Goal: Information Seeking & Learning: Check status

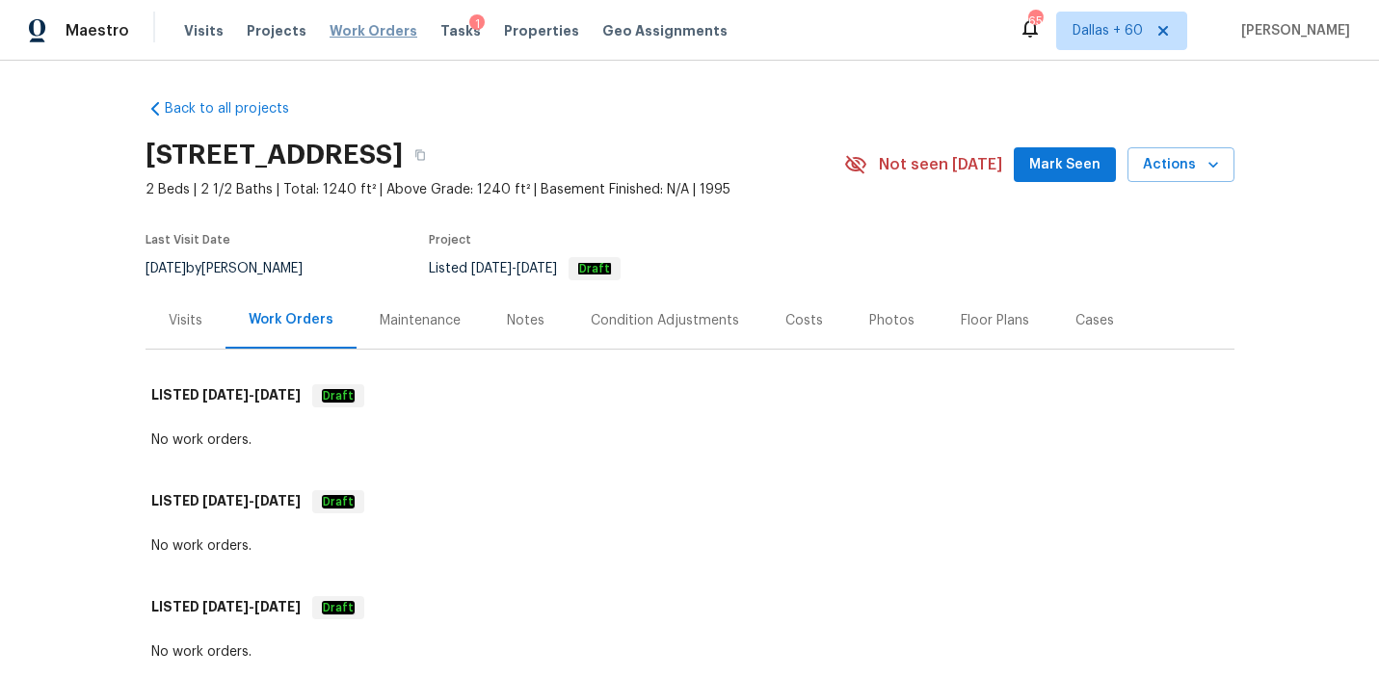
click at [362, 29] on span "Work Orders" at bounding box center [374, 30] width 88 height 19
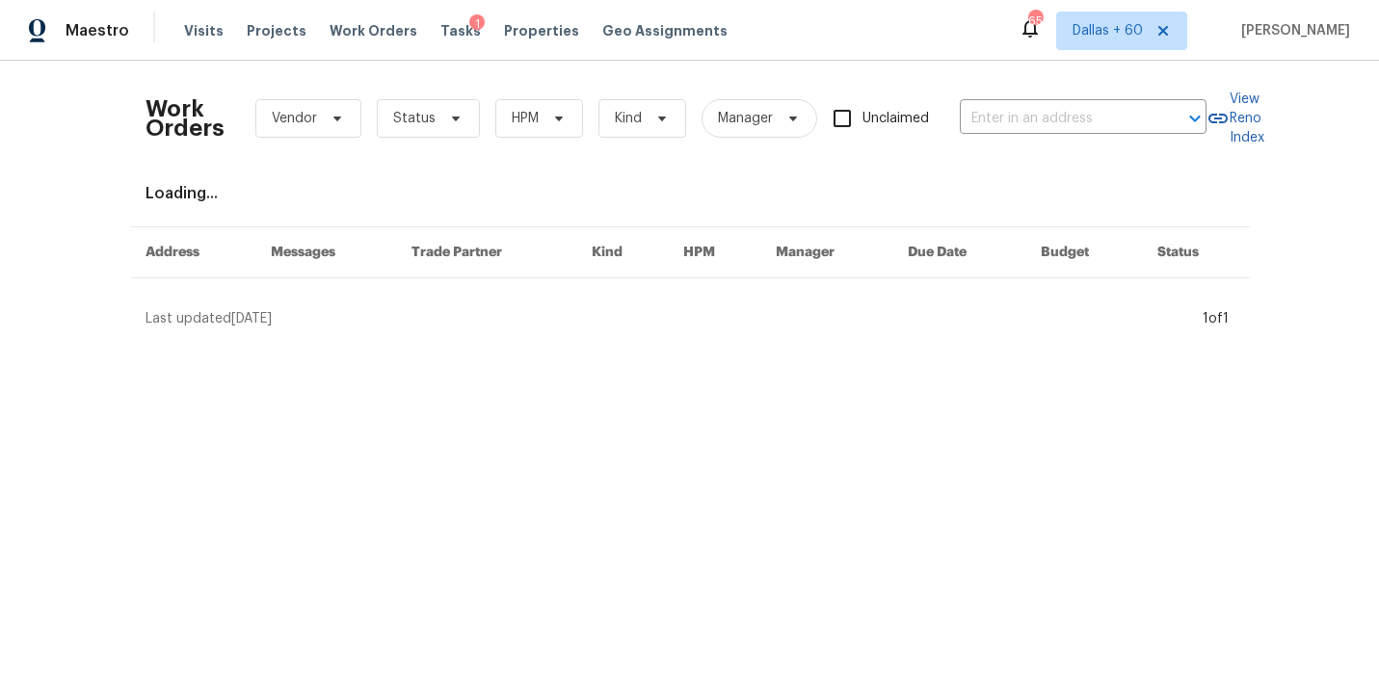
click at [1098, 99] on div "Work Orders Vendor Status HPM Kind Manager Unclaimed ​" at bounding box center [675, 118] width 1061 height 85
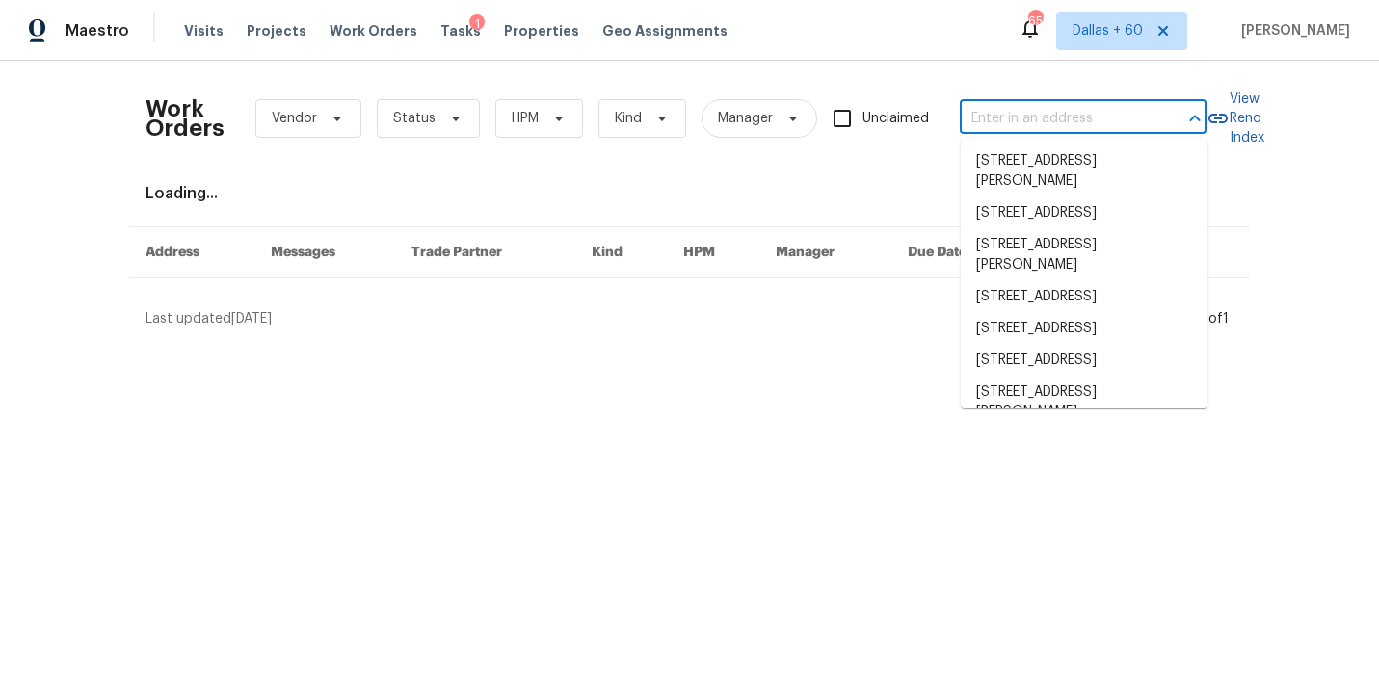
click at [1098, 107] on input "text" at bounding box center [1056, 119] width 193 height 30
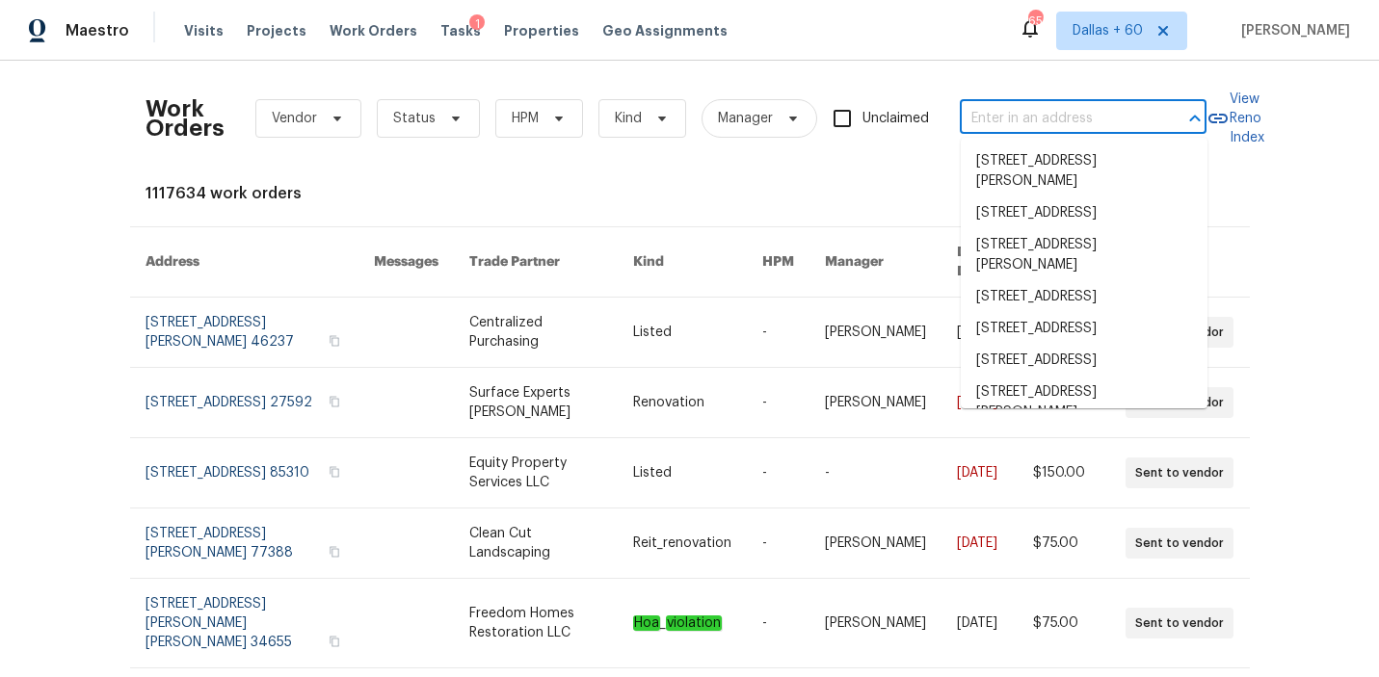
paste input "[STREET_ADDRESS]"
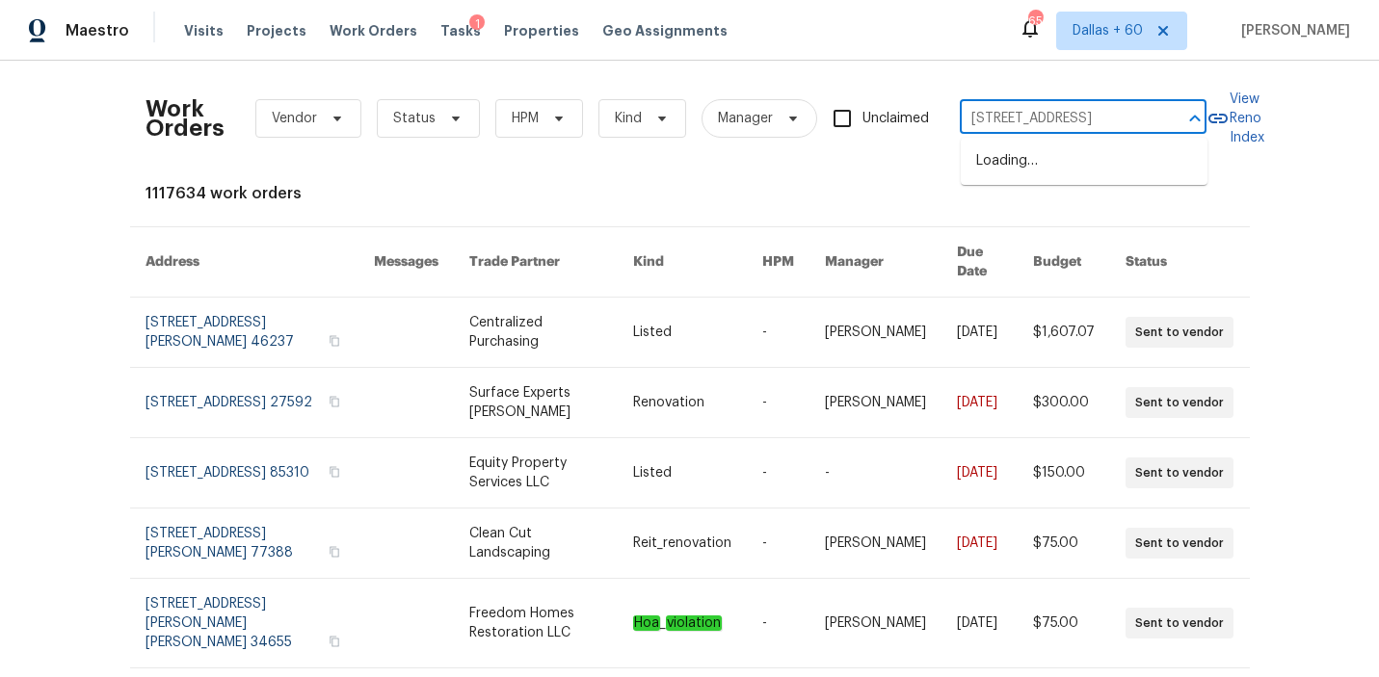
type input "[STREET_ADDRESS]"
click at [1085, 174] on li "[STREET_ADDRESS]" at bounding box center [1084, 161] width 247 height 32
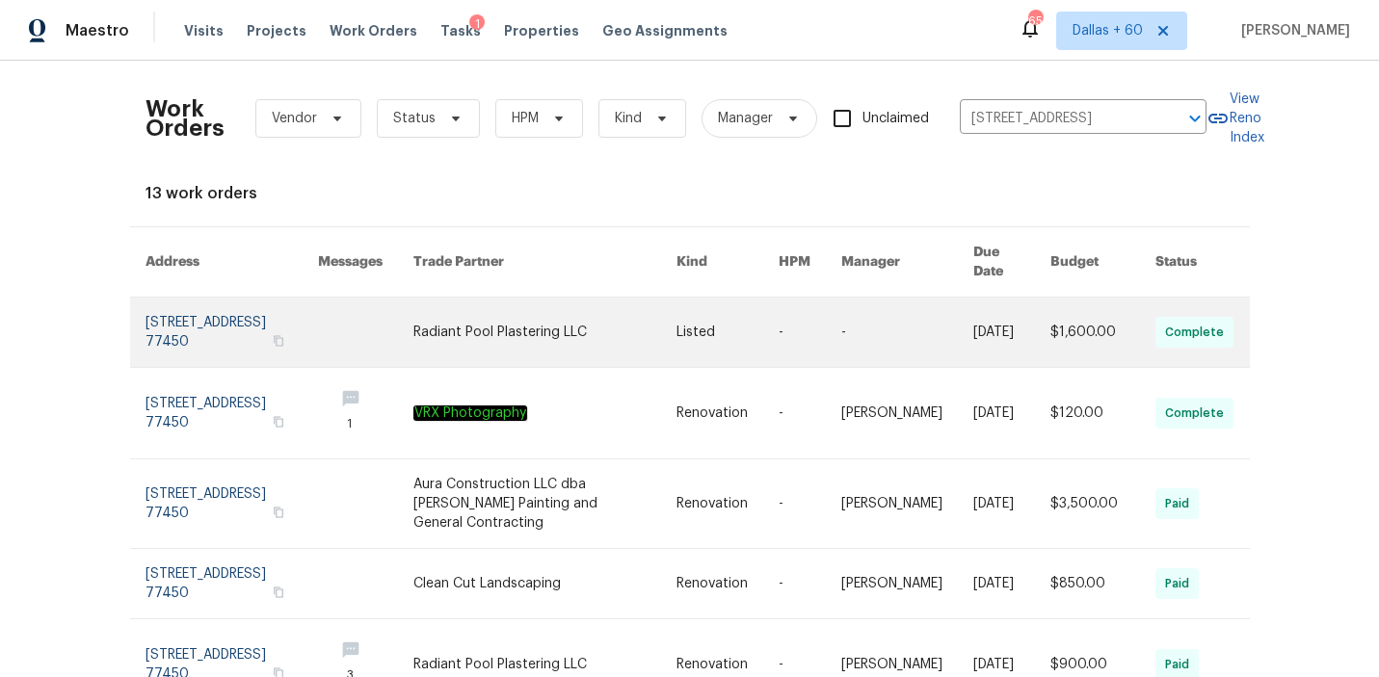
click at [516, 313] on link at bounding box center [544, 332] width 263 height 69
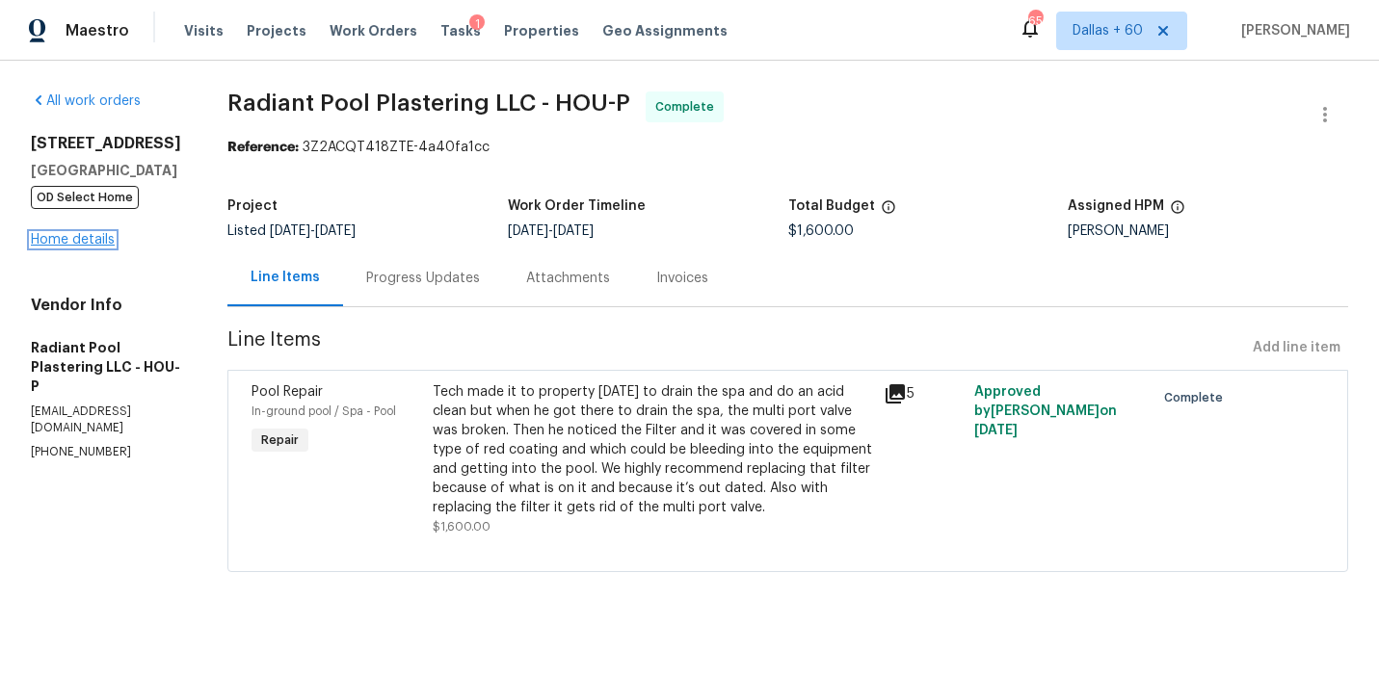
click at [71, 243] on link "Home details" at bounding box center [73, 239] width 84 height 13
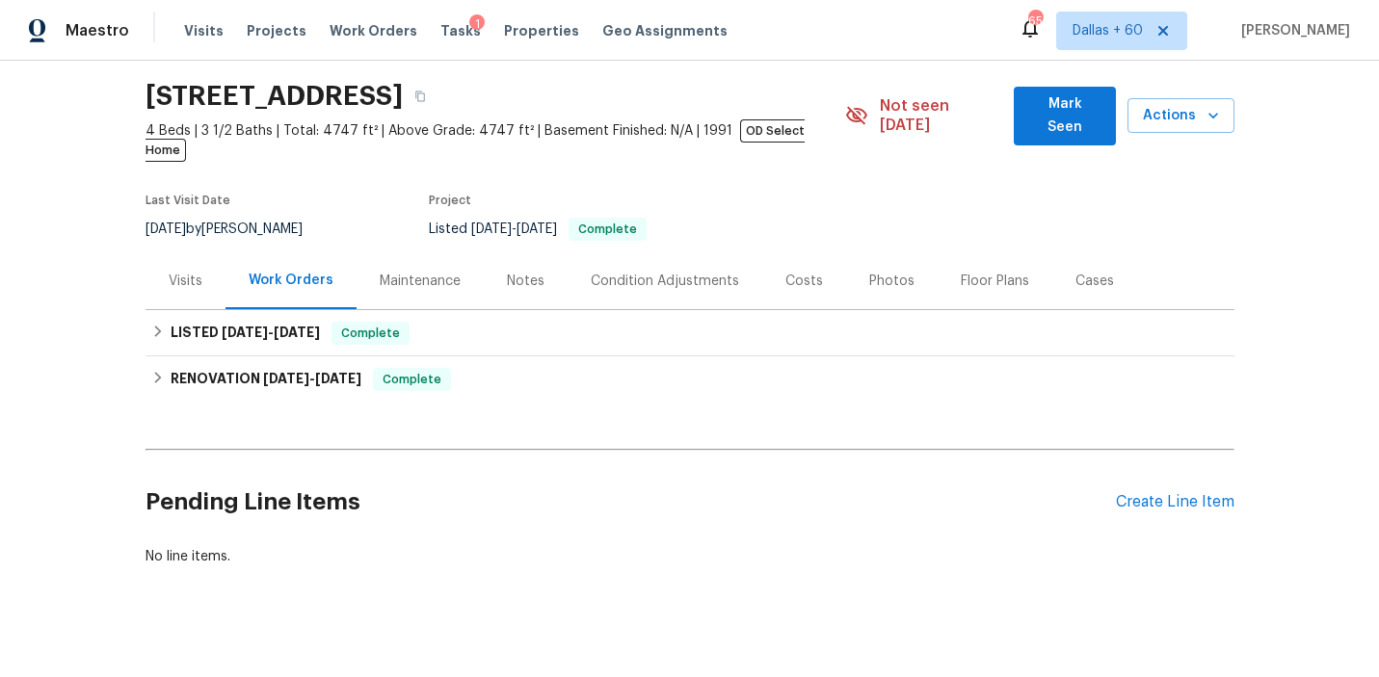
scroll to position [59, 0]
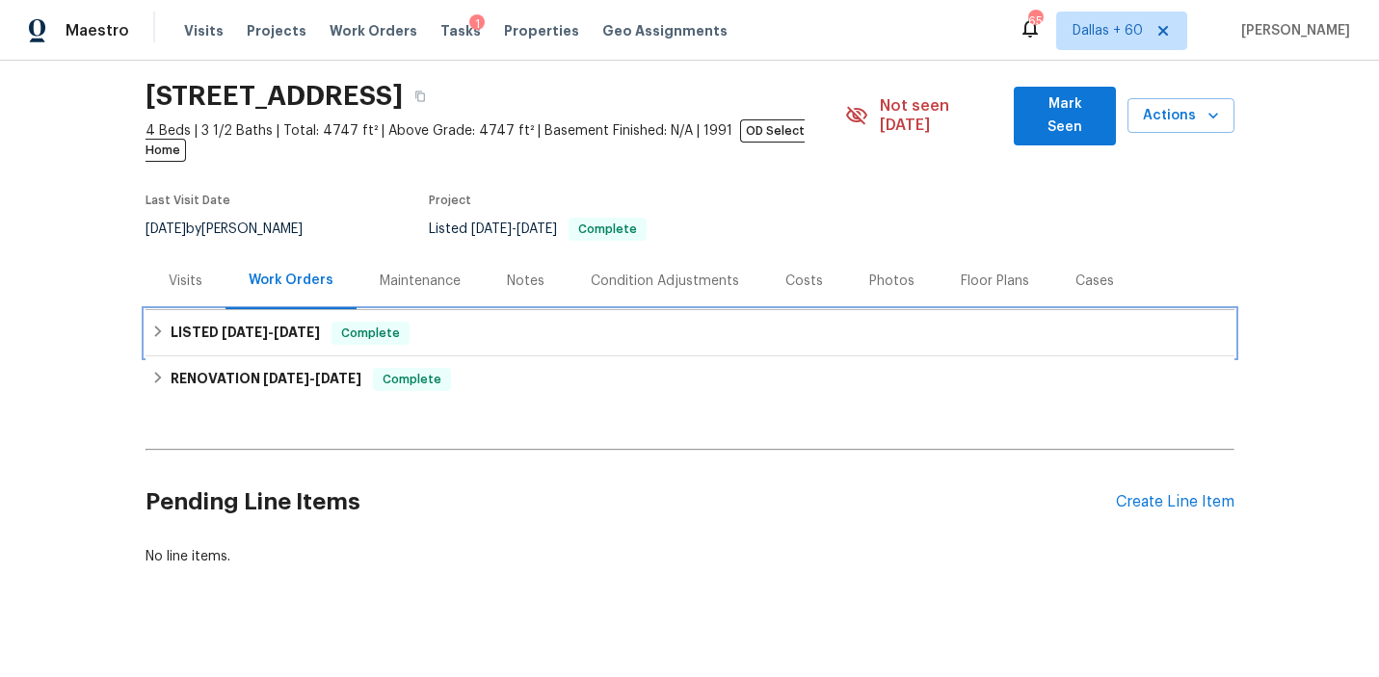
click at [745, 324] on div "LISTED [DATE] - [DATE] Complete" at bounding box center [689, 333] width 1077 height 23
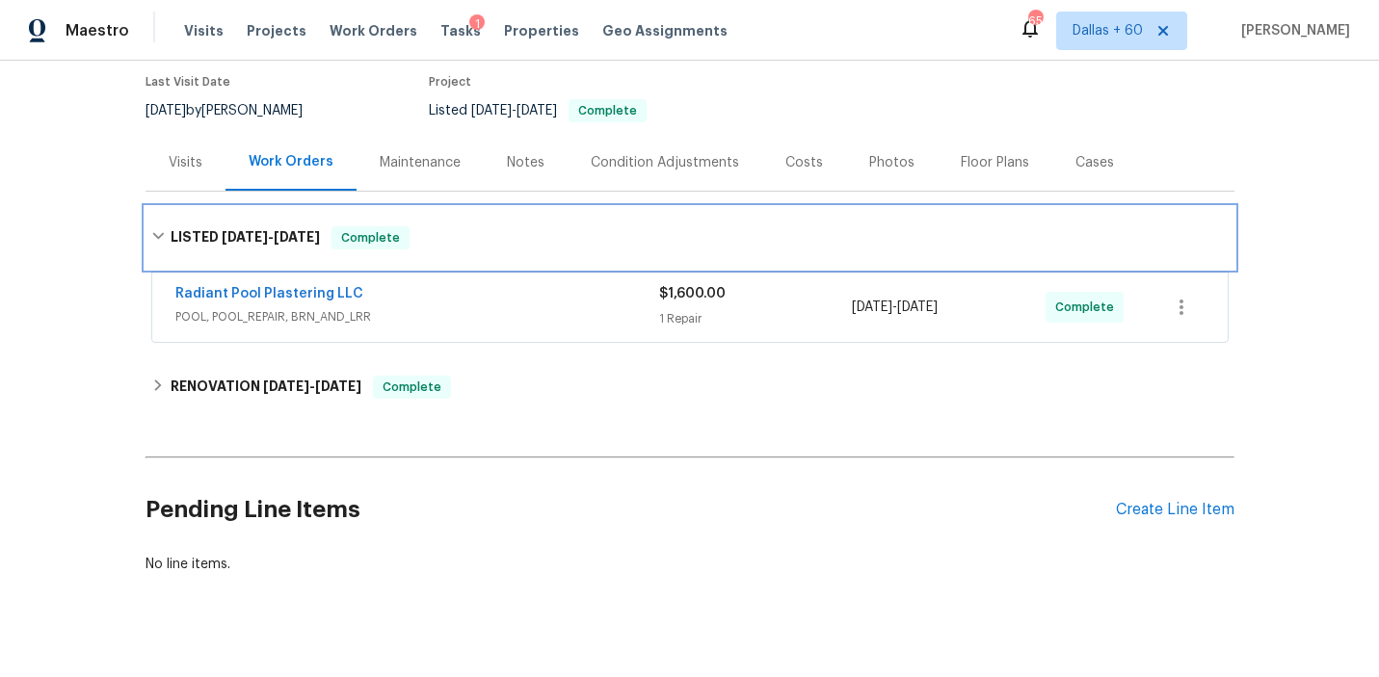
scroll to position [176, 0]
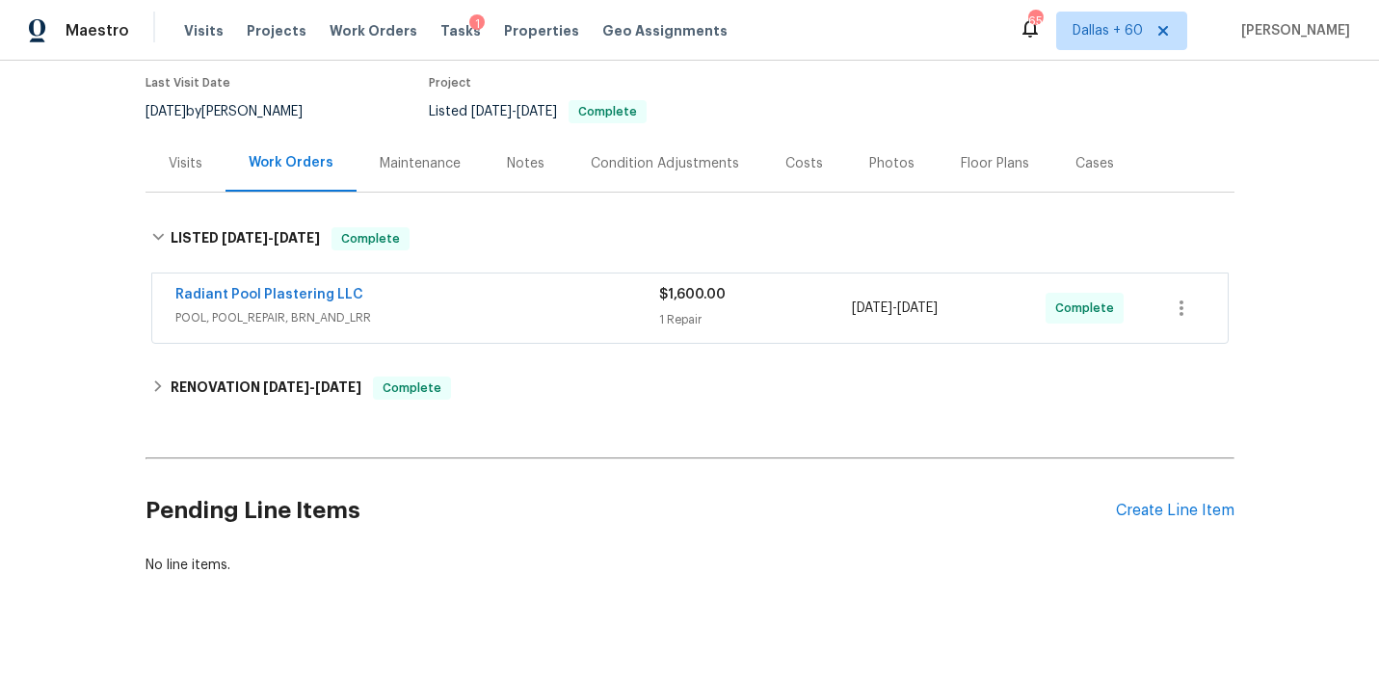
click at [740, 345] on div "Back to all projects [STREET_ADDRESS] 4 Beds | 3 1/2 Baths | Total: 4747 ft² | …" at bounding box center [689, 249] width 1089 height 683
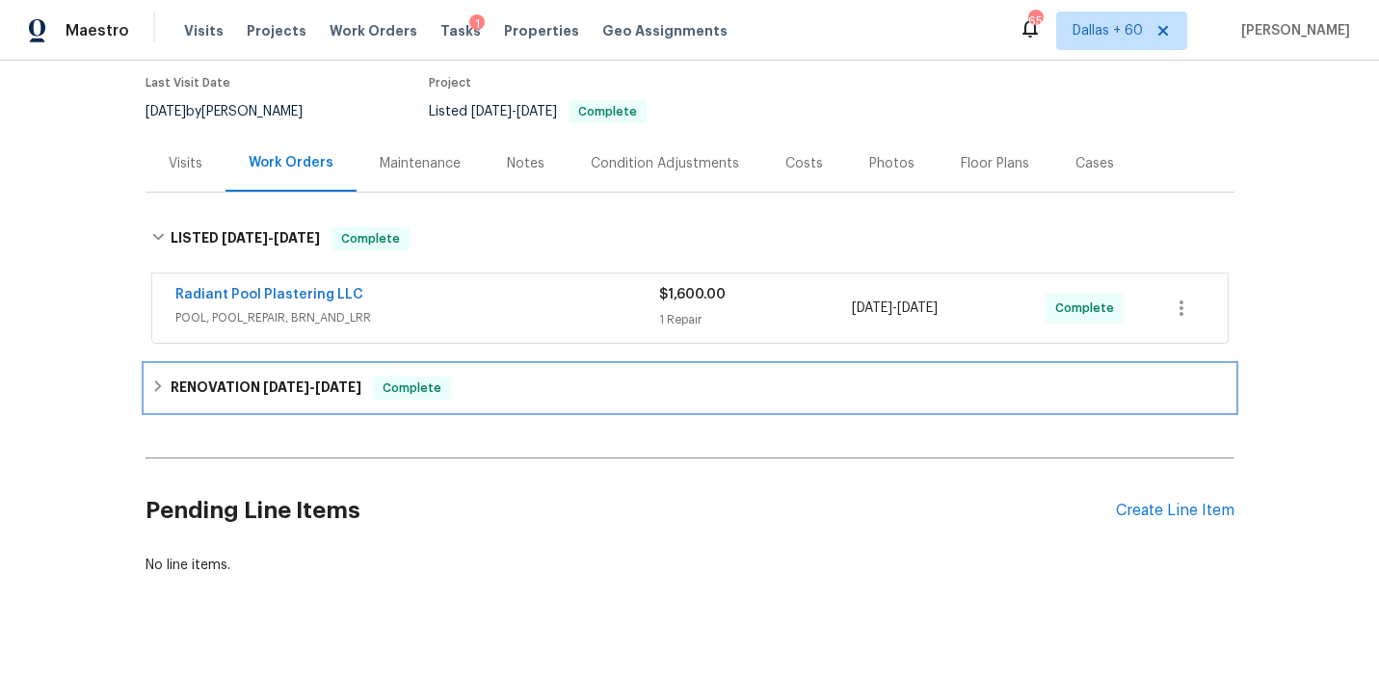
click at [737, 377] on div "RENOVATION [DATE] - [DATE] Complete" at bounding box center [689, 388] width 1077 height 23
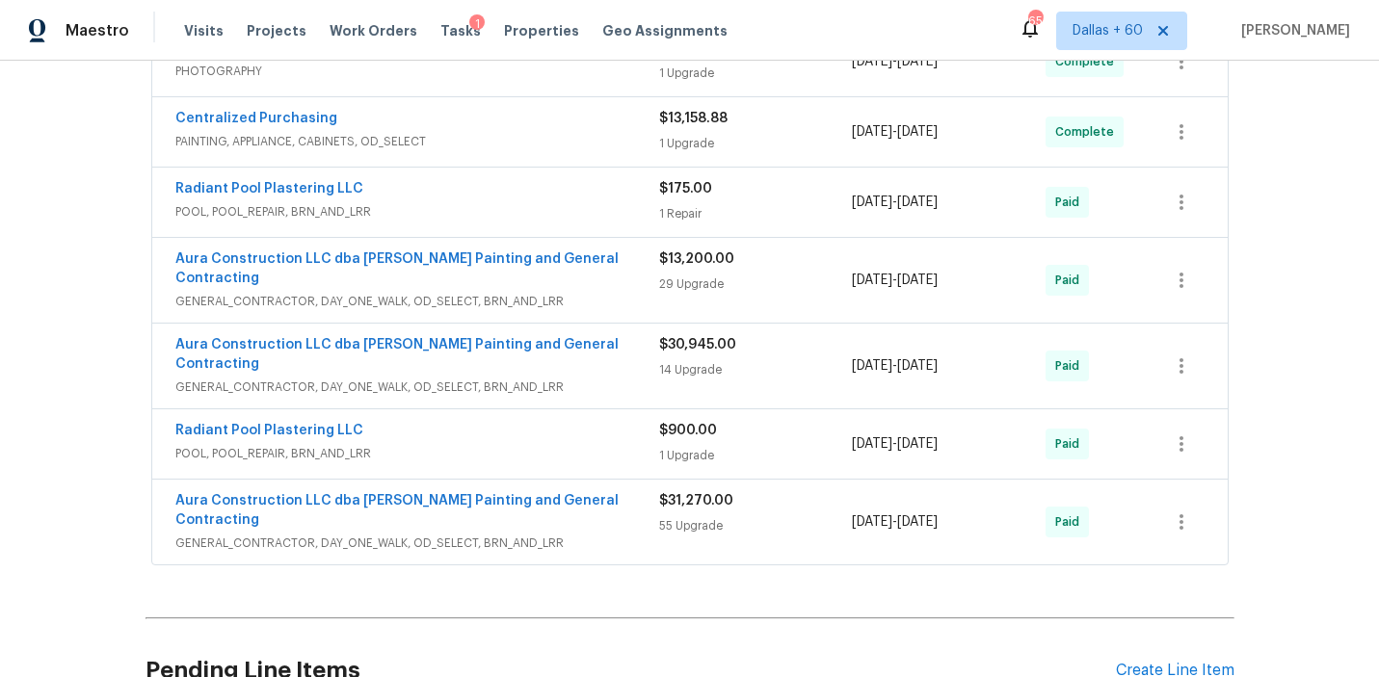
scroll to position [0, 0]
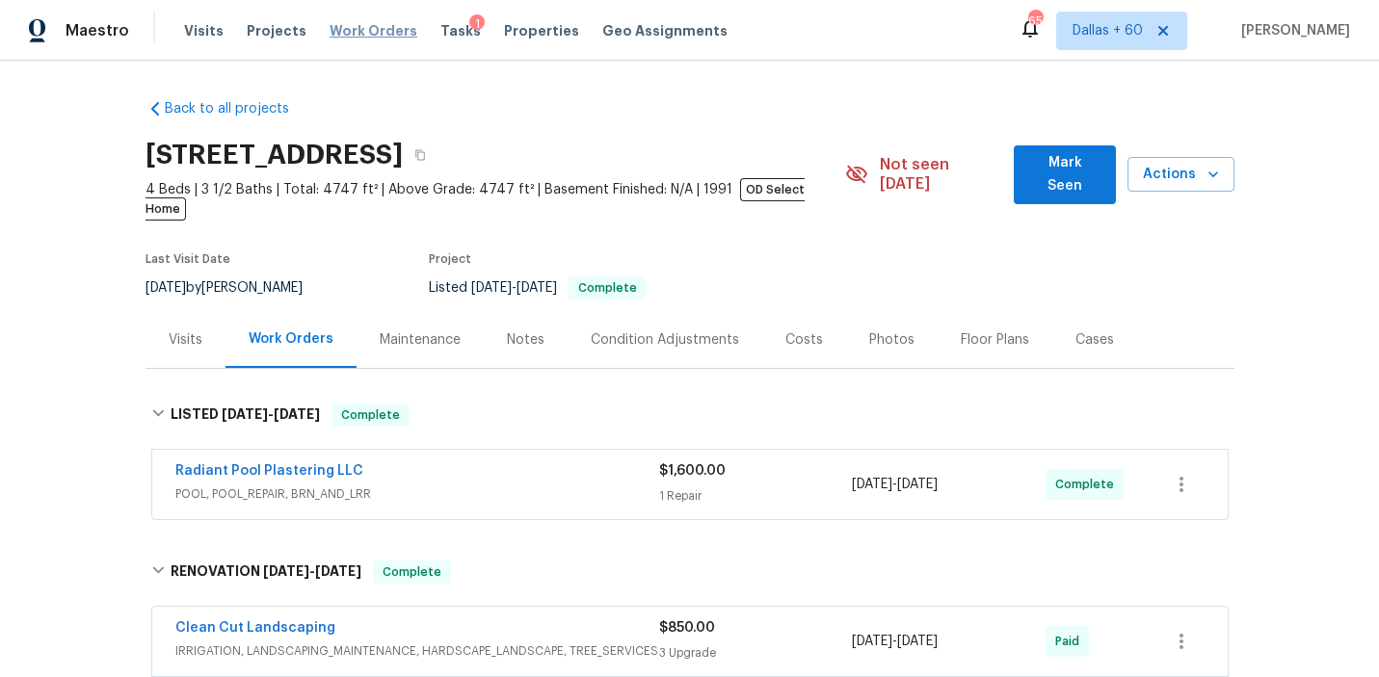
click at [374, 36] on span "Work Orders" at bounding box center [374, 30] width 88 height 19
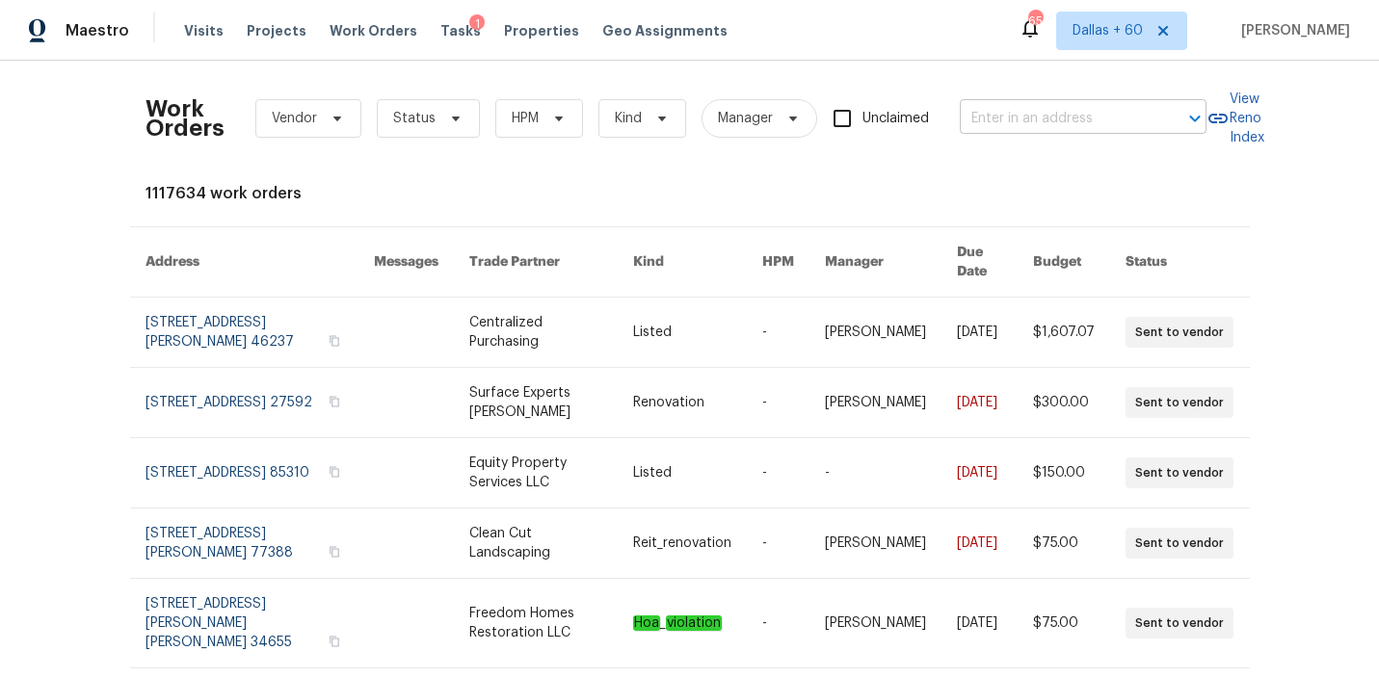
click at [1039, 114] on input "text" at bounding box center [1056, 119] width 193 height 30
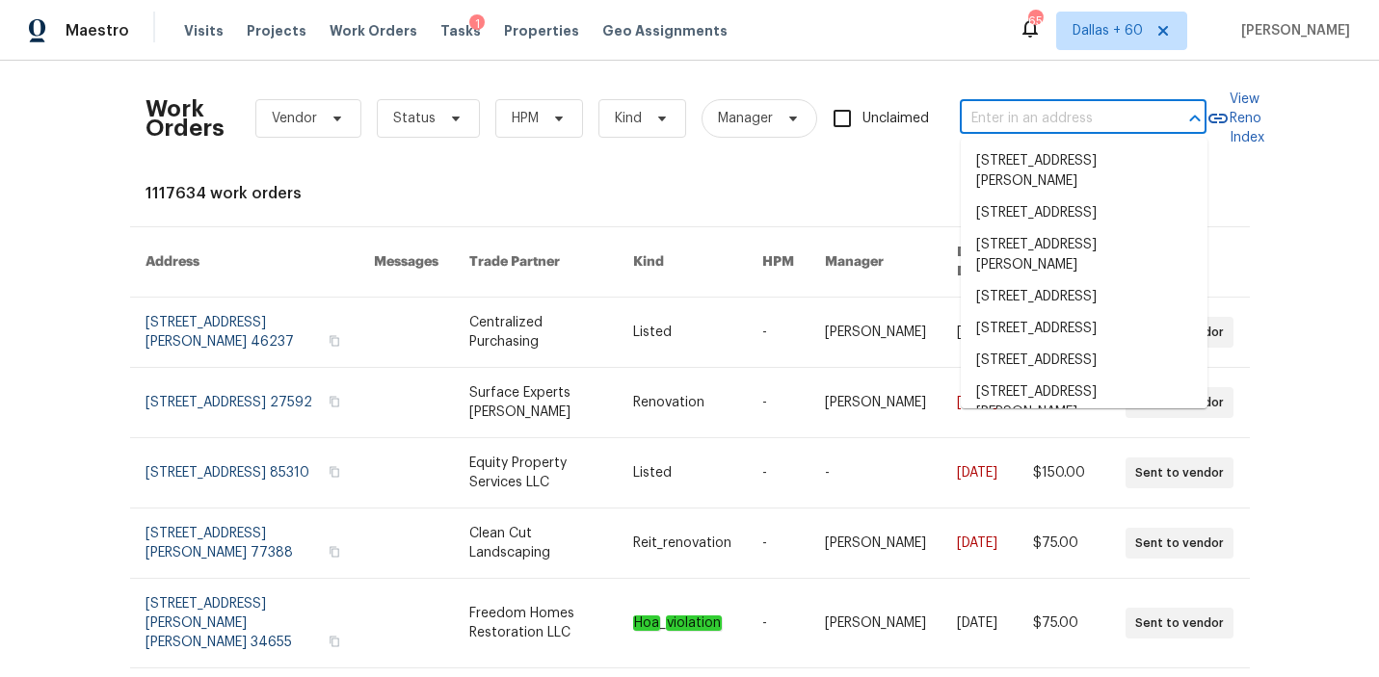
paste input "[STREET_ADDRESS]"
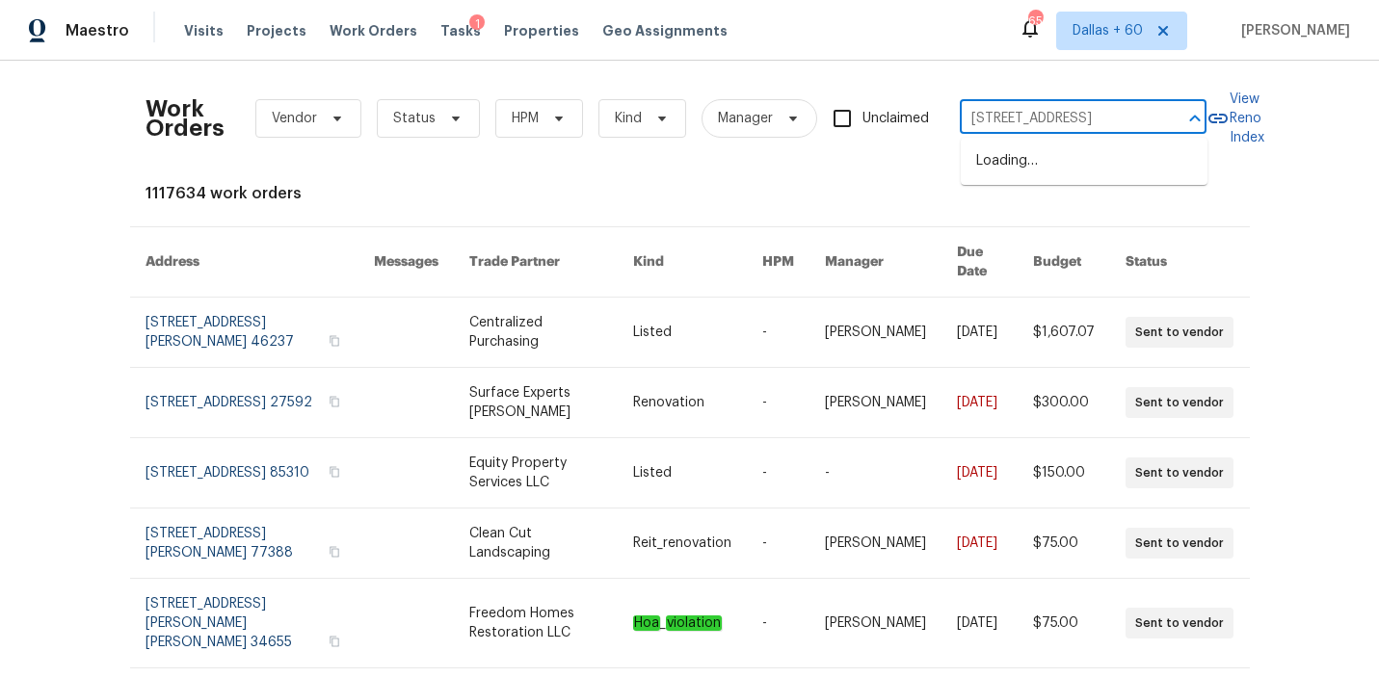
type input "[STREET_ADDRESS]"
click at [1047, 144] on ul "[STREET_ADDRESS]" at bounding box center [1084, 161] width 247 height 47
click at [1047, 172] on li "[STREET_ADDRESS]" at bounding box center [1084, 161] width 247 height 32
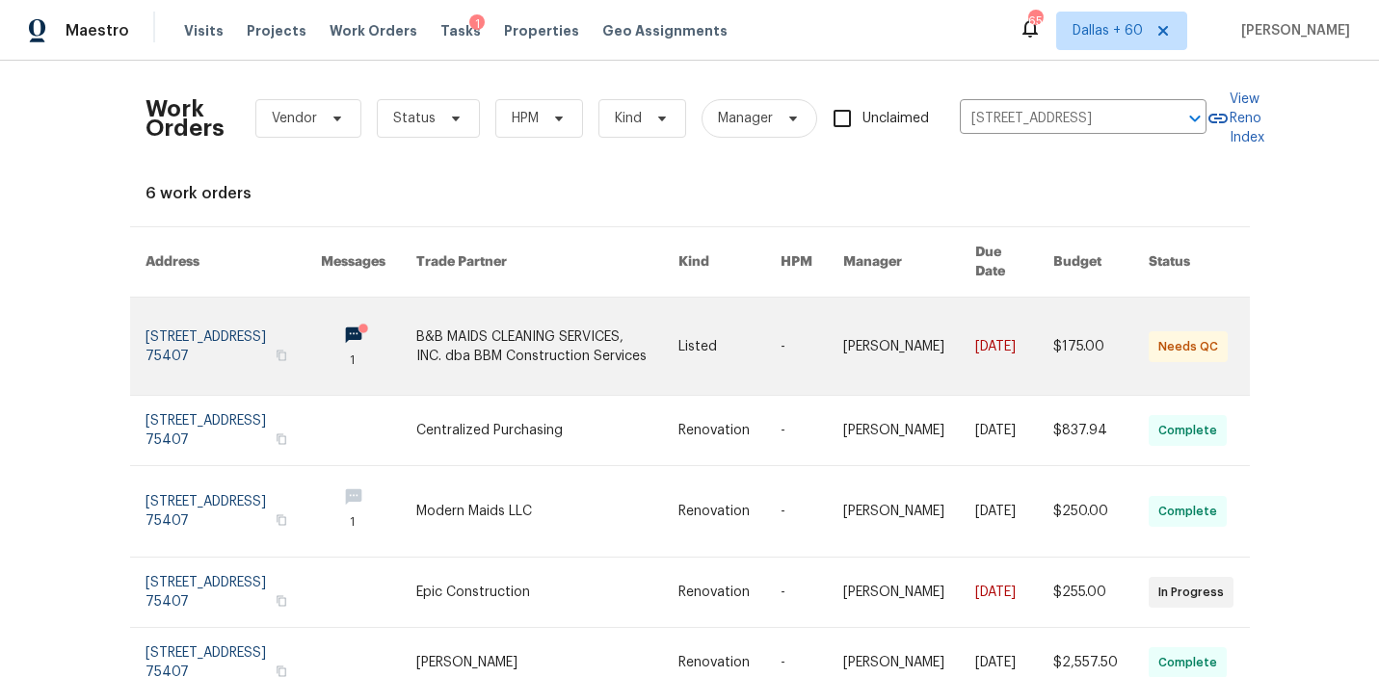
click at [590, 316] on link at bounding box center [547, 346] width 262 height 97
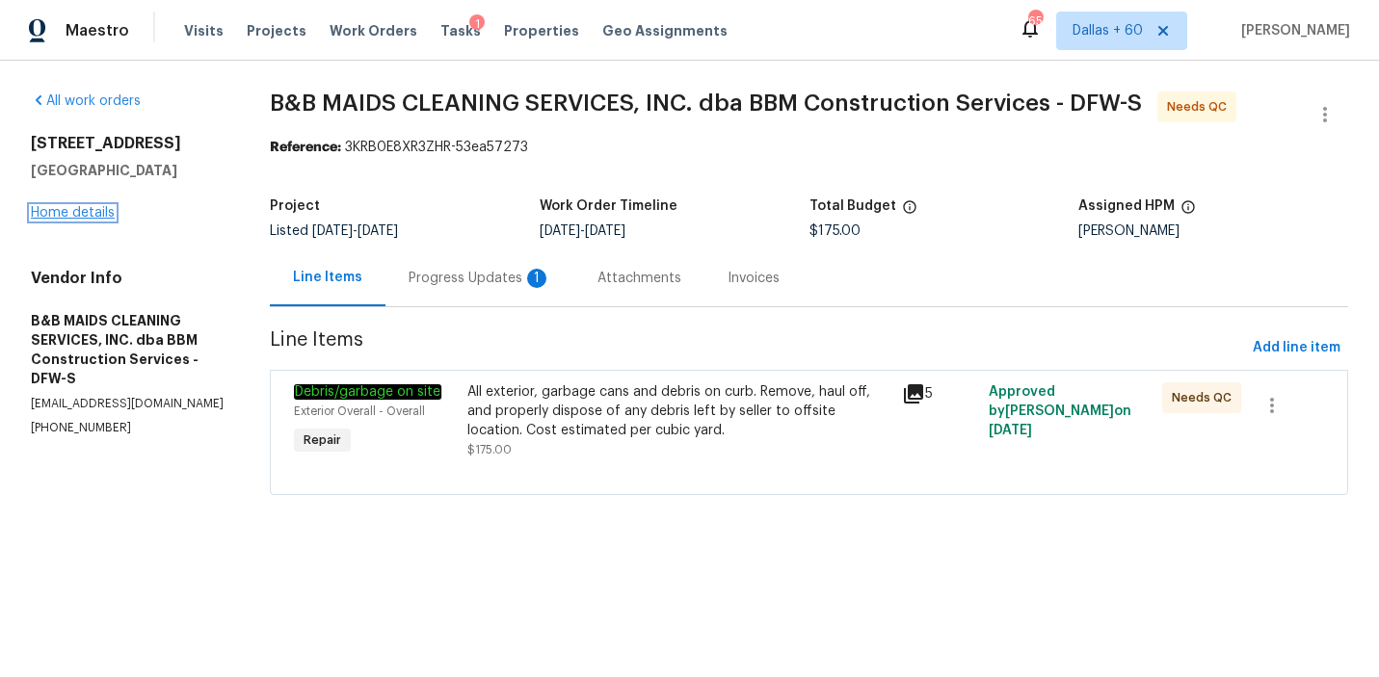
click at [90, 216] on link "Home details" at bounding box center [73, 212] width 84 height 13
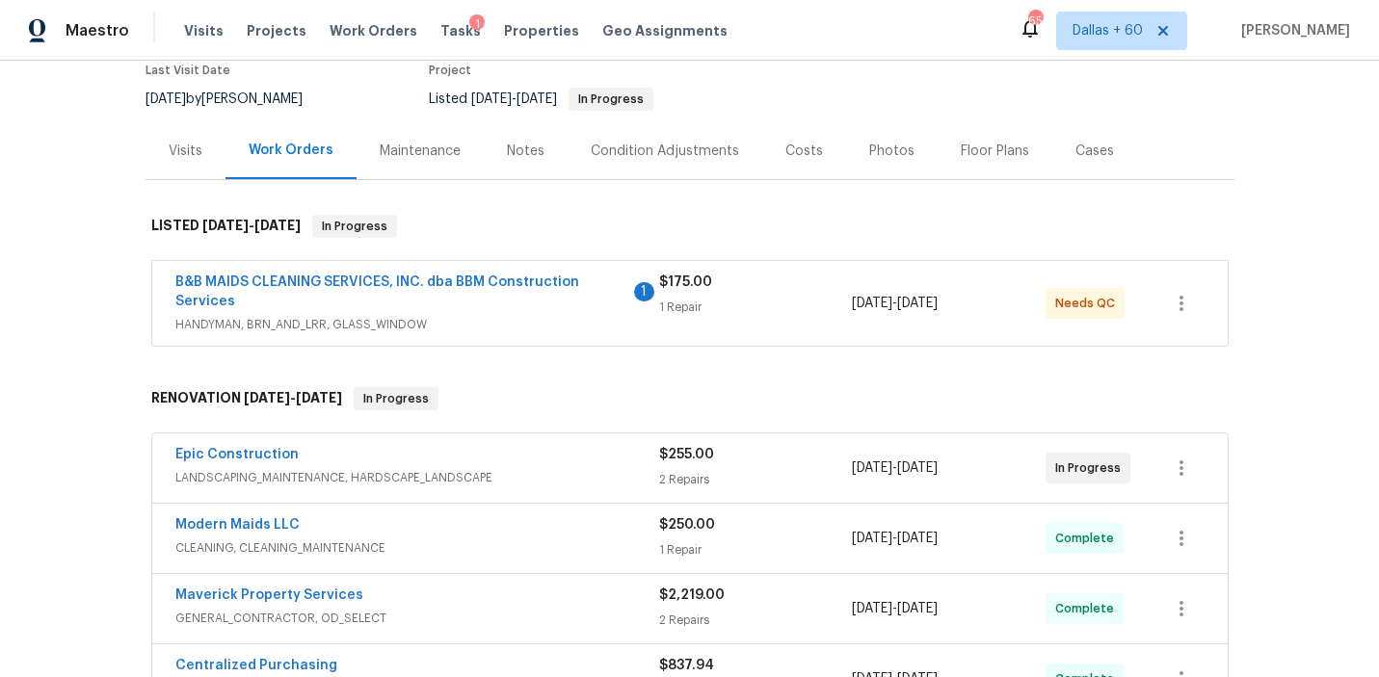
click at [575, 315] on span "HANDYMAN, BRN_AND_LRR, GLASS_WINDOW" at bounding box center [417, 324] width 484 height 19
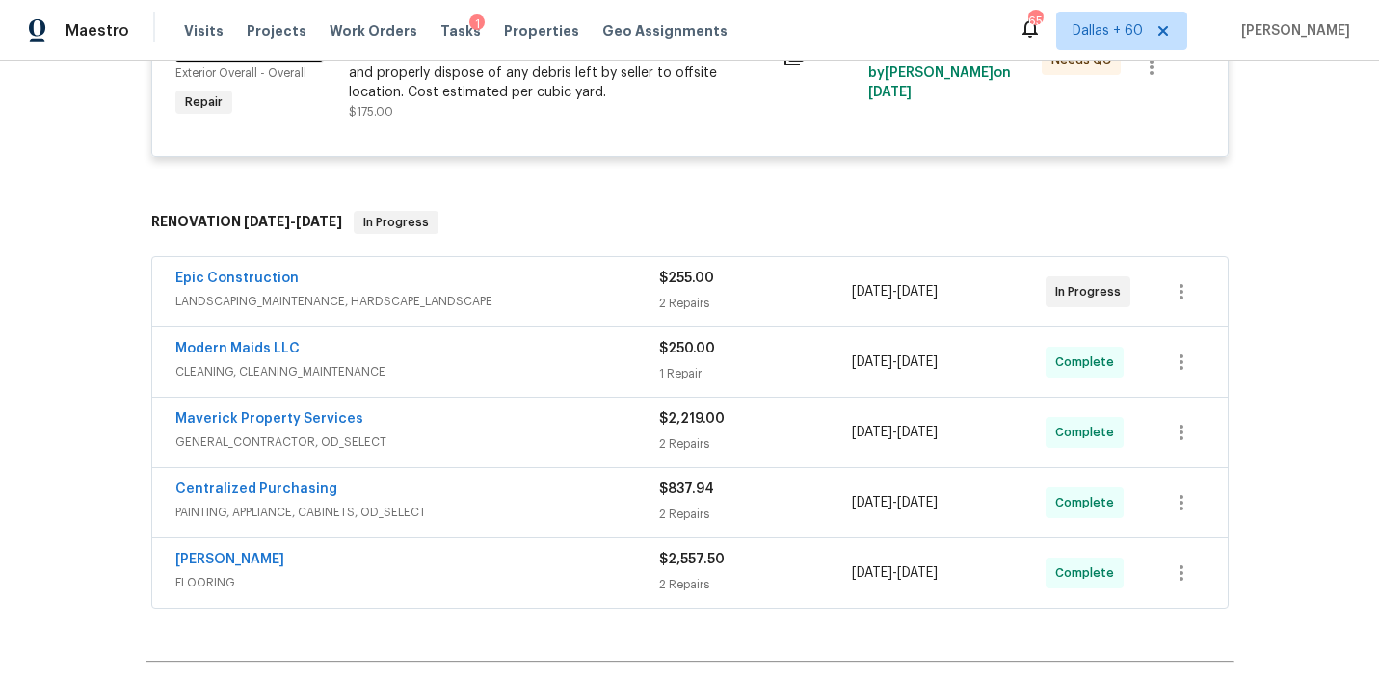
scroll to position [541, 0]
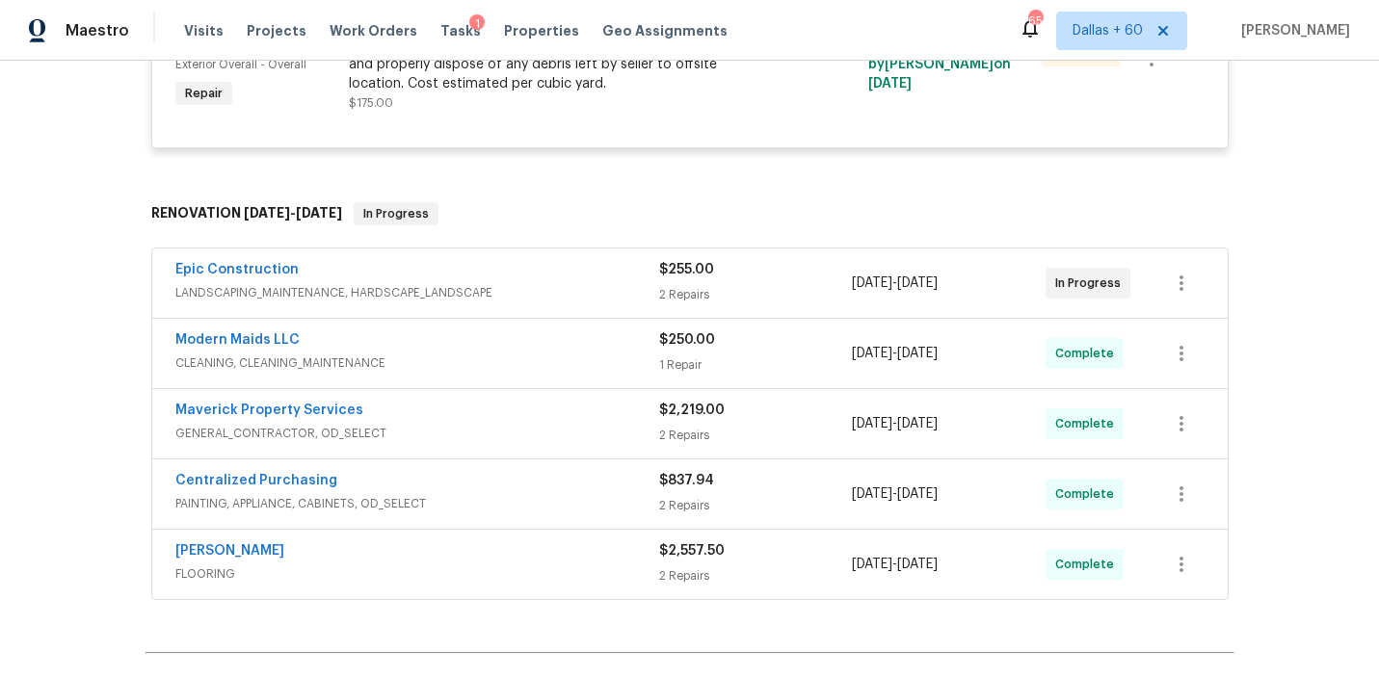
click at [610, 568] on span "FLOORING" at bounding box center [417, 574] width 484 height 19
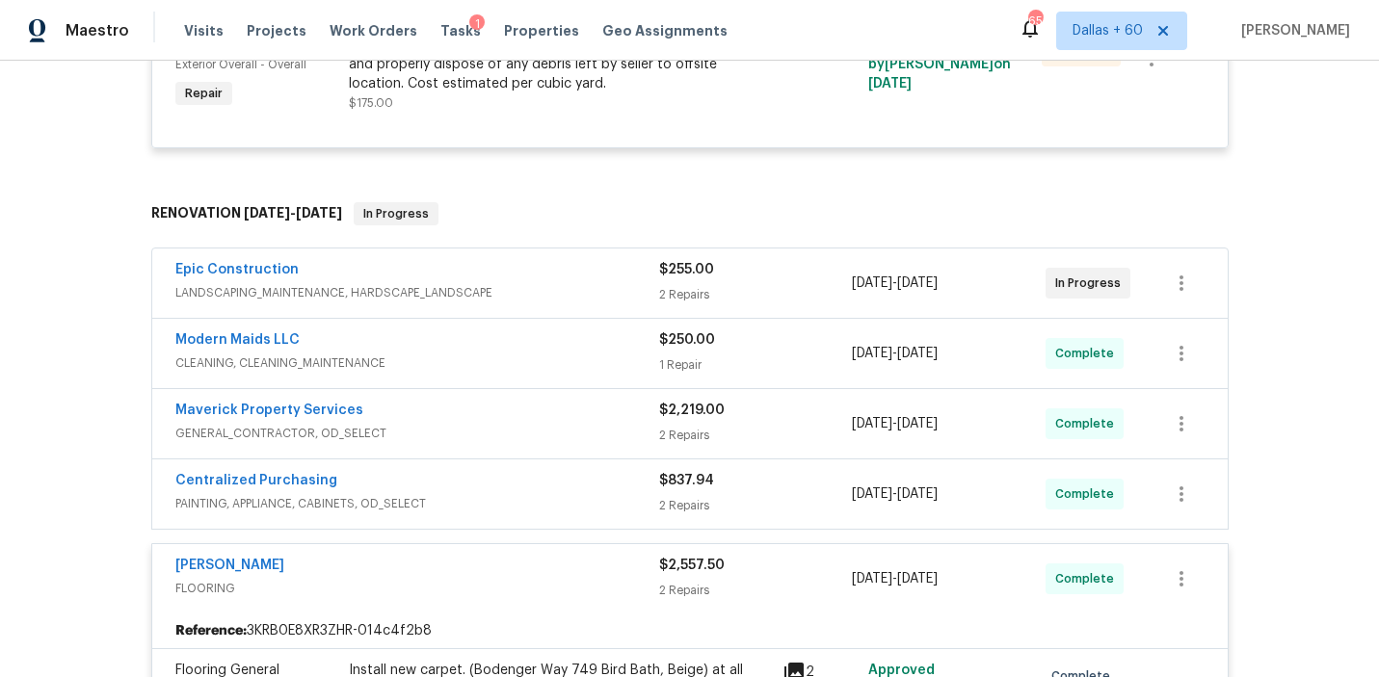
click at [591, 506] on span "PAINTING, APPLIANCE, CABINETS, OD_SELECT" at bounding box center [417, 503] width 484 height 19
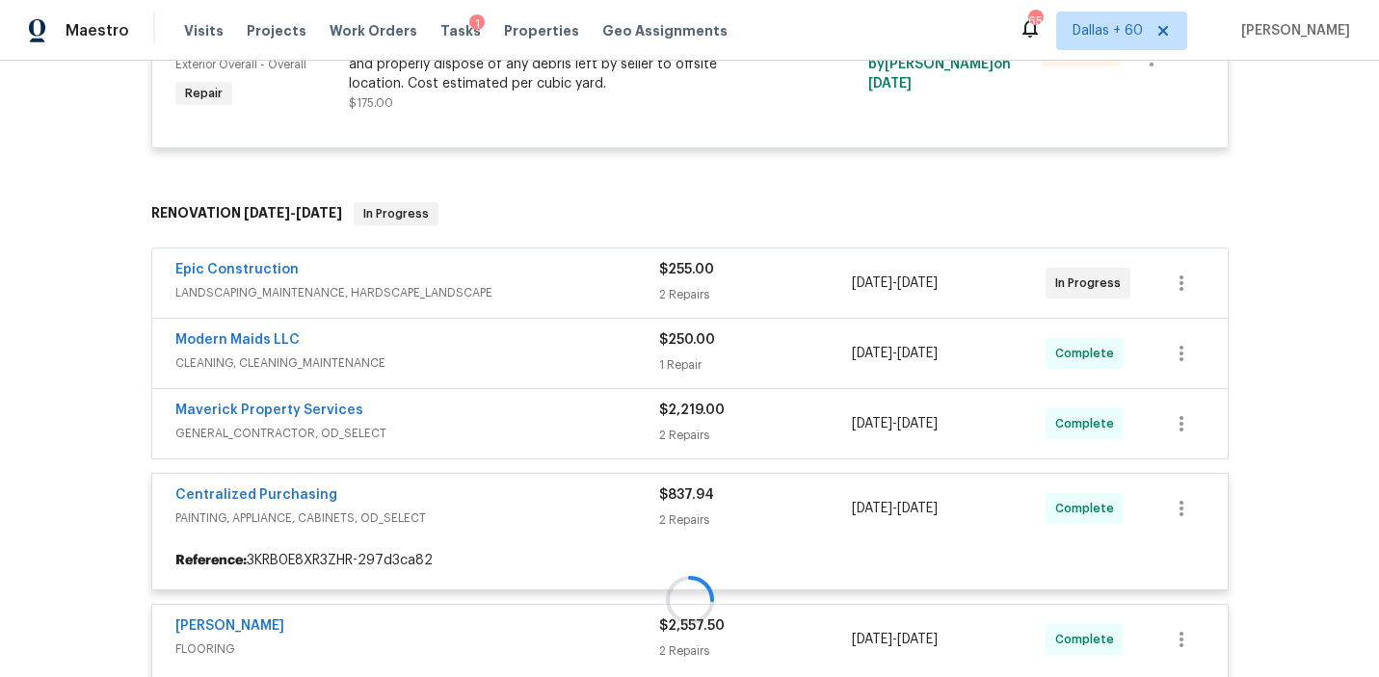
scroll to position [488, 0]
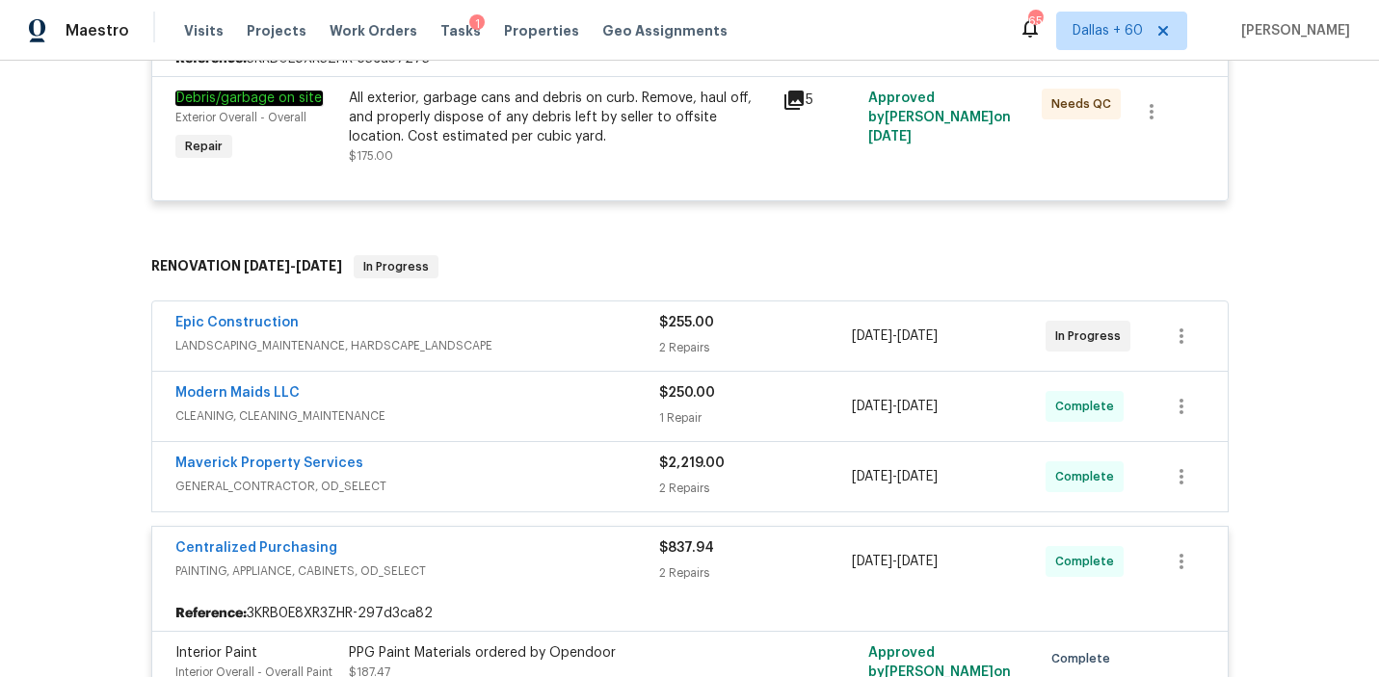
click at [589, 489] on span "GENERAL_CONTRACTOR, OD_SELECT" at bounding box center [417, 486] width 484 height 19
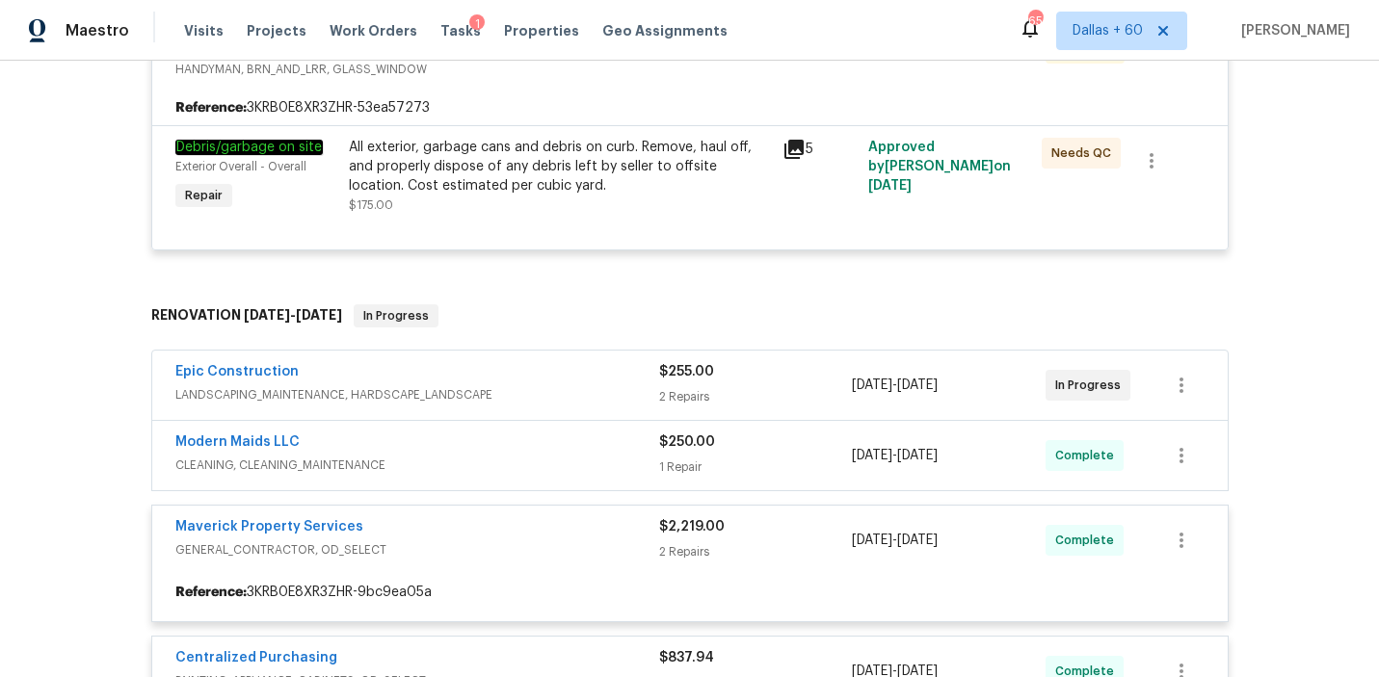
scroll to position [442, 0]
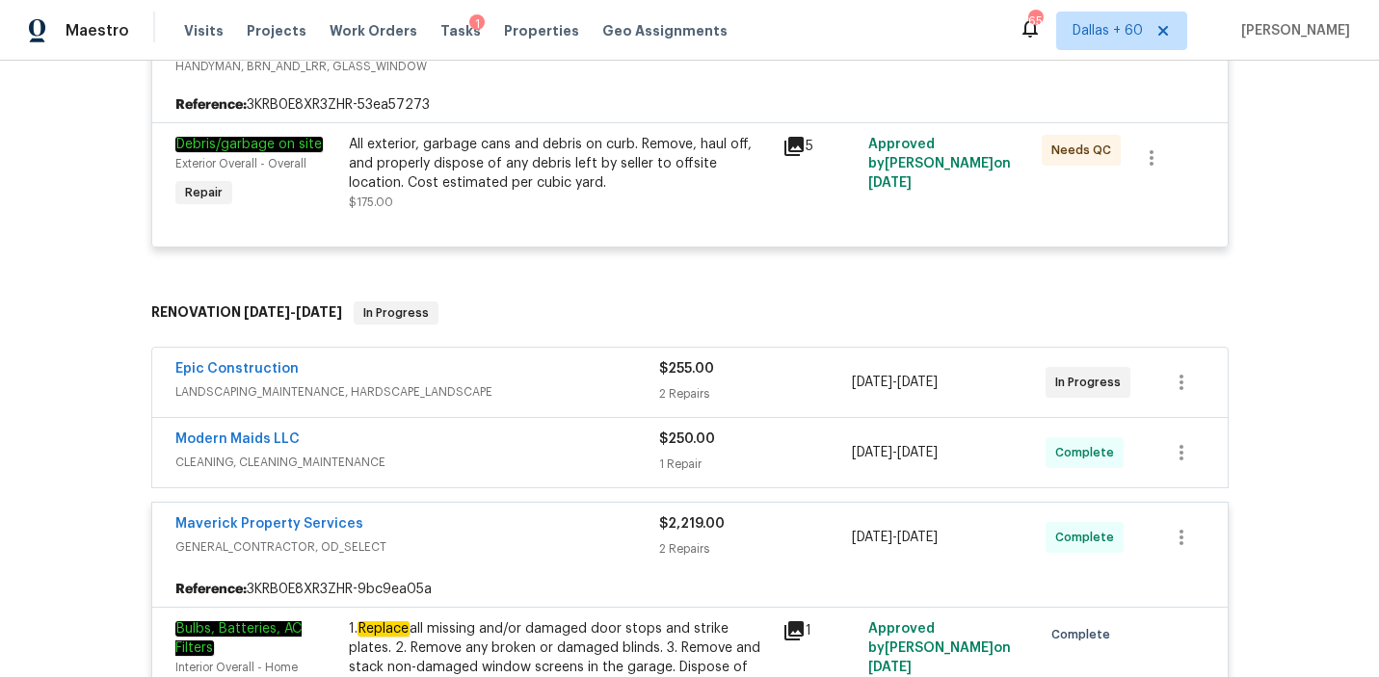
click at [581, 460] on span "CLEANING, CLEANING_MAINTENANCE" at bounding box center [417, 462] width 484 height 19
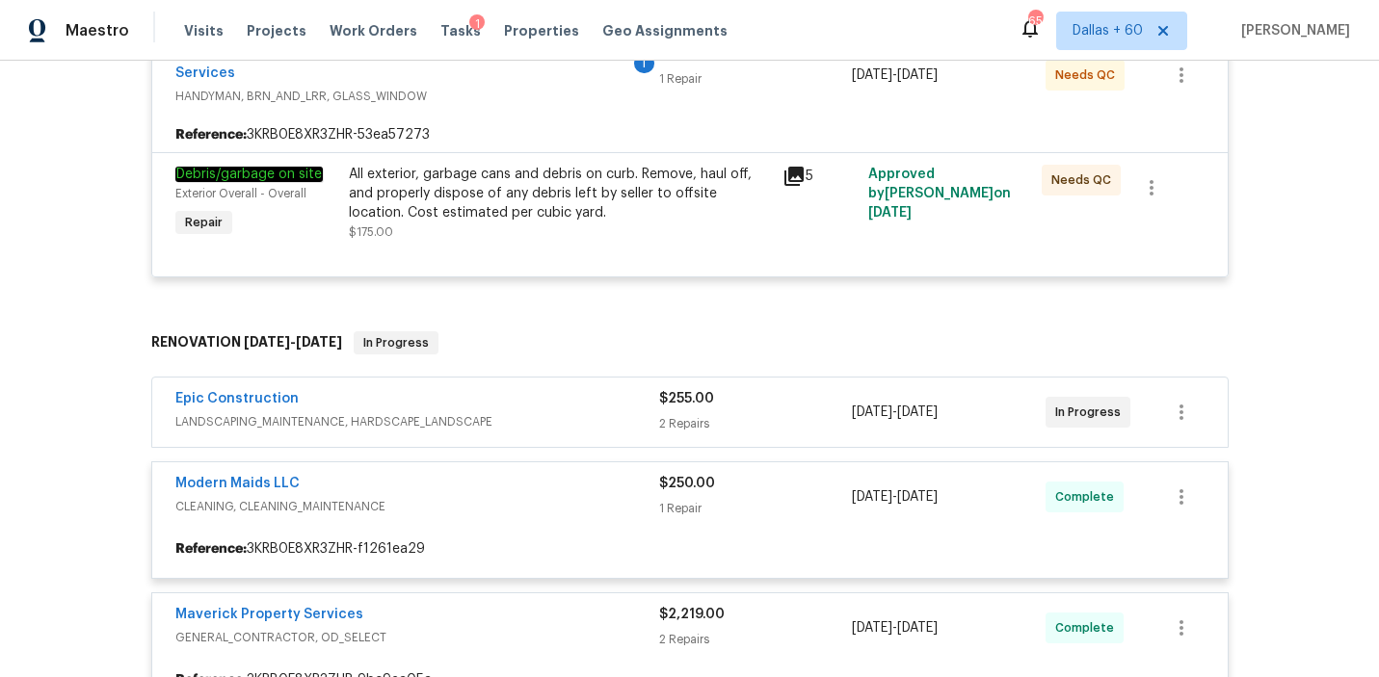
scroll to position [409, 0]
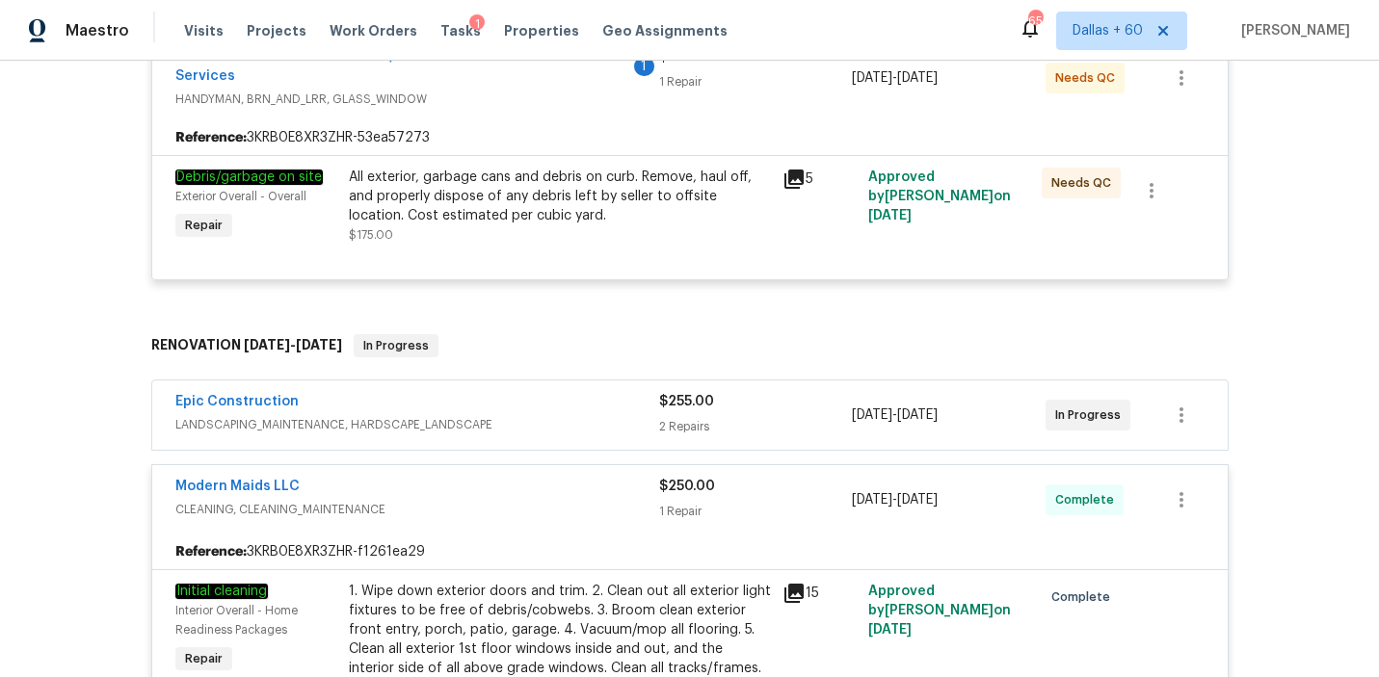
click at [599, 415] on span "LANDSCAPING_MAINTENANCE, HARDSCAPE_LANDSCAPE" at bounding box center [417, 424] width 484 height 19
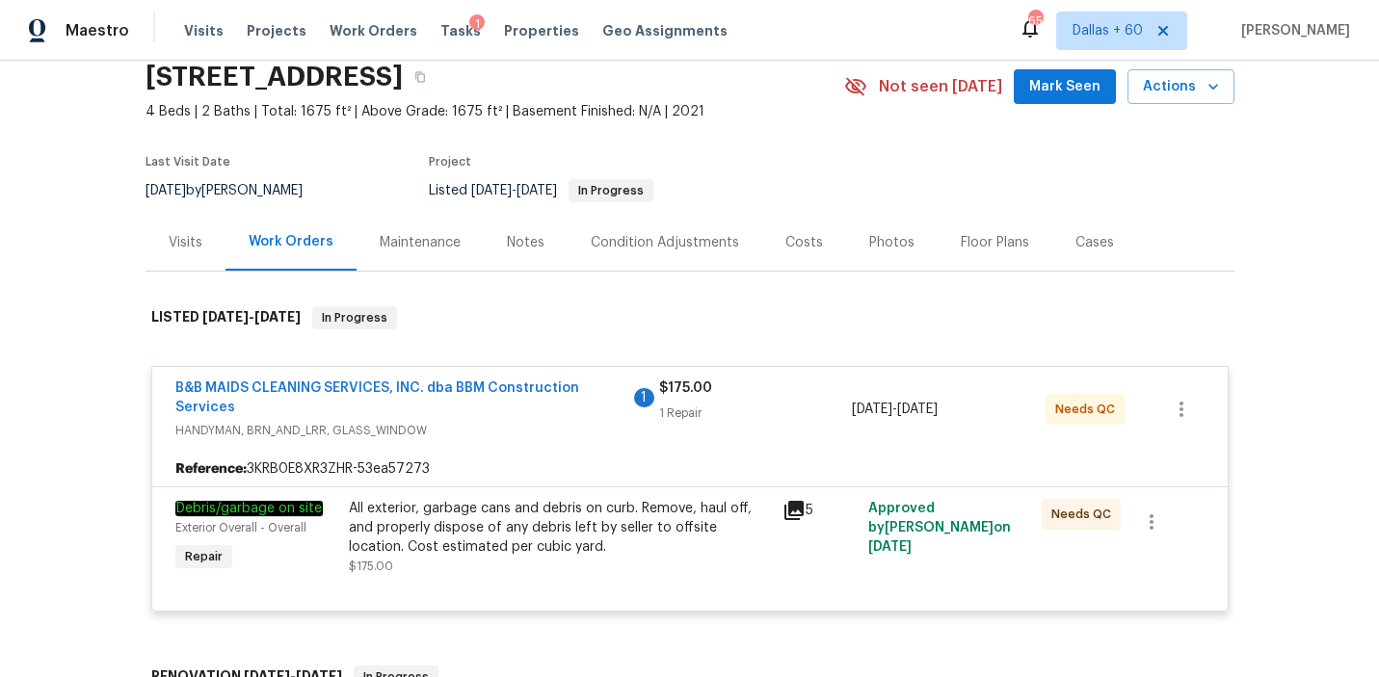
scroll to position [0, 0]
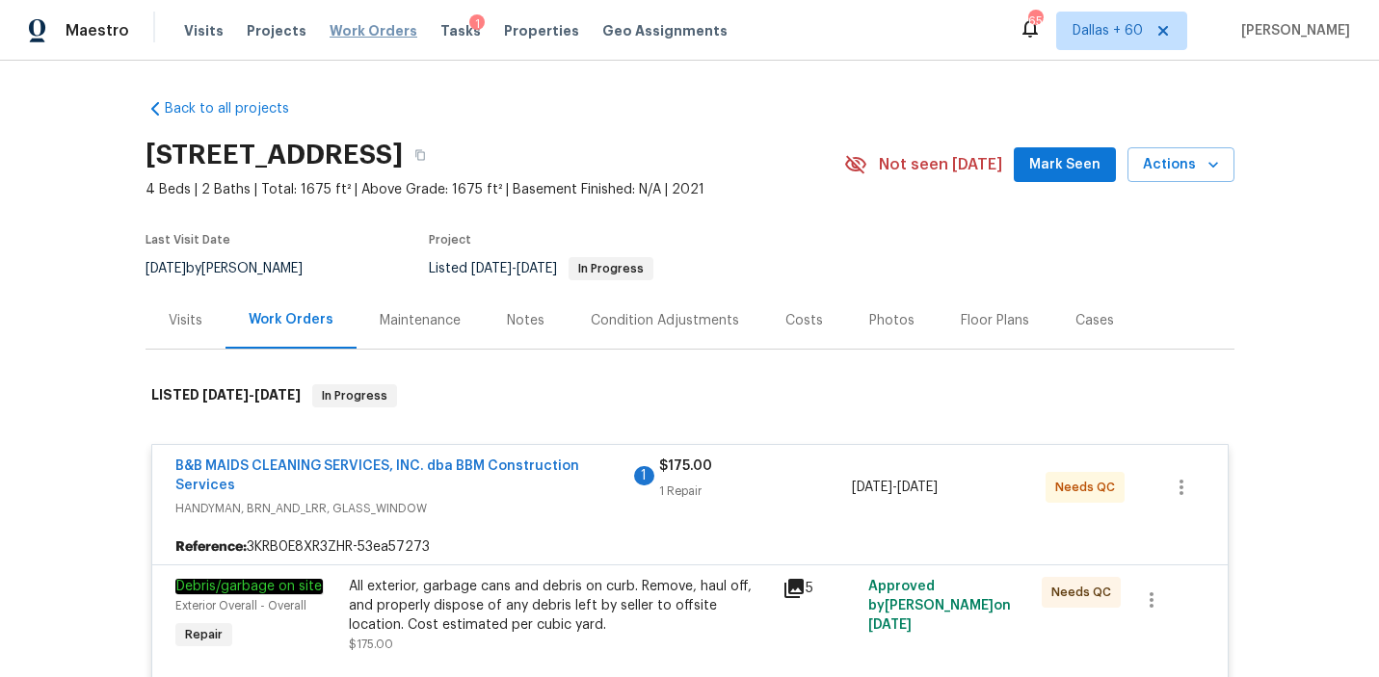
click at [365, 33] on span "Work Orders" at bounding box center [374, 30] width 88 height 19
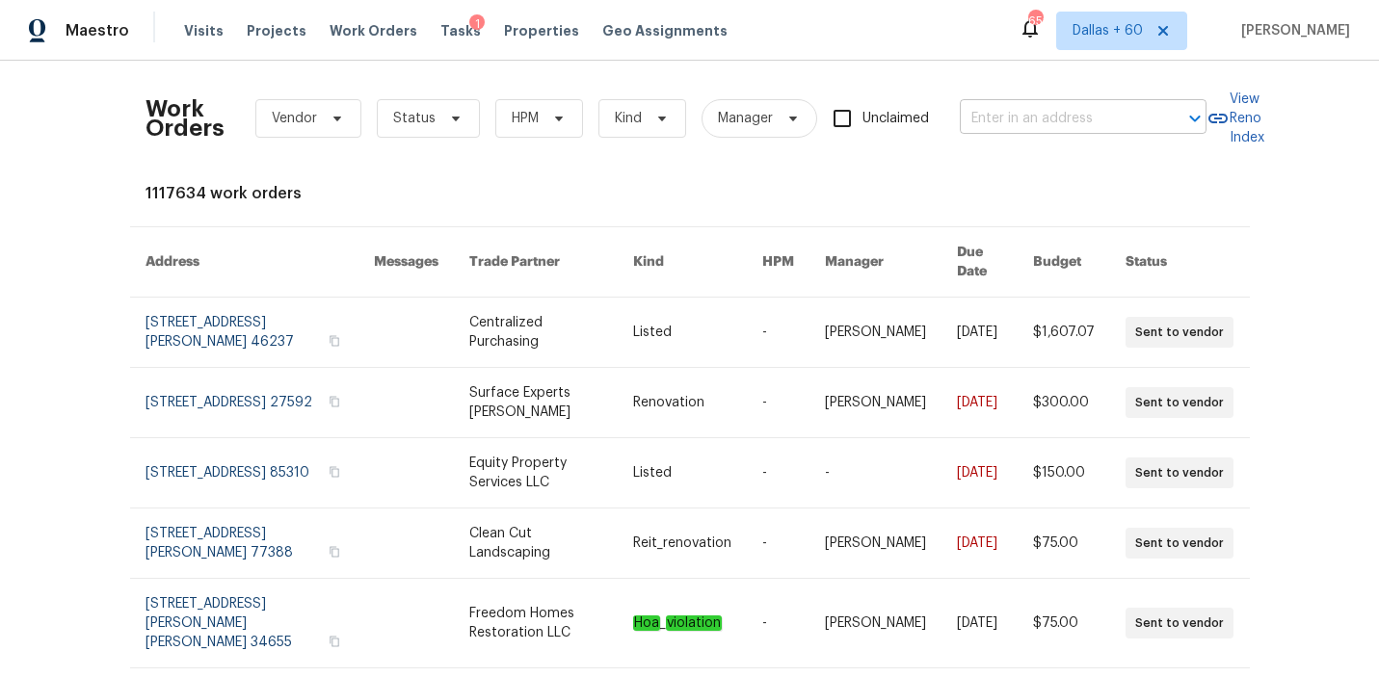
click at [1053, 113] on input "text" at bounding box center [1056, 119] width 193 height 30
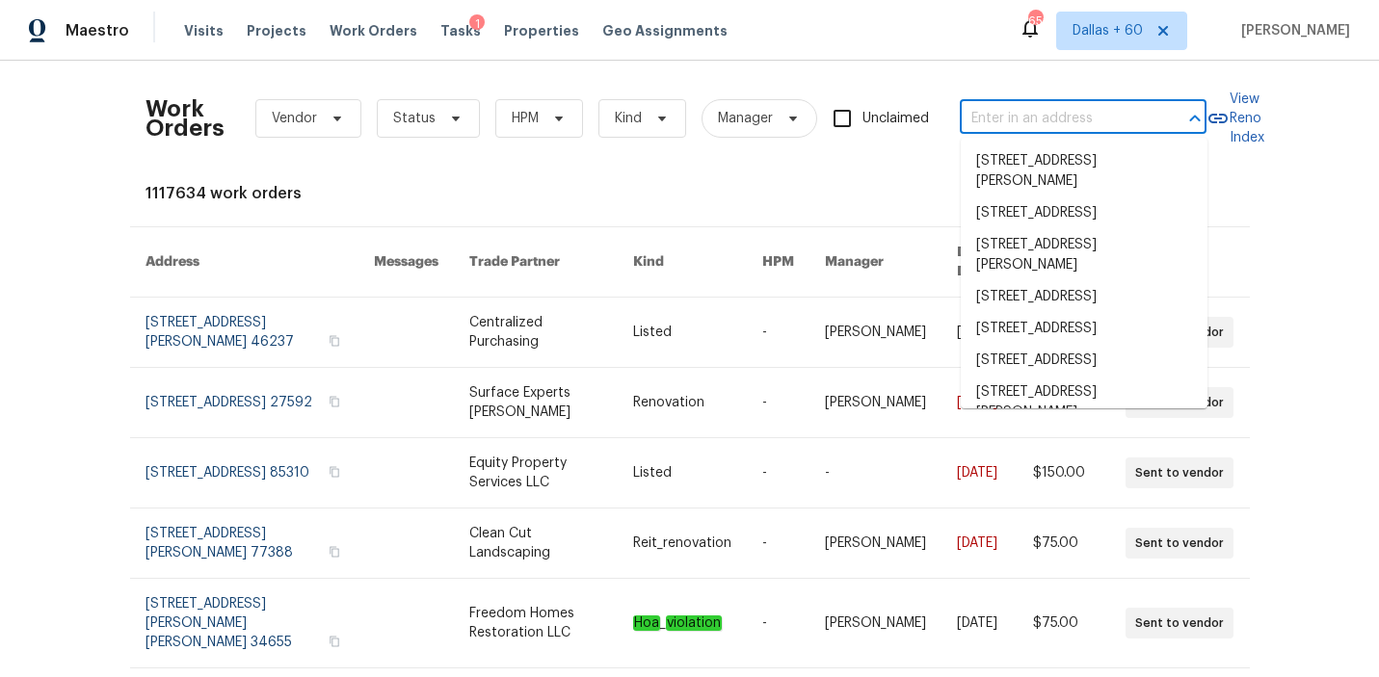
paste input "[STREET_ADDRESS][PERSON_NAME]"
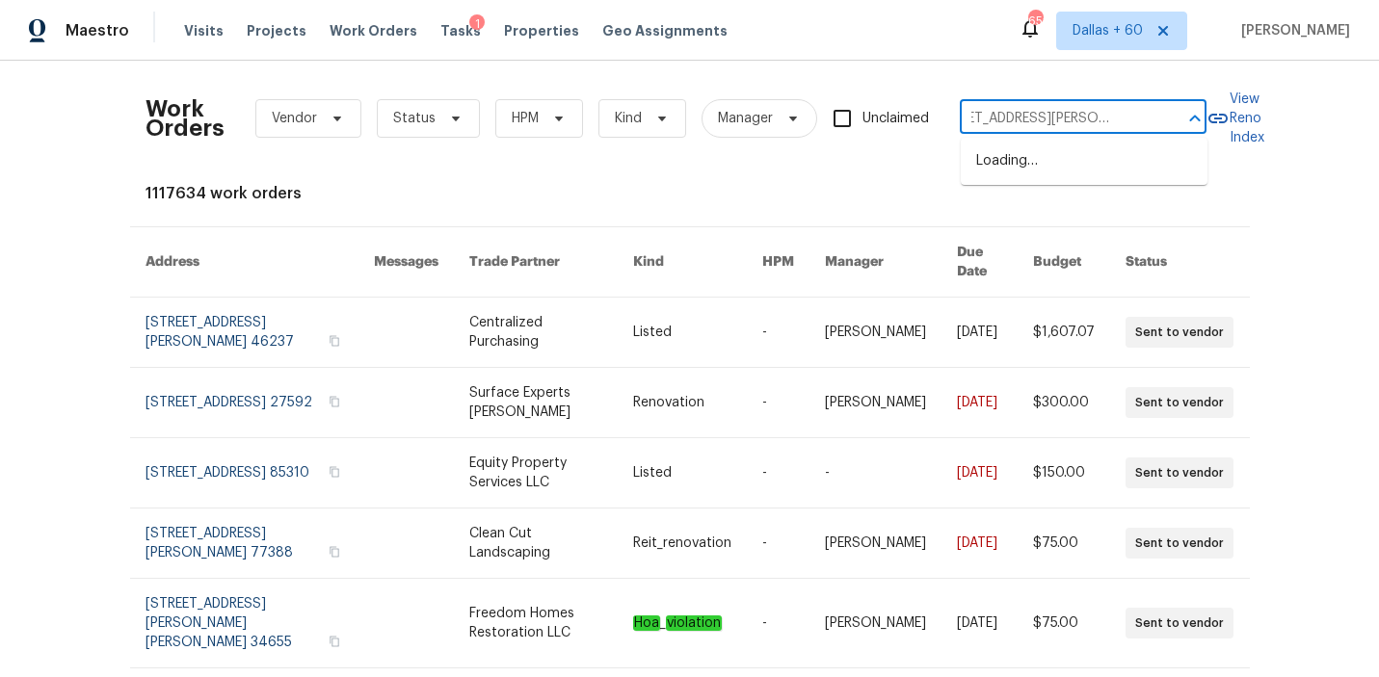
type input "[STREET_ADDRESS][PERSON_NAME]"
click at [1038, 167] on li "[STREET_ADDRESS][PERSON_NAME]" at bounding box center [1084, 171] width 247 height 52
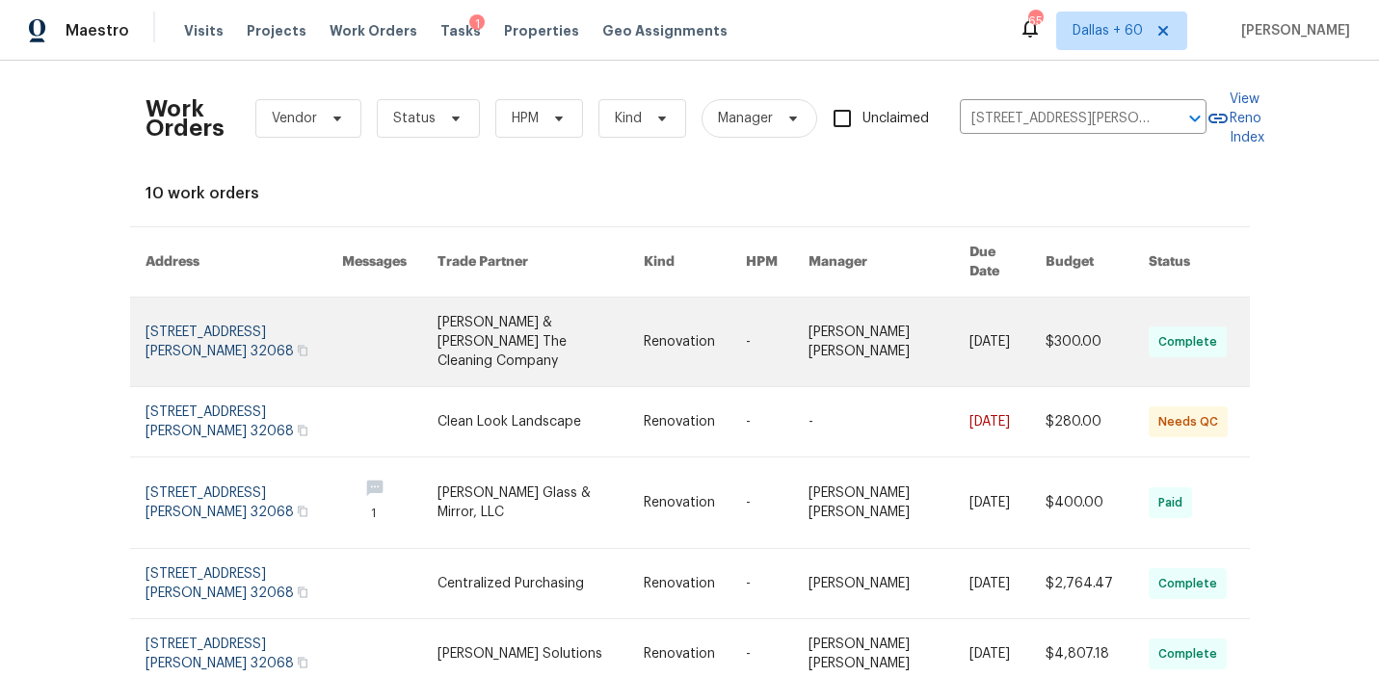
click at [719, 331] on link at bounding box center [695, 342] width 102 height 89
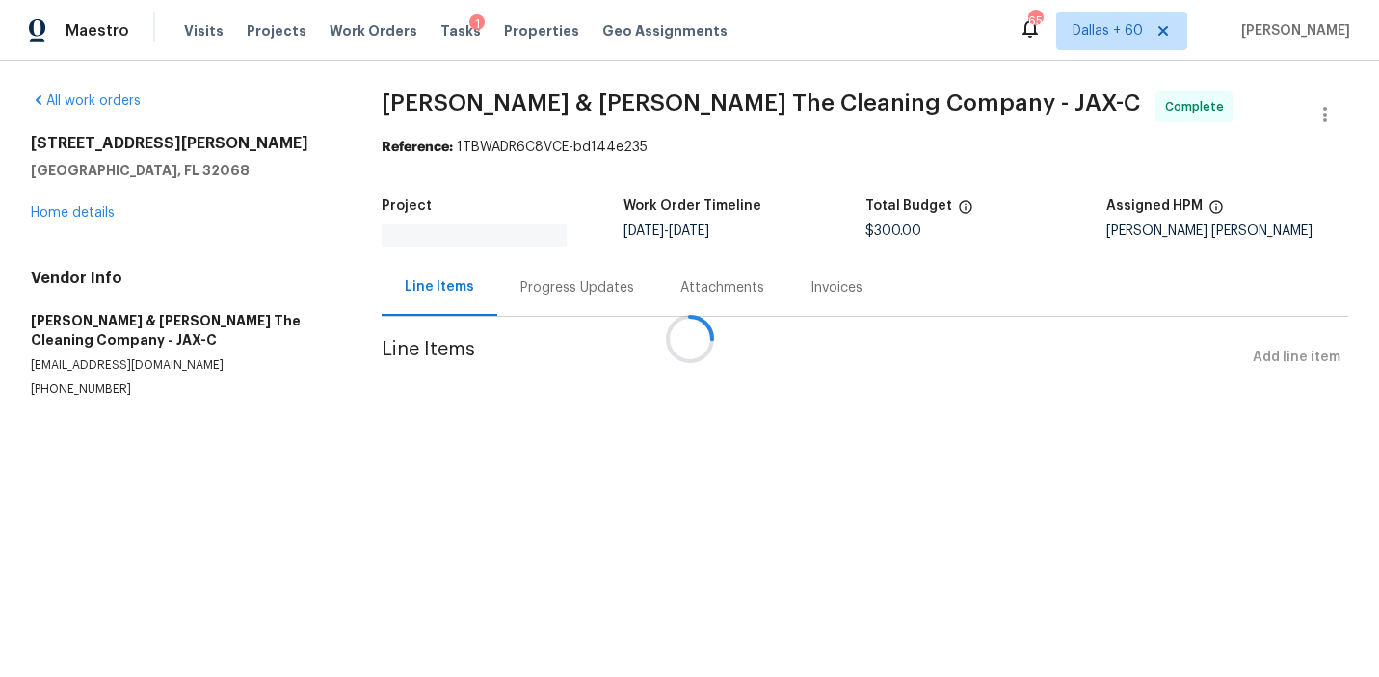
click at [48, 215] on div at bounding box center [689, 338] width 1379 height 677
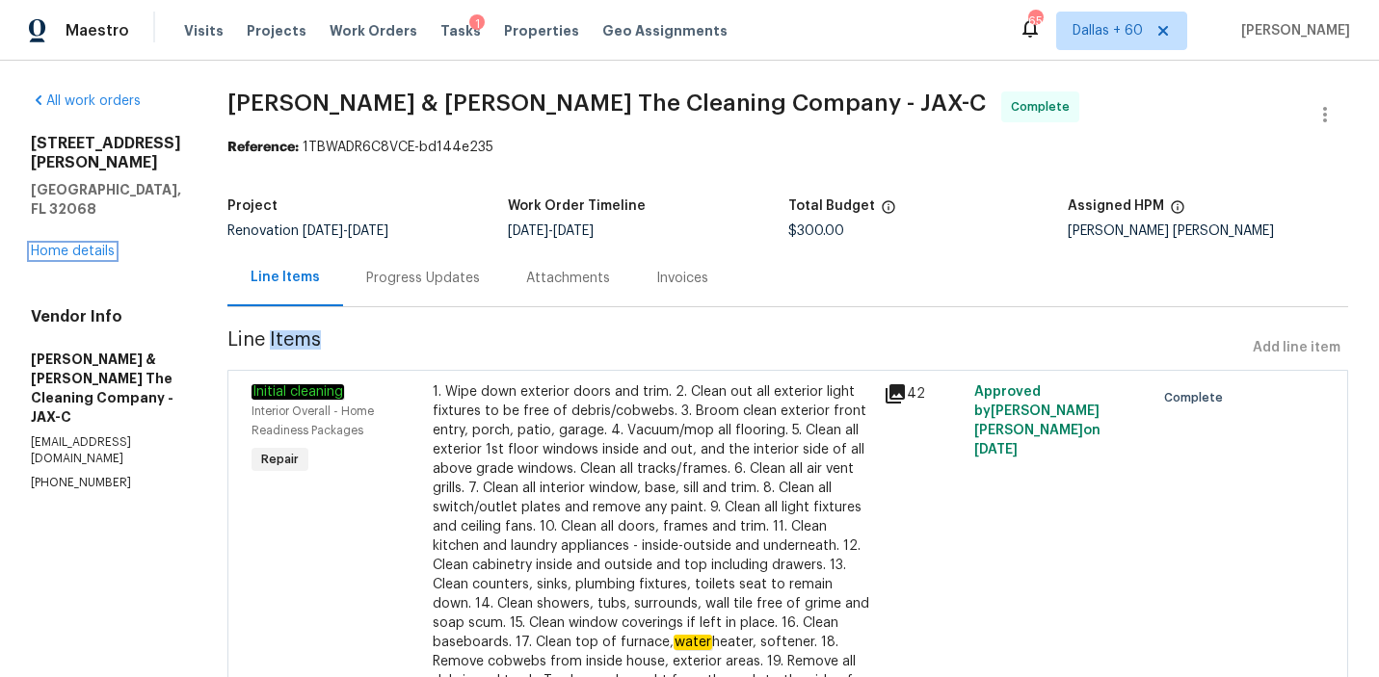
click at [48, 245] on link "Home details" at bounding box center [73, 251] width 84 height 13
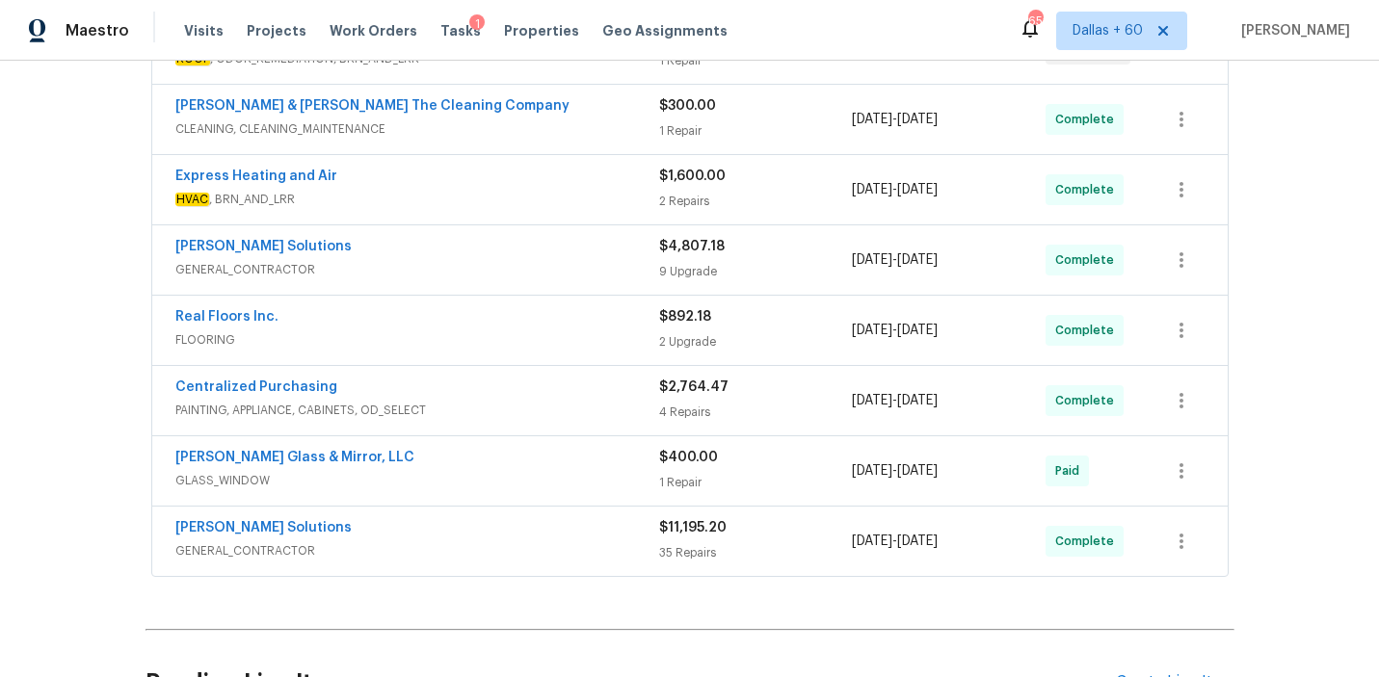
scroll to position [532, 0]
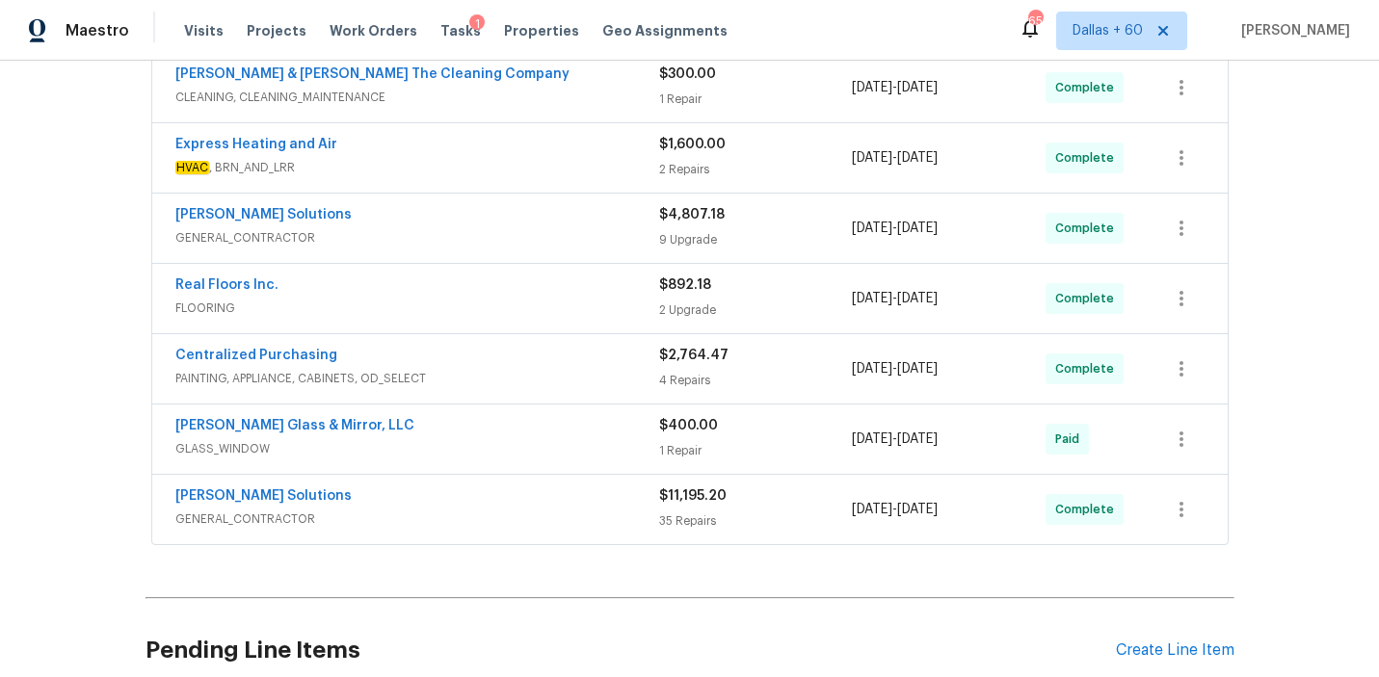
click at [525, 510] on span "GENERAL_CONTRACTOR" at bounding box center [417, 519] width 484 height 19
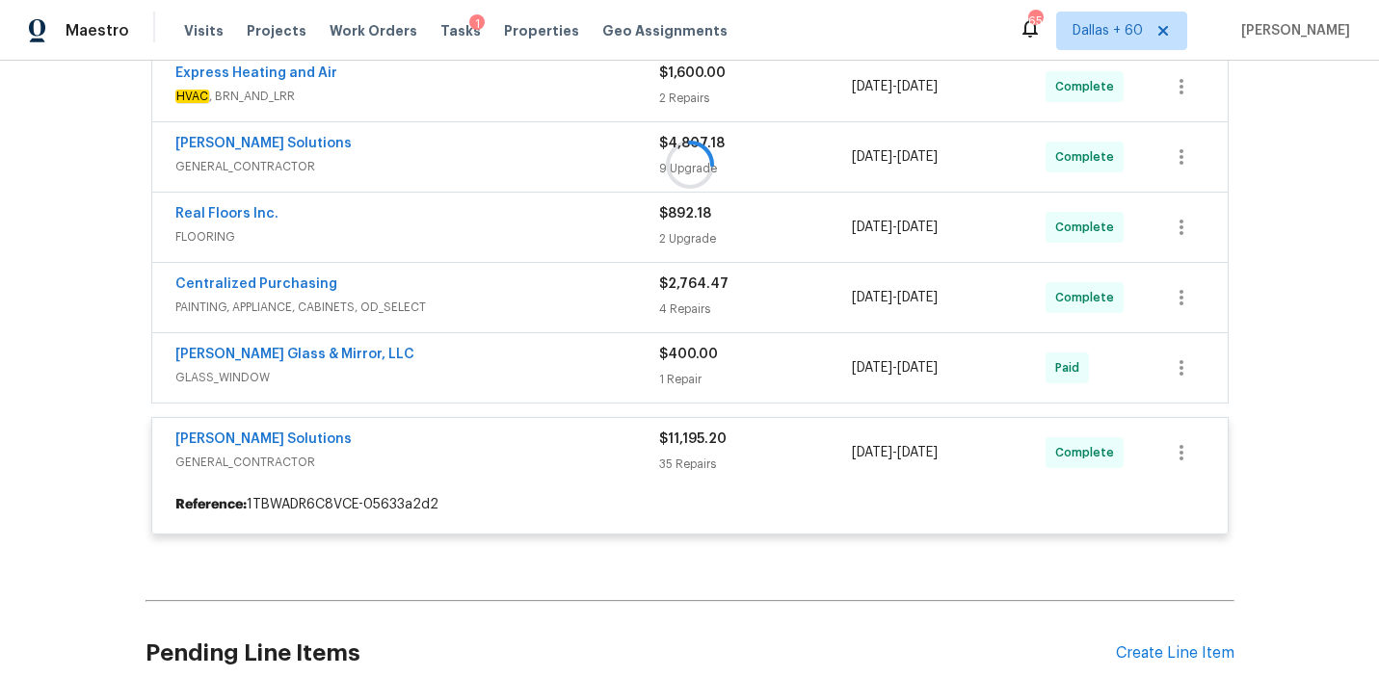
scroll to position [488, 0]
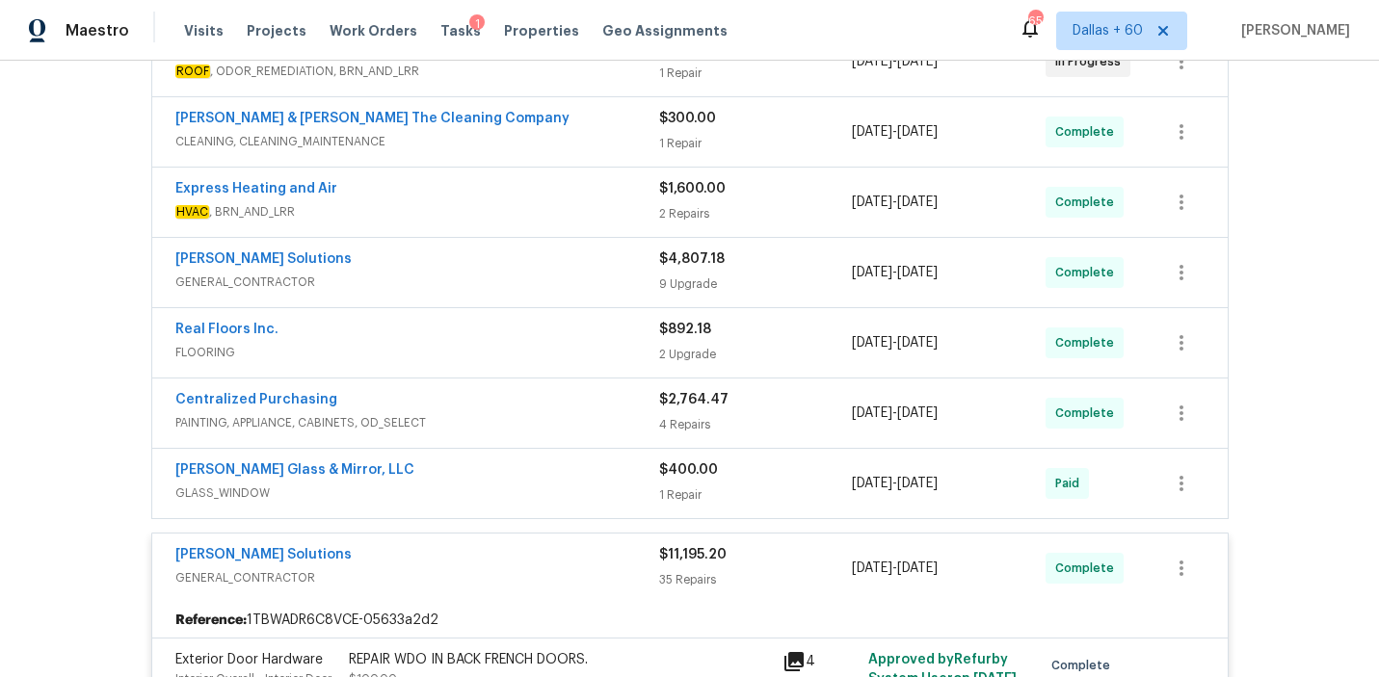
click at [508, 484] on span "GLASS_WINDOW" at bounding box center [417, 493] width 484 height 19
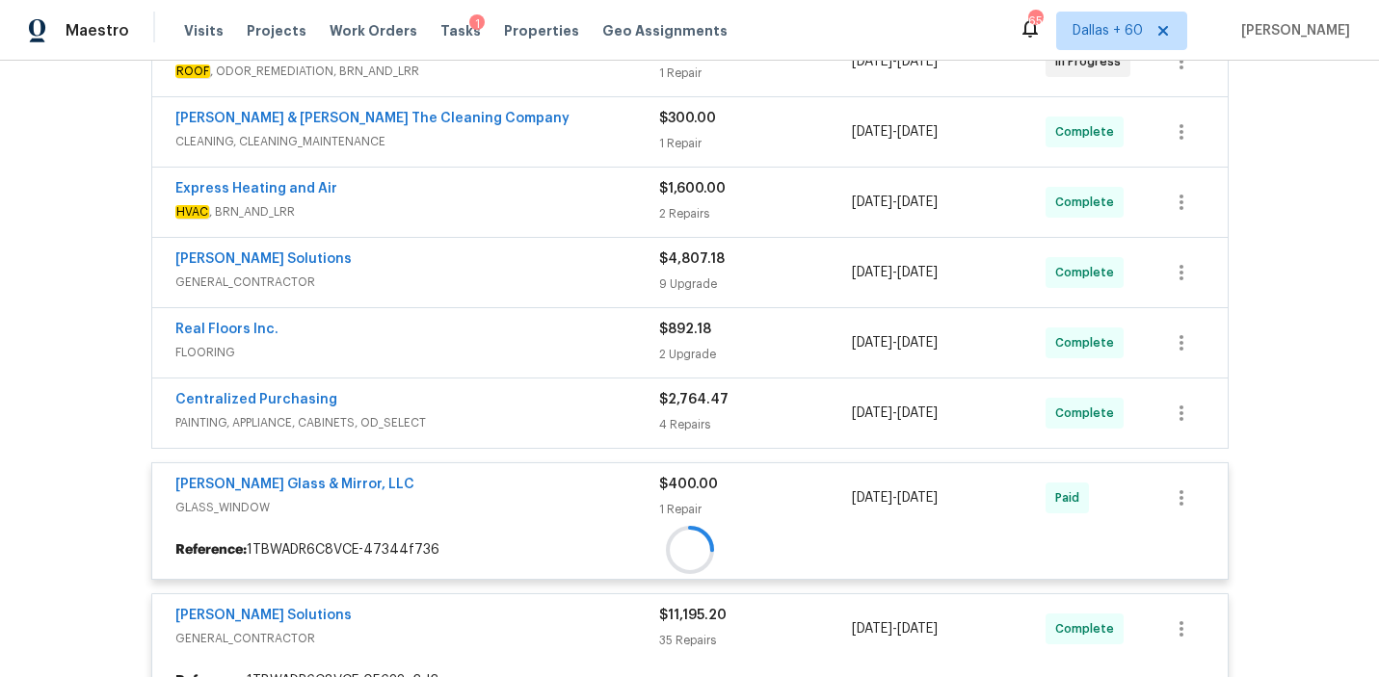
scroll to position [416, 0]
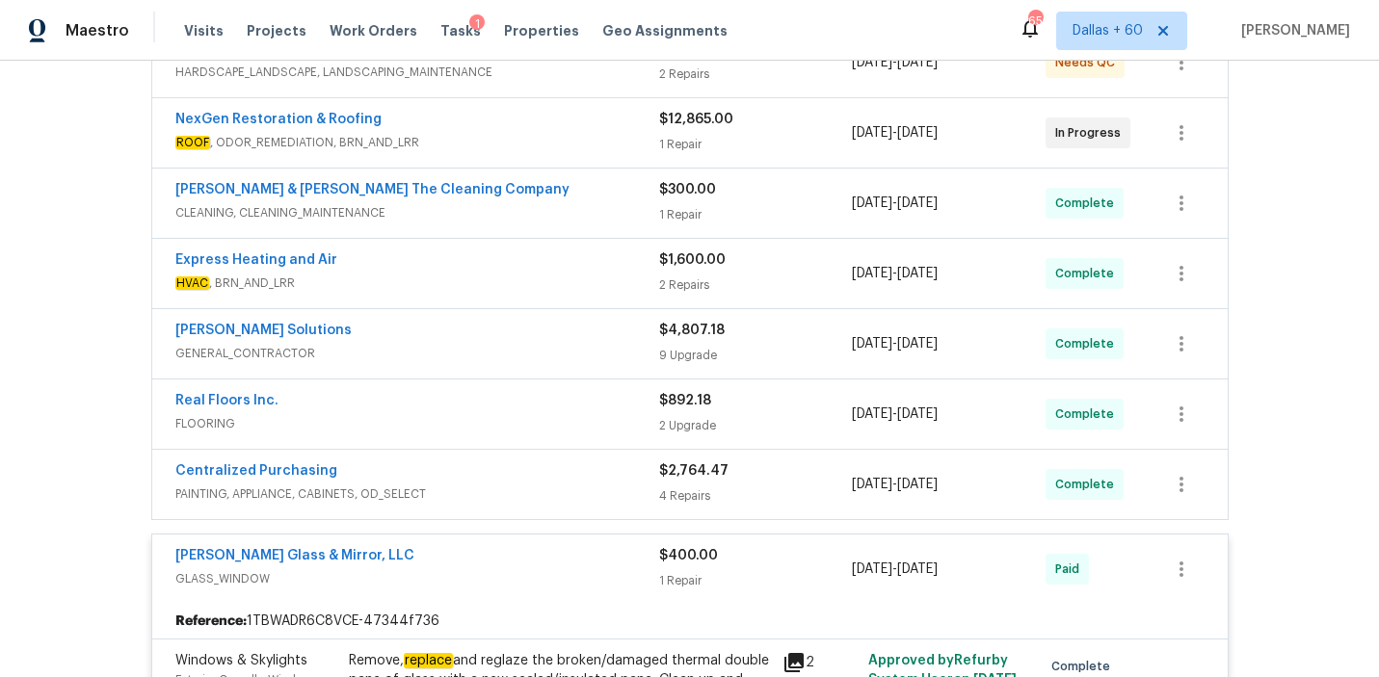
click at [507, 485] on span "PAINTING, APPLIANCE, CABINETS, OD_SELECT" at bounding box center [417, 494] width 484 height 19
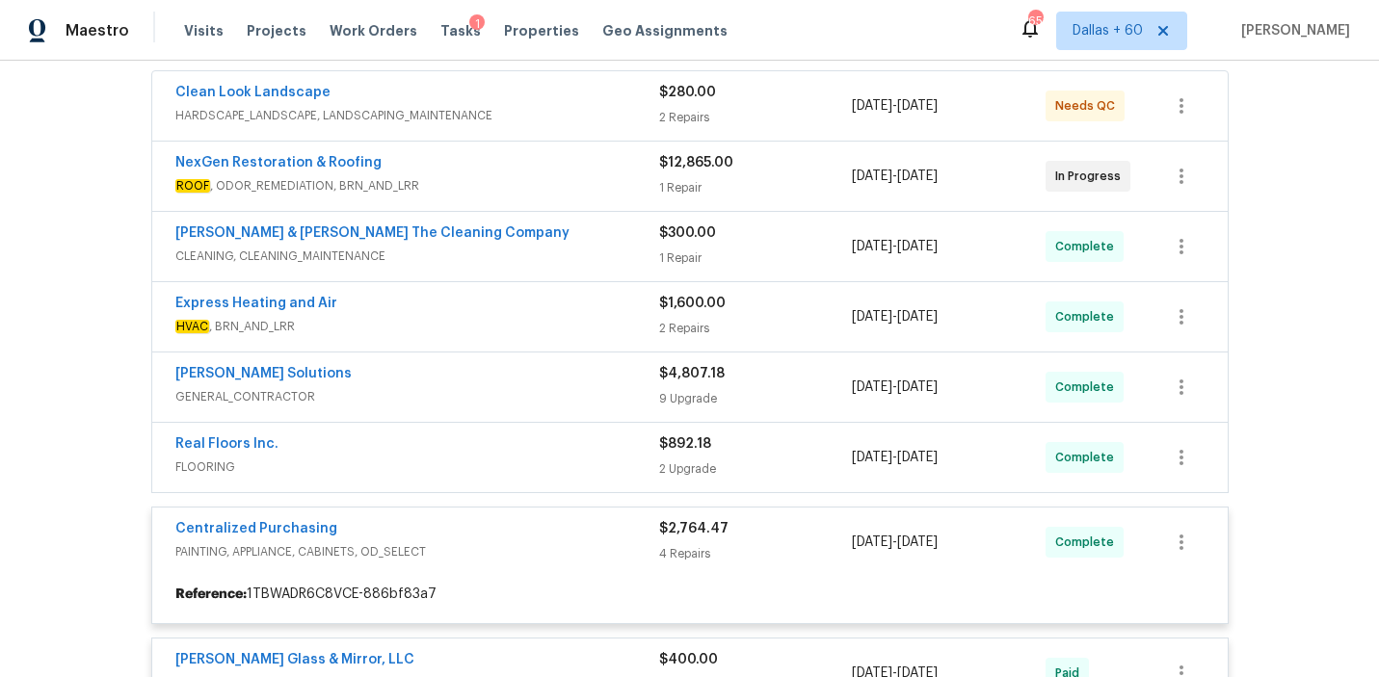
scroll to position [369, 0]
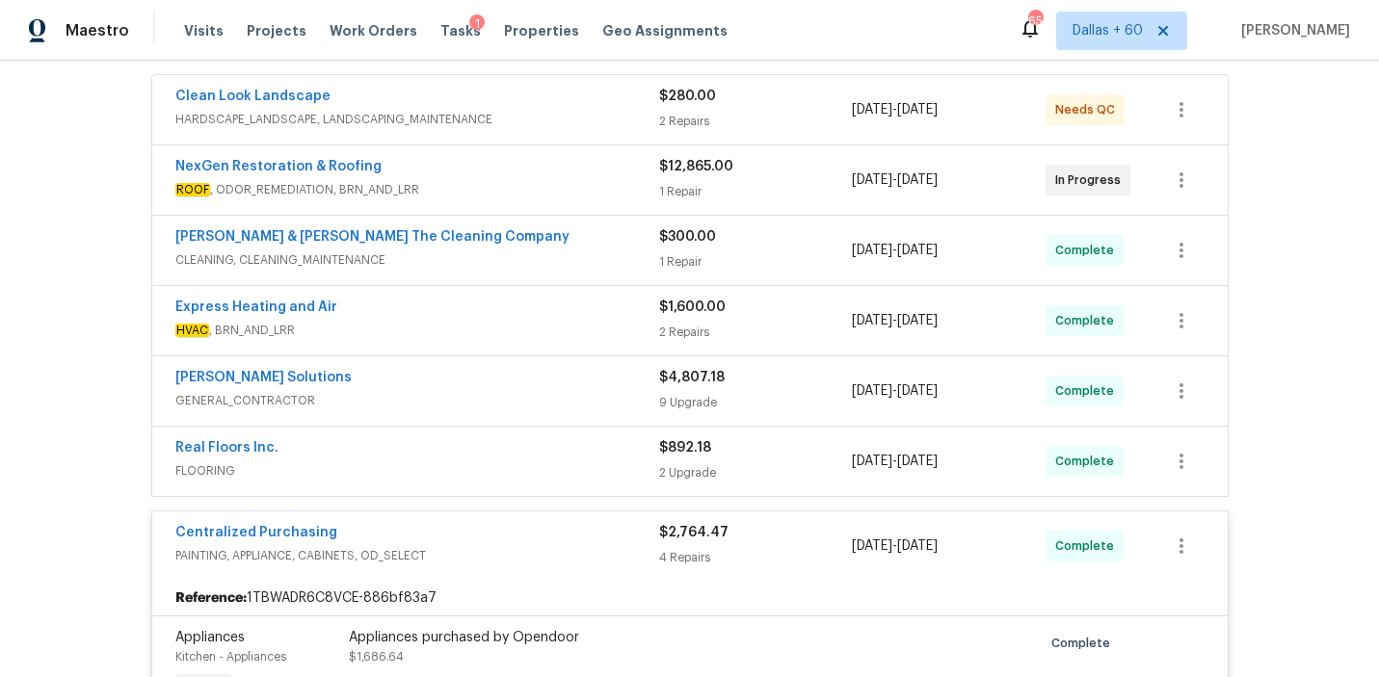
click at [502, 466] on span "FLOORING" at bounding box center [417, 471] width 484 height 19
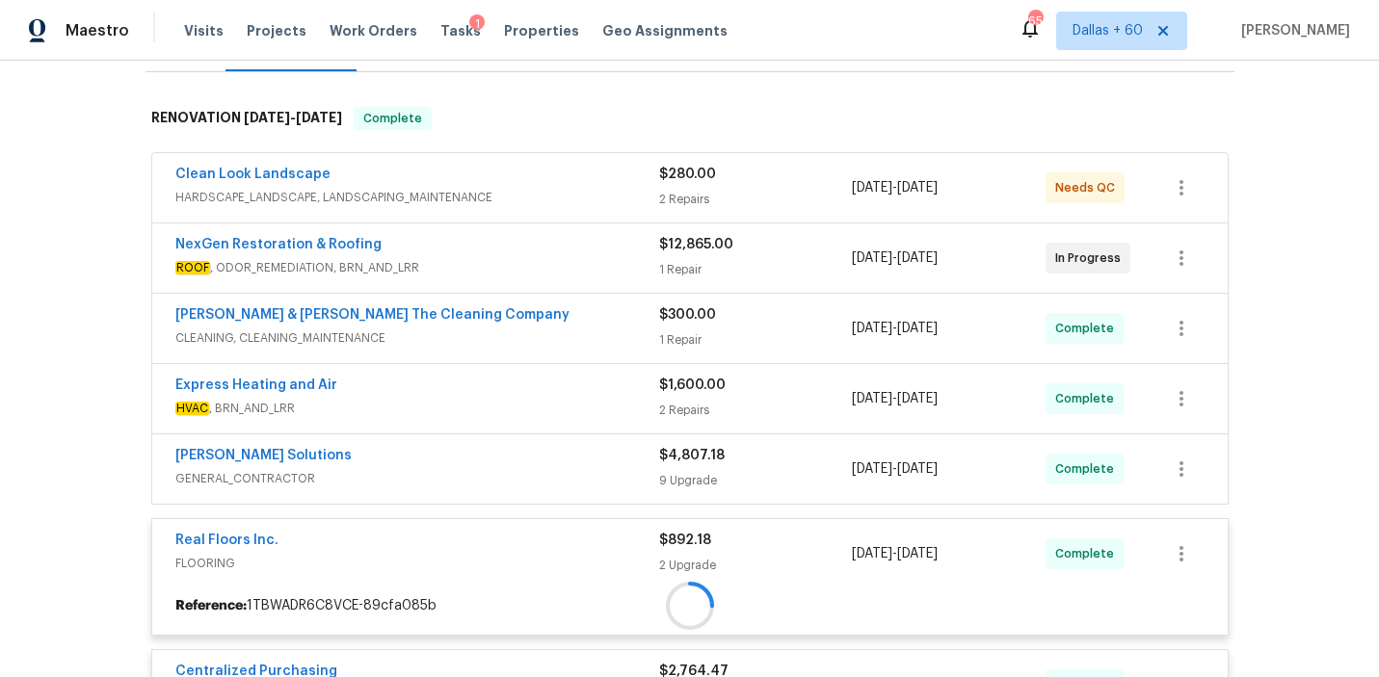
scroll to position [292, 0]
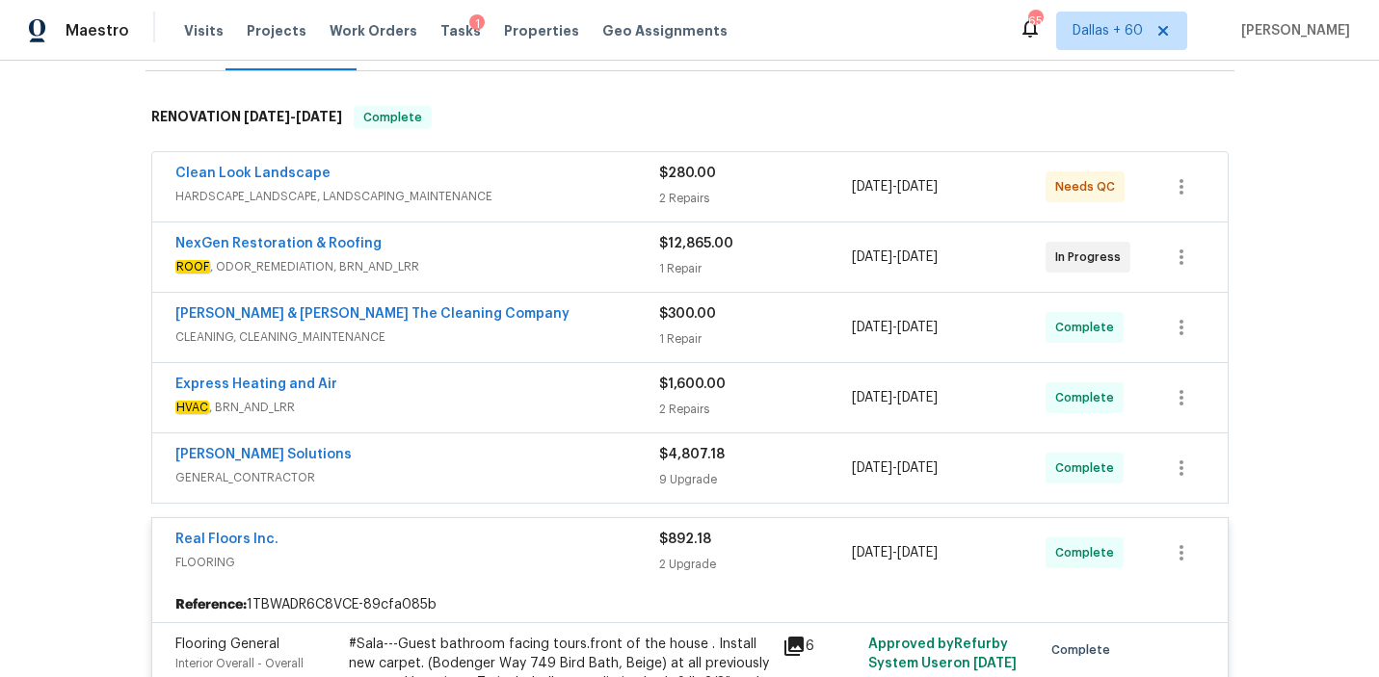
click at [502, 468] on span "GENERAL_CONTRACTOR" at bounding box center [417, 477] width 484 height 19
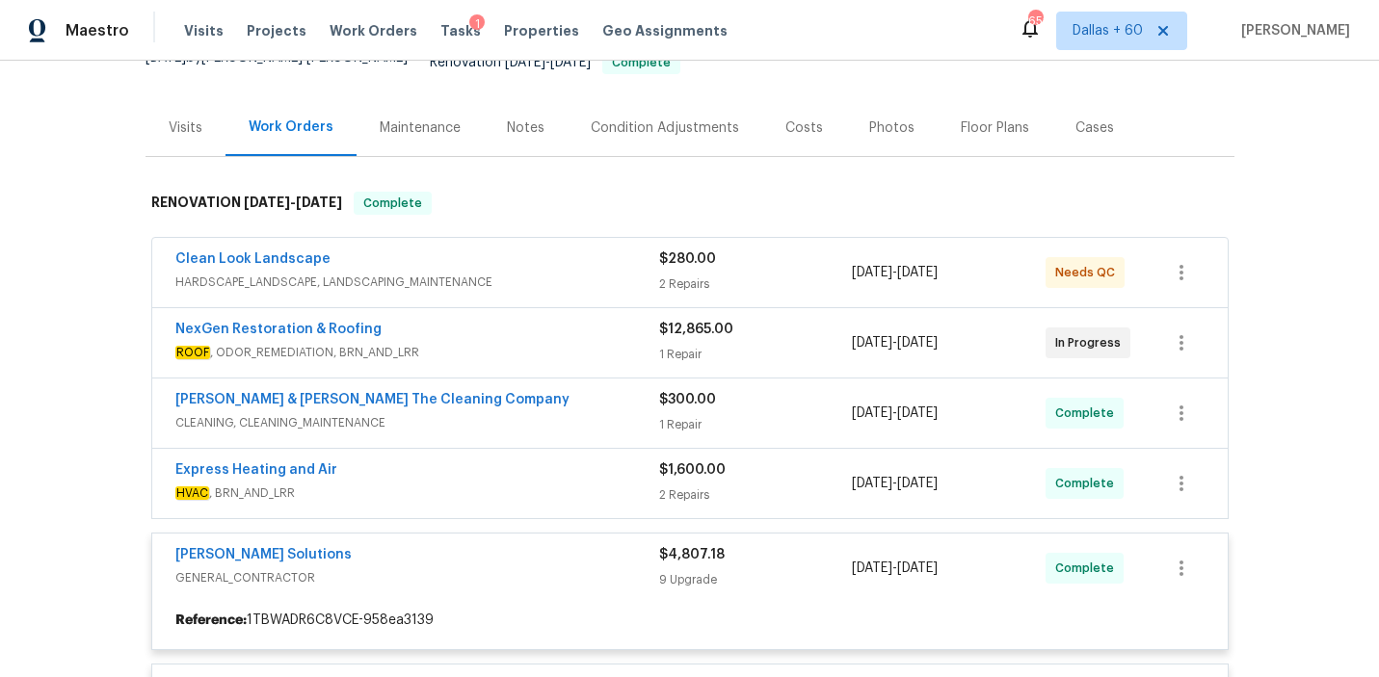
scroll to position [206, 0]
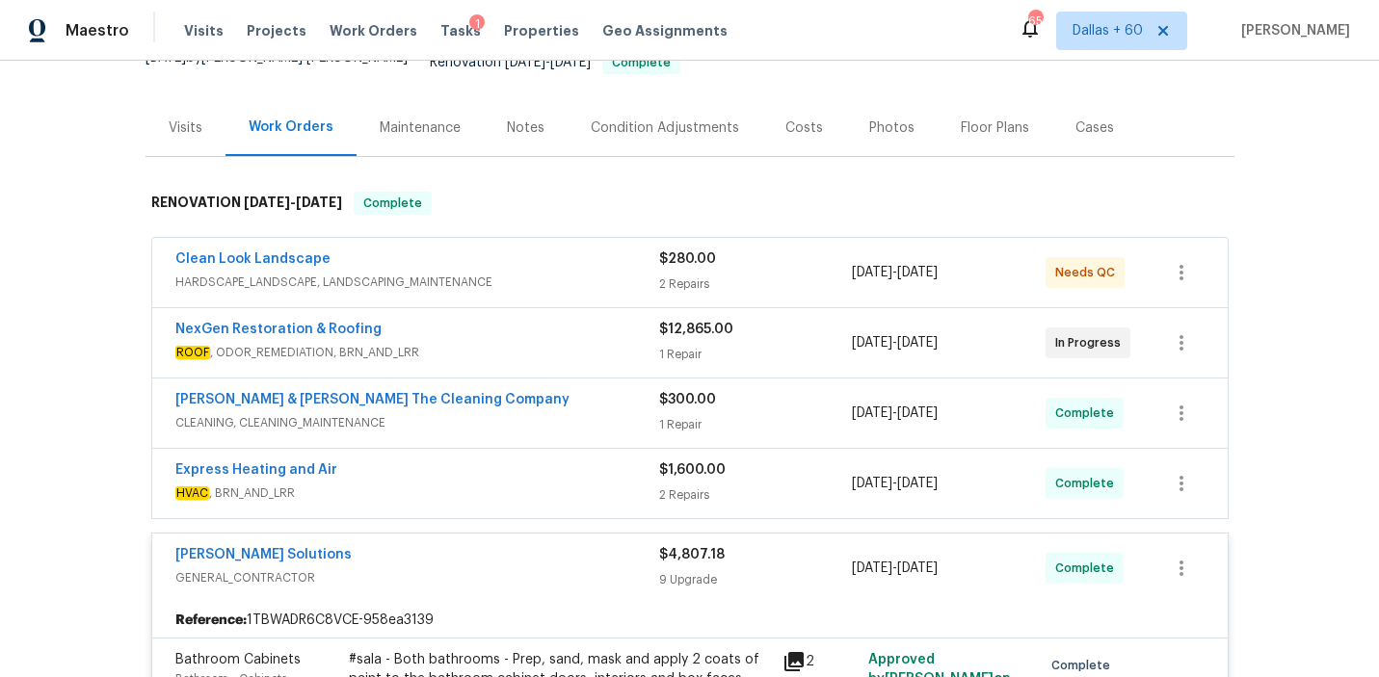
click at [503, 484] on span "HVAC , BRN_AND_LRR" at bounding box center [417, 493] width 484 height 19
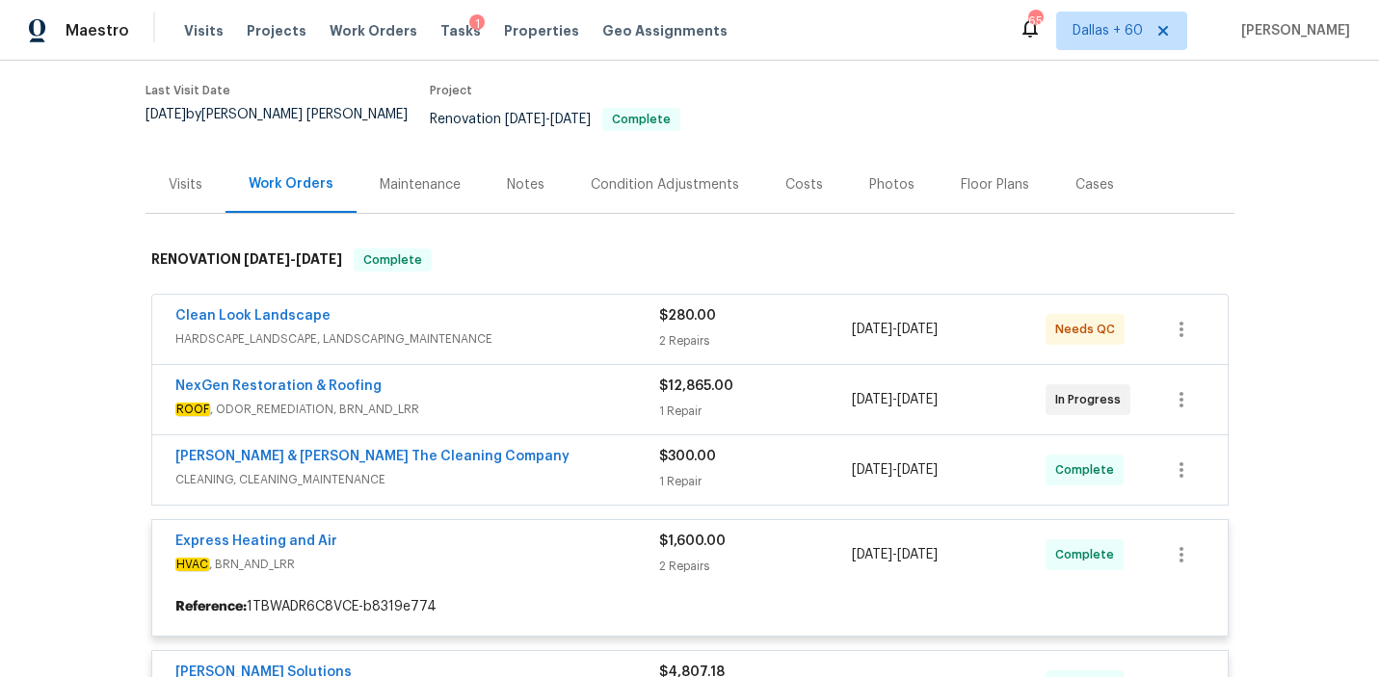
scroll to position [151, 0]
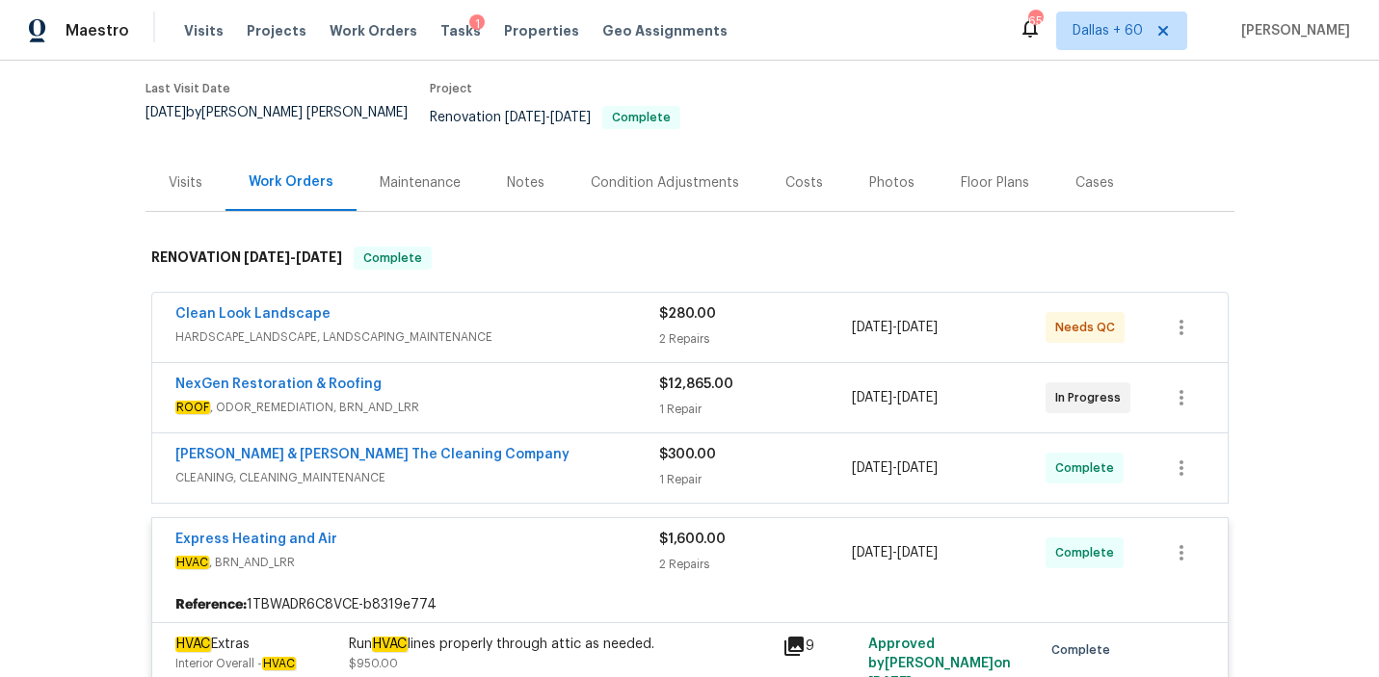
click at [539, 468] on span "CLEANING, CLEANING_MAINTENANCE" at bounding box center [417, 477] width 484 height 19
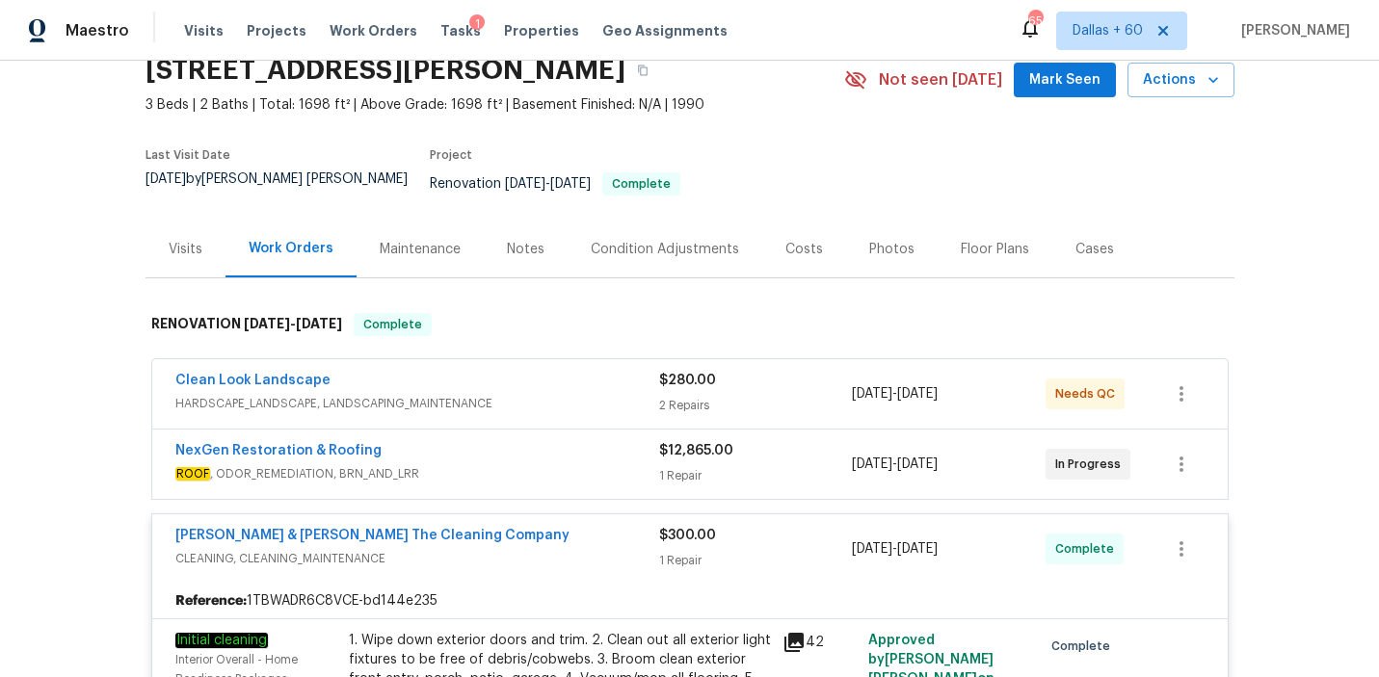
click at [539, 464] on span "ROOF , ODOR_REMEDIATION, BRN_AND_LRR" at bounding box center [417, 473] width 484 height 19
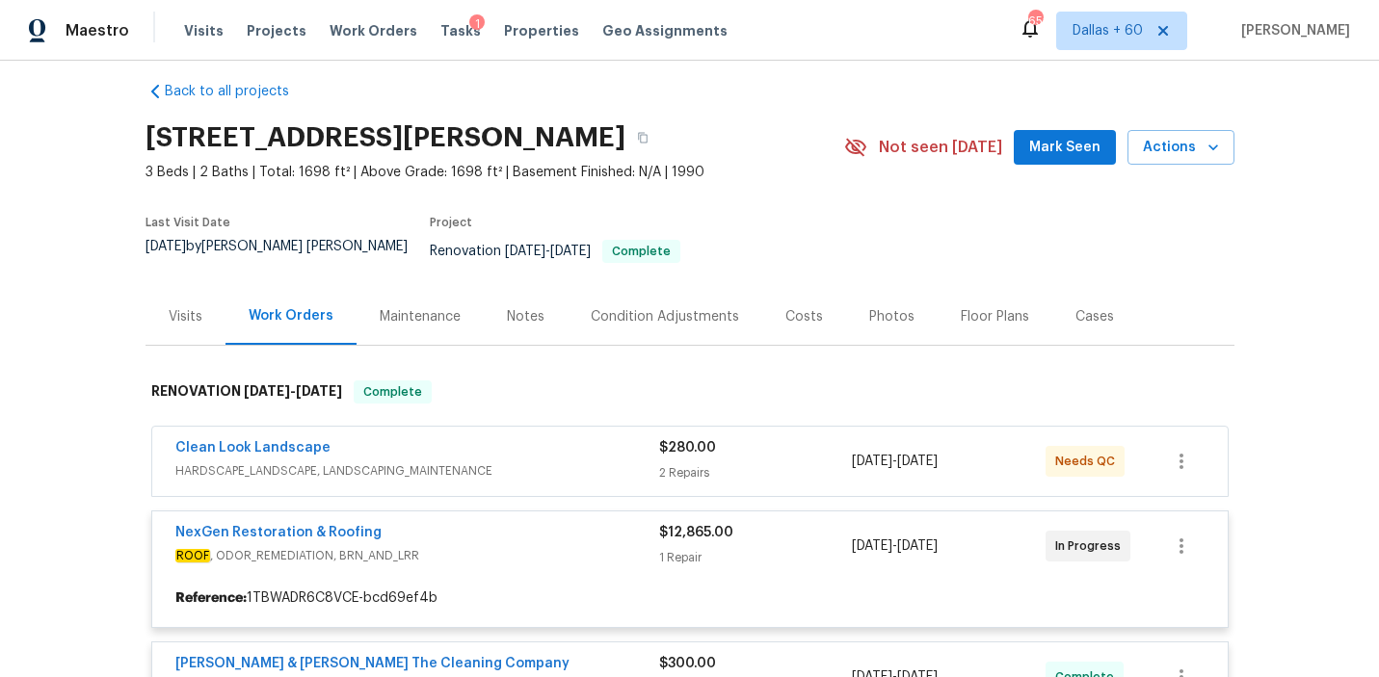
scroll to position [1, 0]
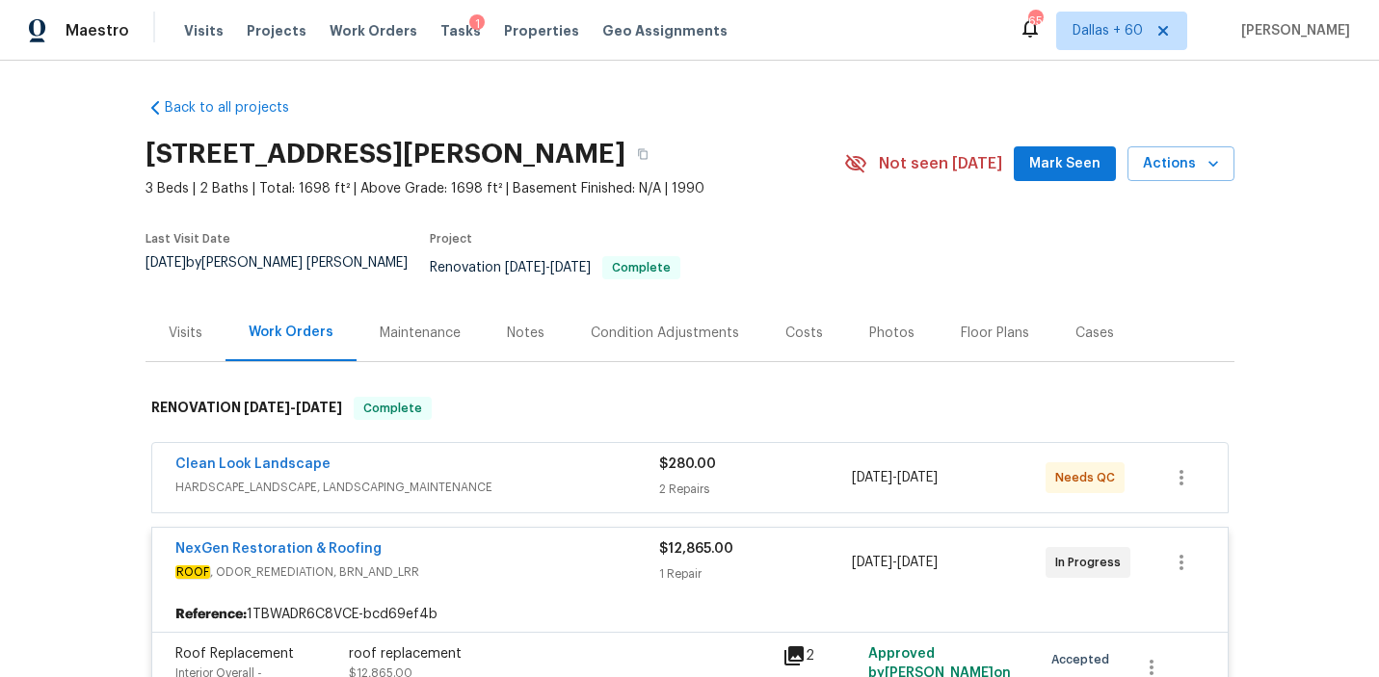
click at [539, 478] on span "HARDSCAPE_LANDSCAPE, LANDSCAPING_MAINTENANCE" at bounding box center [417, 487] width 484 height 19
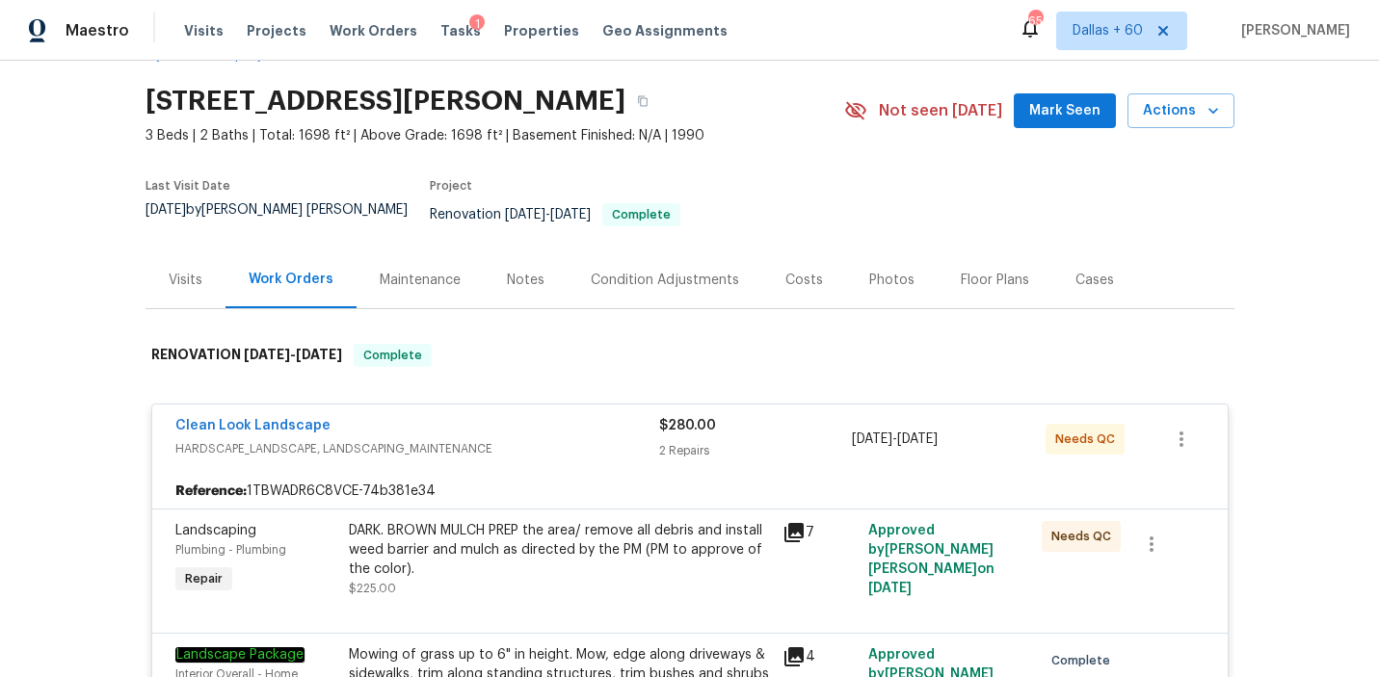
scroll to position [0, 0]
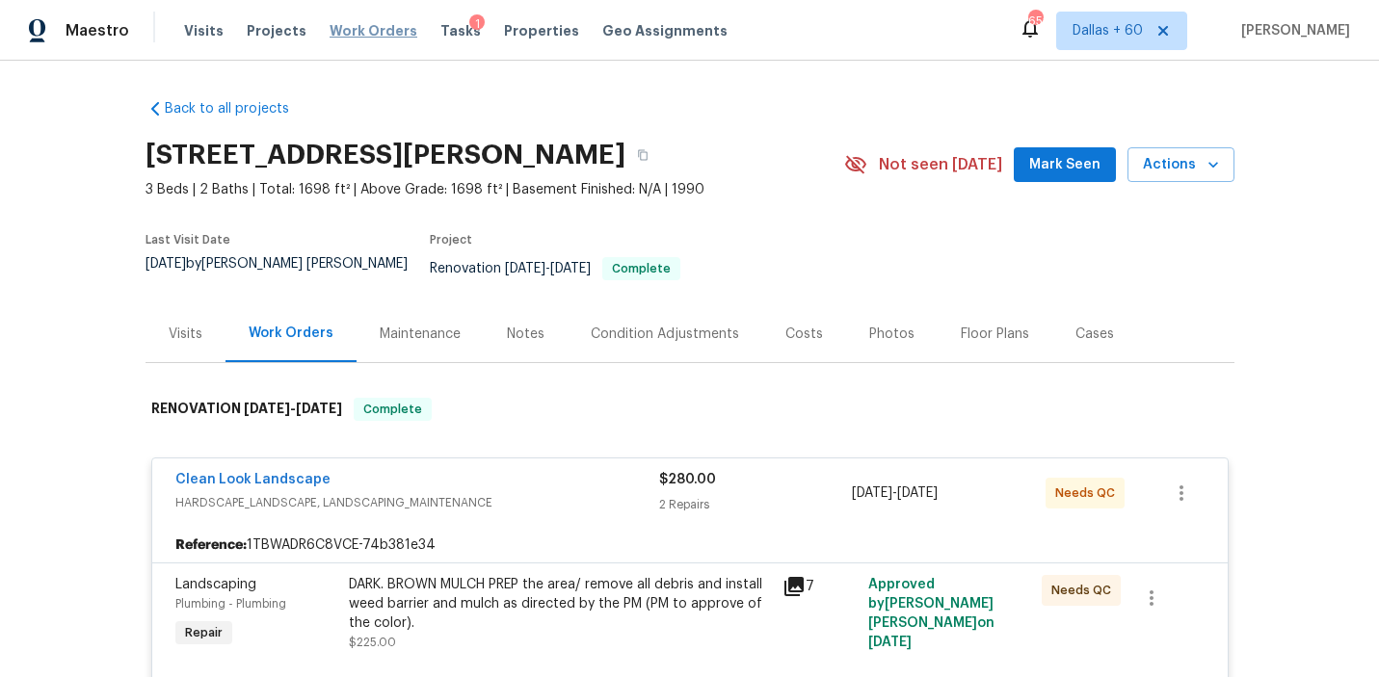
click at [343, 31] on span "Work Orders" at bounding box center [374, 30] width 88 height 19
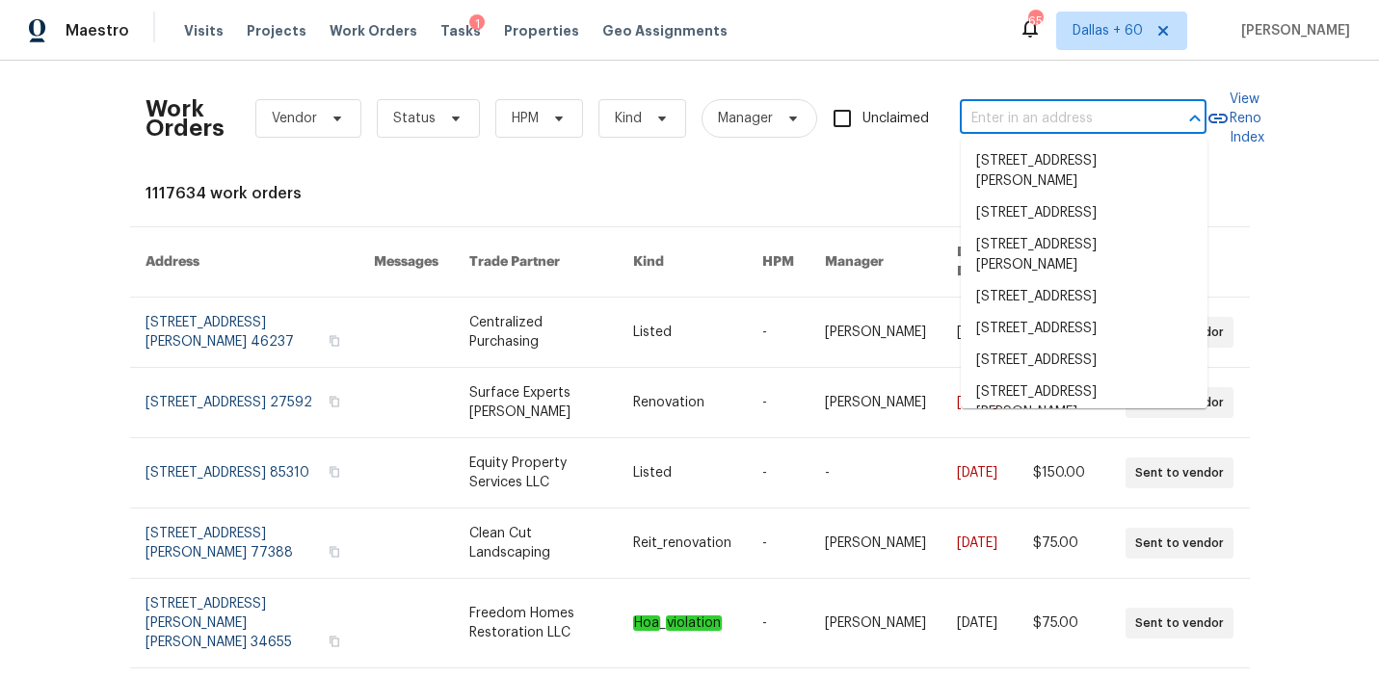
click at [1027, 117] on input "text" at bounding box center [1056, 119] width 193 height 30
paste input "[STREET_ADDRESS]"
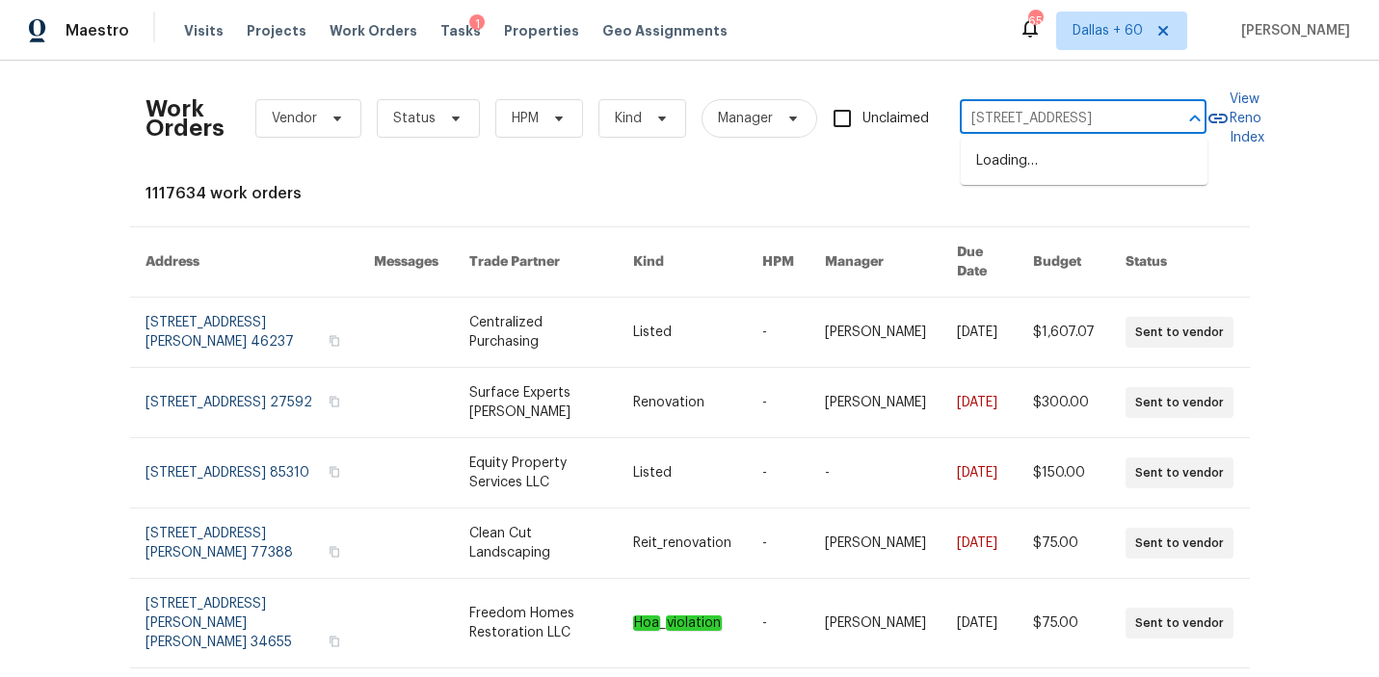
type input "[STREET_ADDRESS]"
click at [1026, 170] on li "[STREET_ADDRESS]" at bounding box center [1084, 161] width 247 height 32
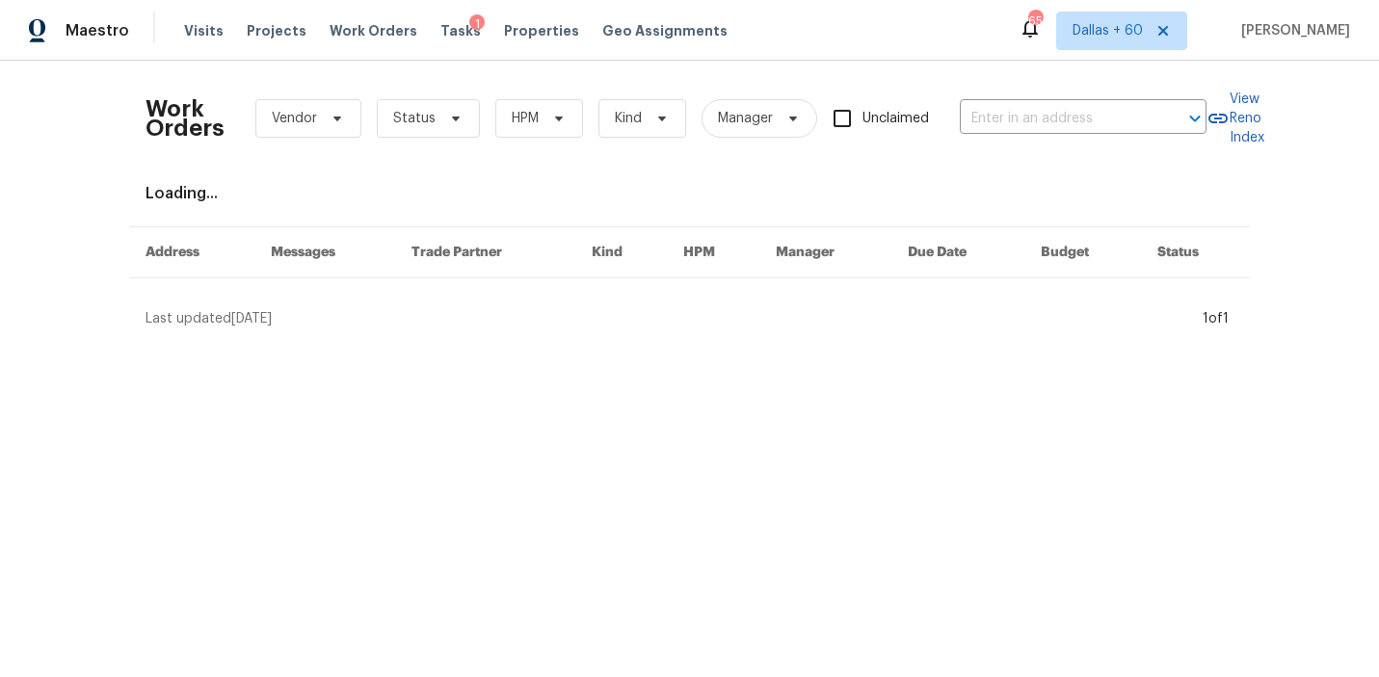
type input "[STREET_ADDRESS]"
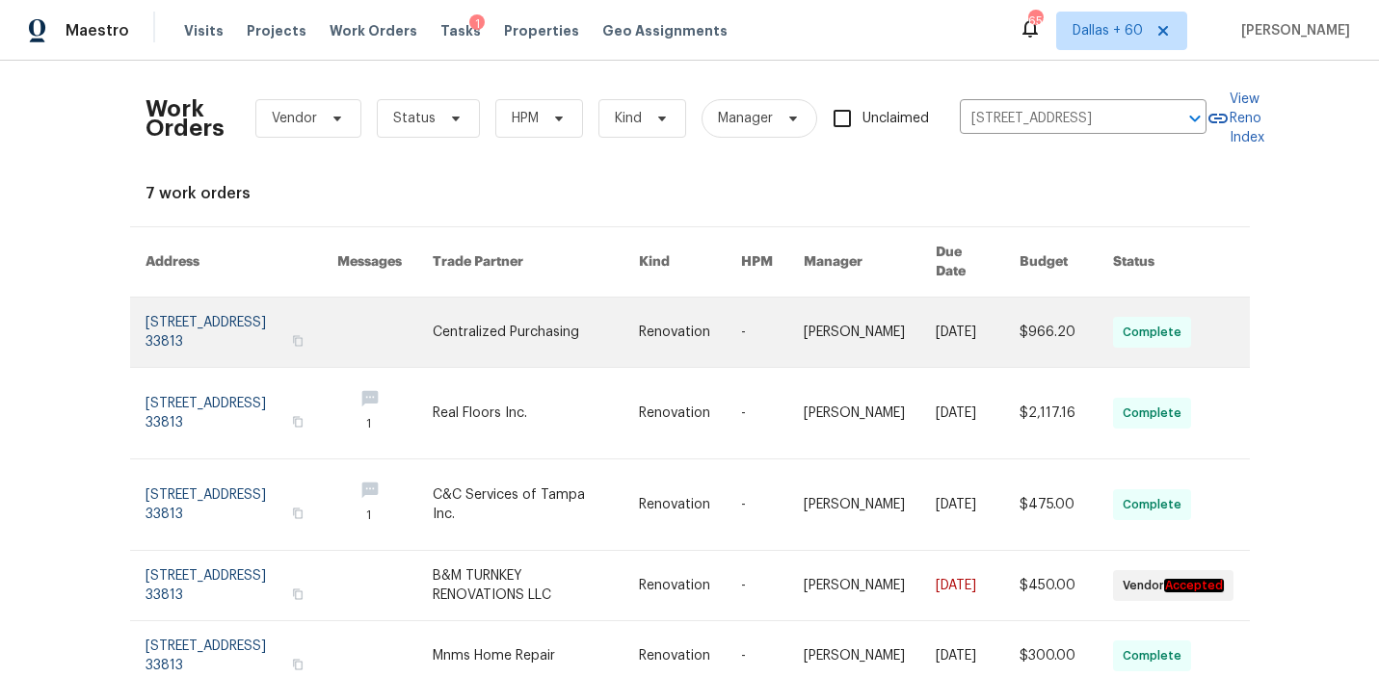
click at [598, 311] on link at bounding box center [536, 332] width 206 height 69
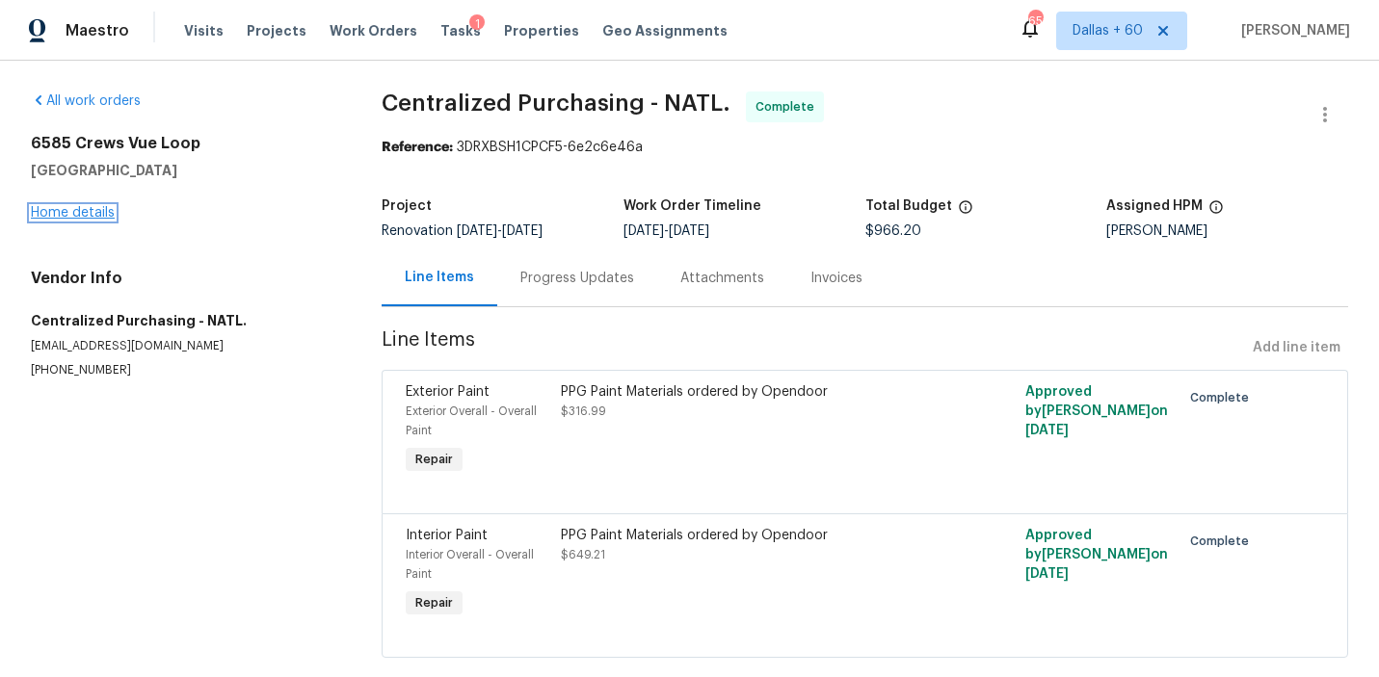
click at [53, 208] on link "Home details" at bounding box center [73, 212] width 84 height 13
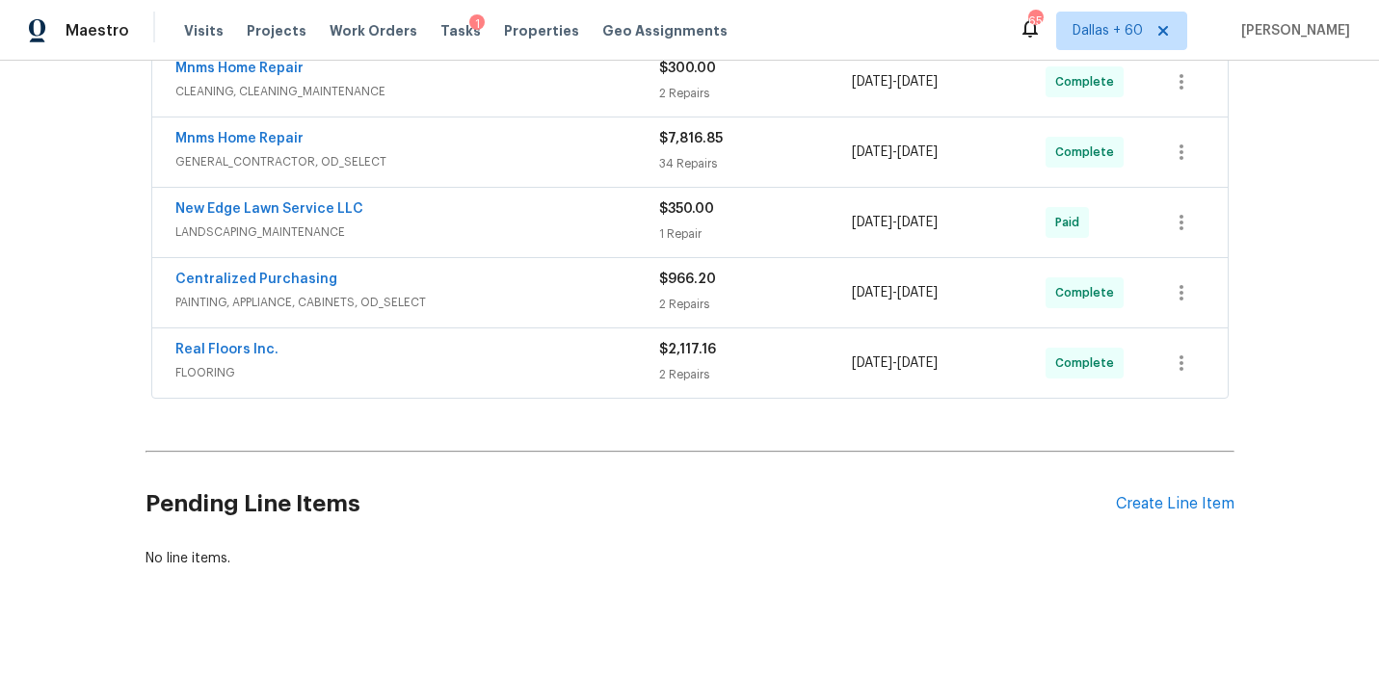
scroll to position [546, 0]
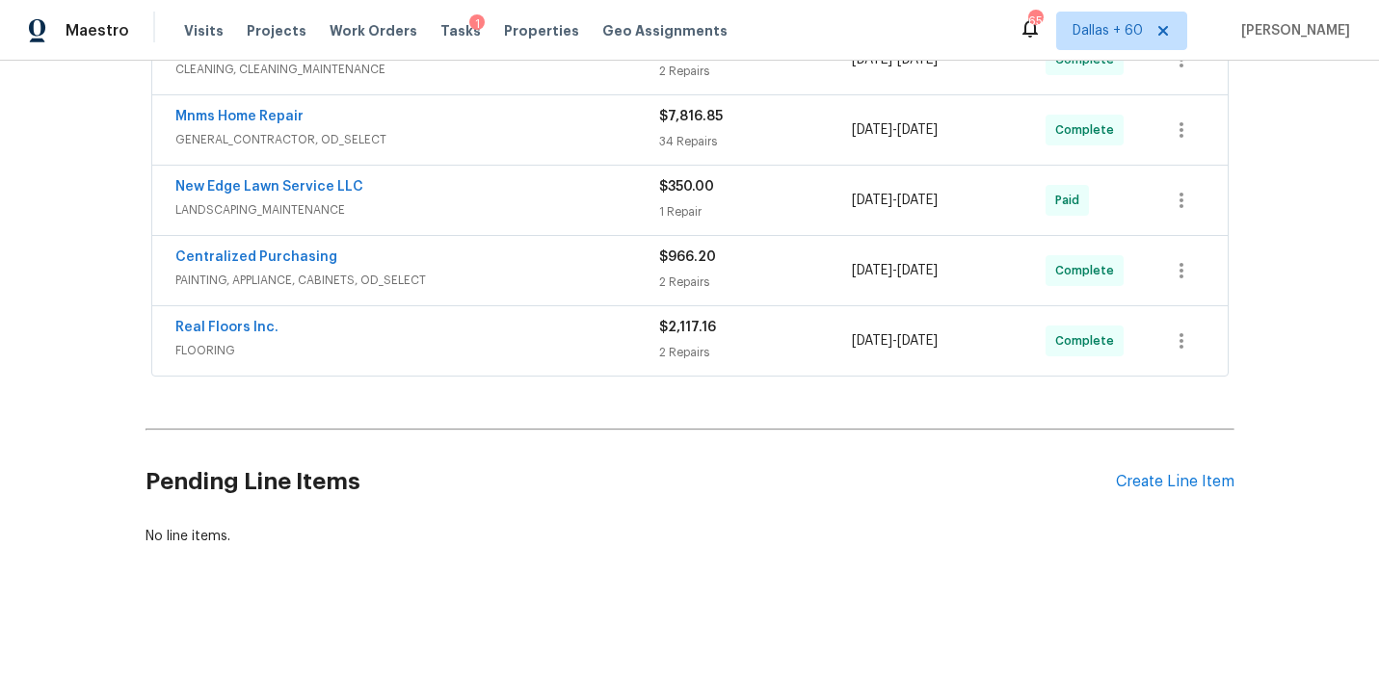
click at [568, 336] on div "Real Floors Inc." at bounding box center [417, 329] width 484 height 23
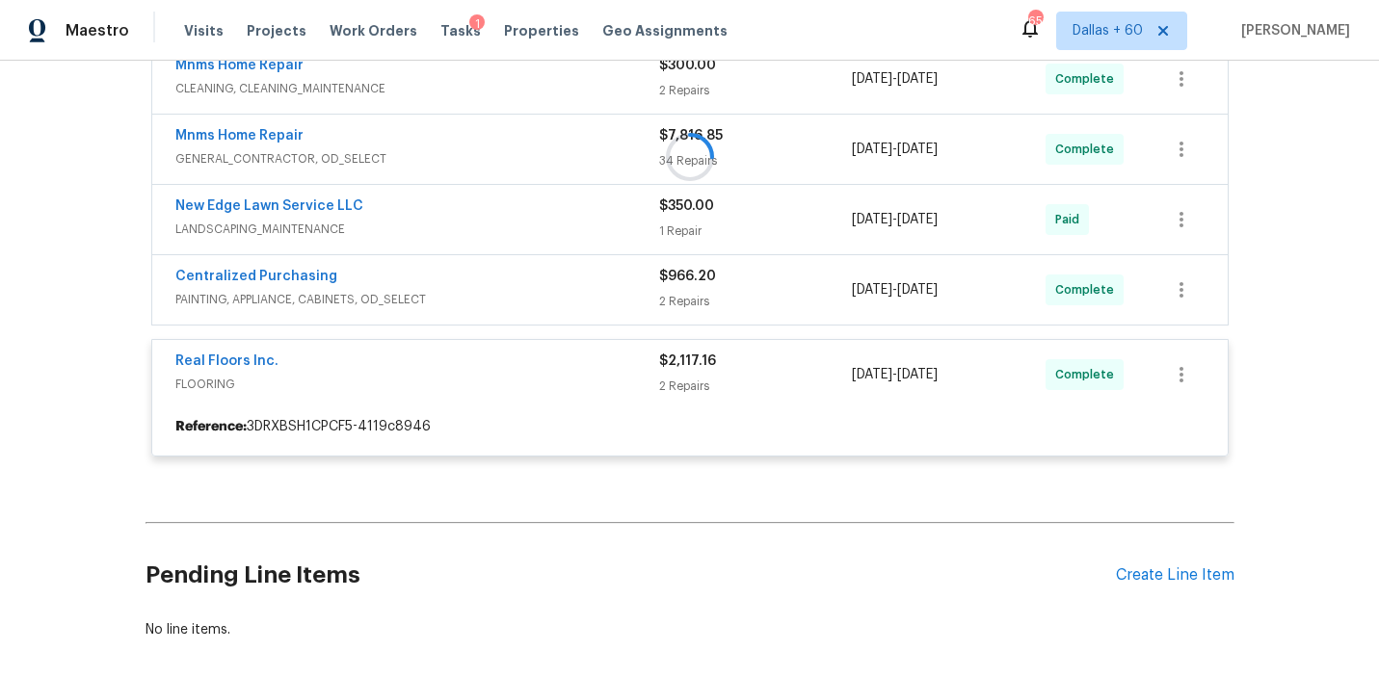
scroll to position [523, 0]
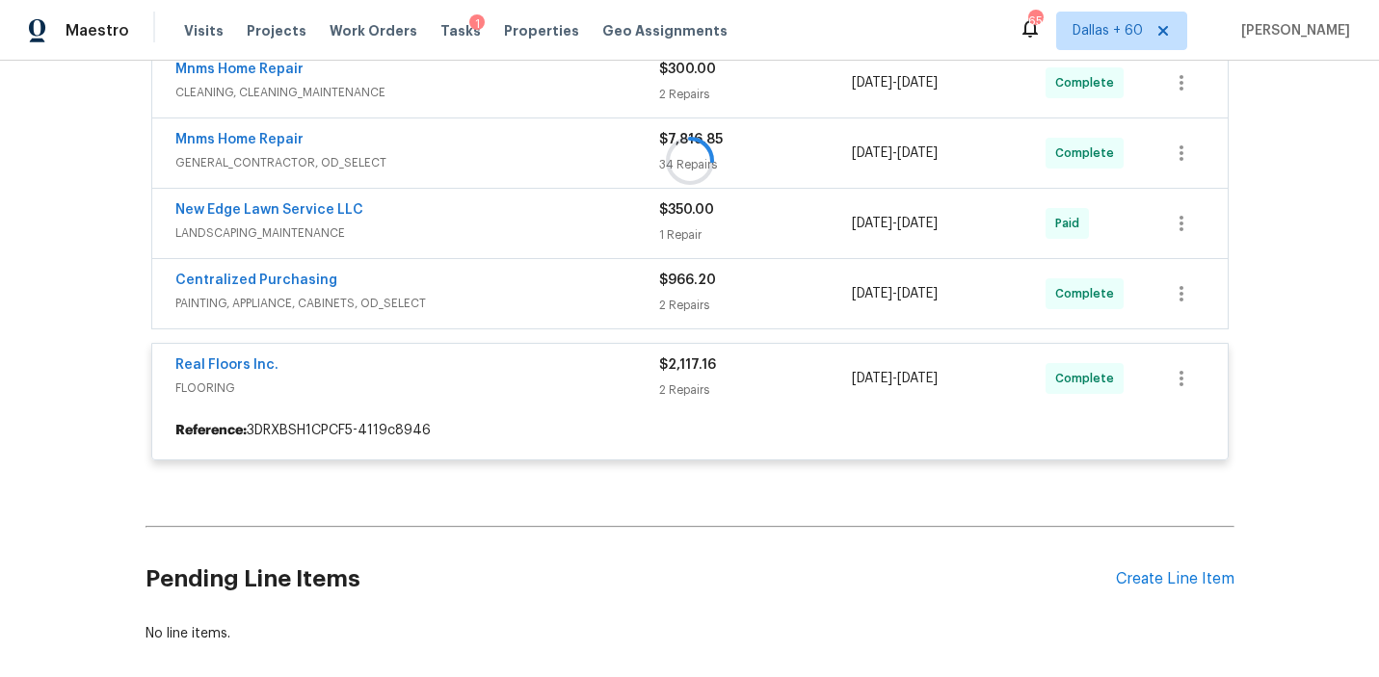
click at [553, 300] on div at bounding box center [689, 161] width 1089 height 638
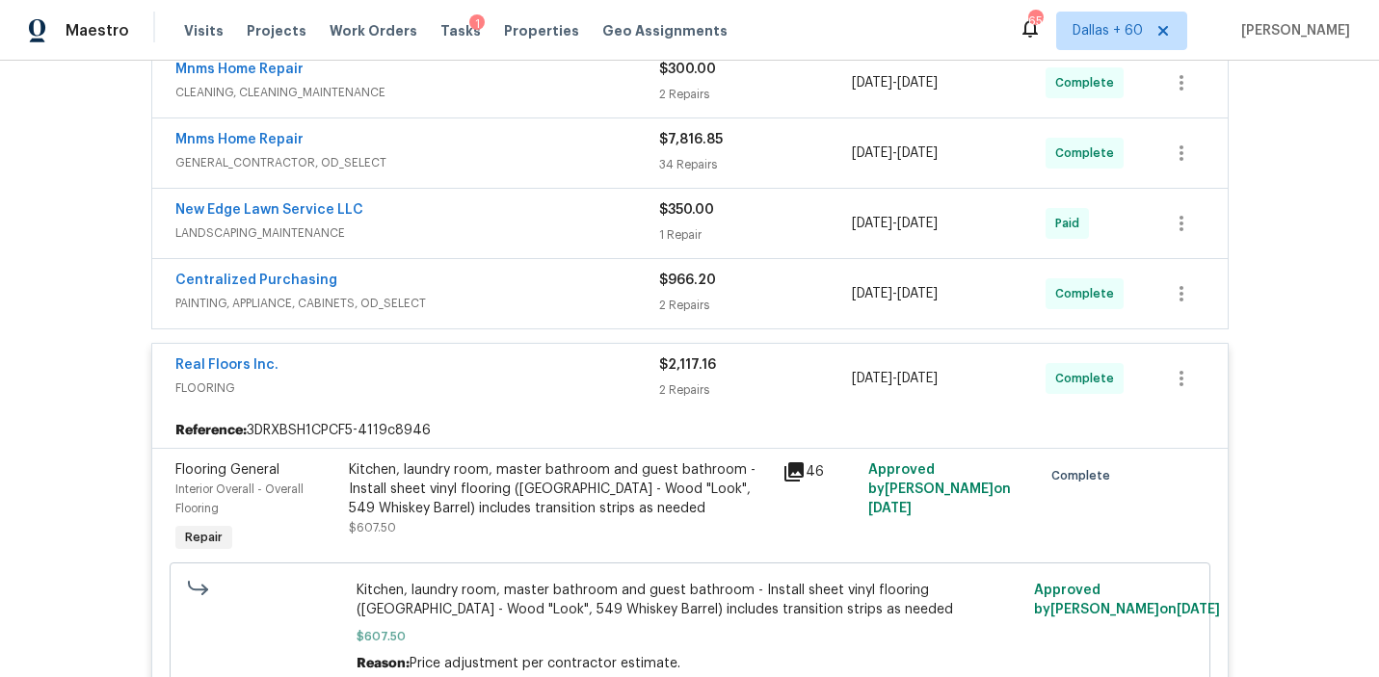
click at [553, 299] on span "PAINTING, APPLIANCE, CABINETS, OD_SELECT" at bounding box center [417, 303] width 484 height 19
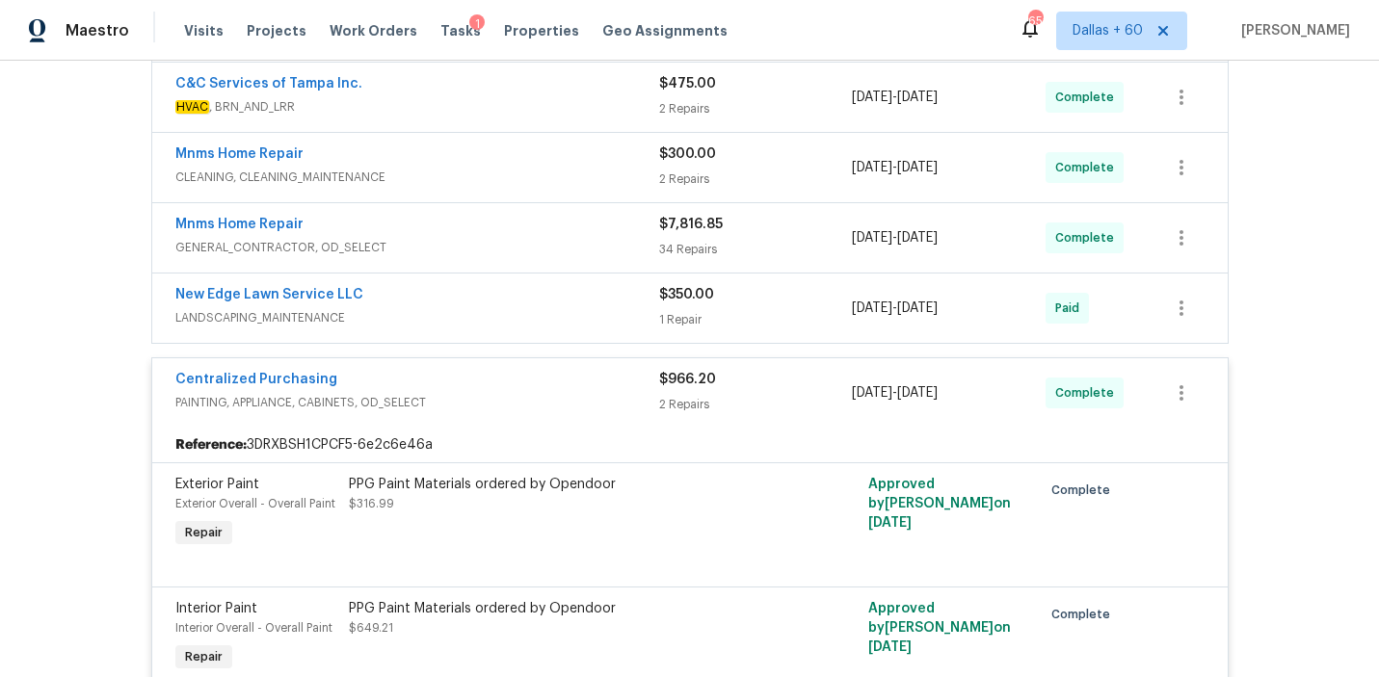
click at [552, 304] on div "New Edge Lawn Service LLC" at bounding box center [417, 296] width 484 height 23
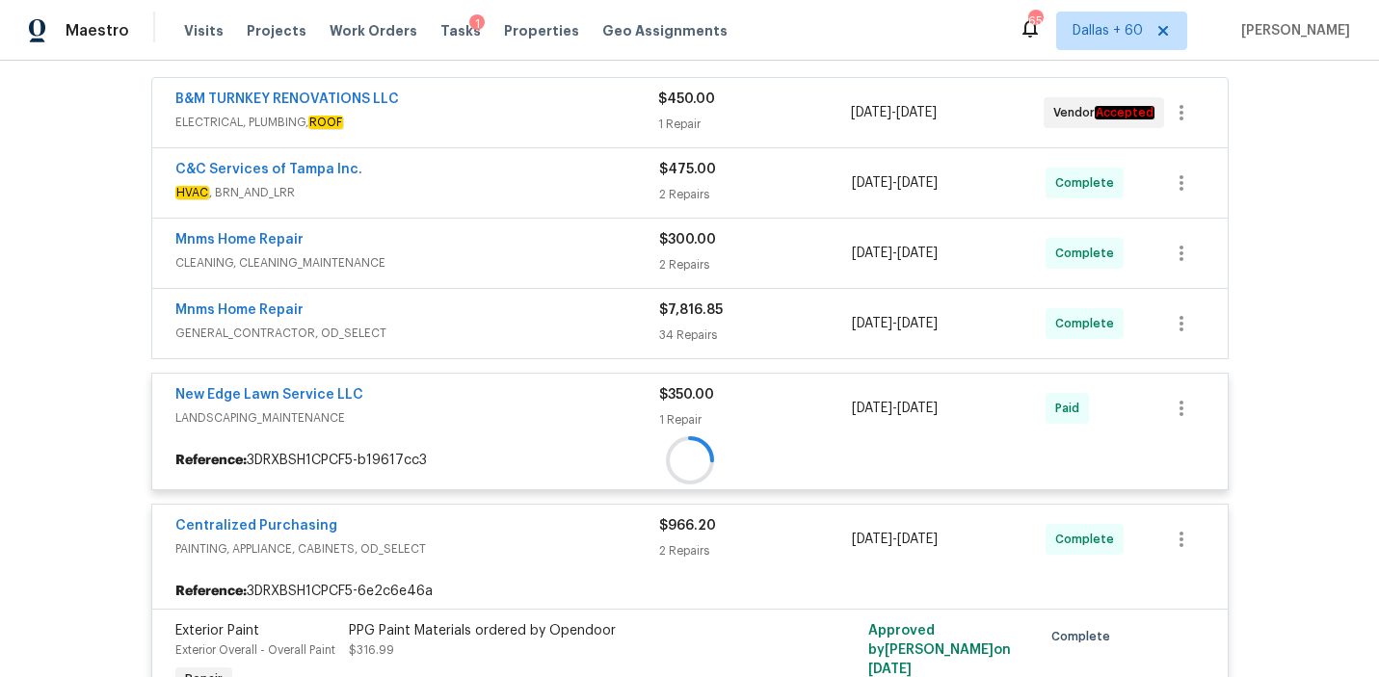
scroll to position [349, 0]
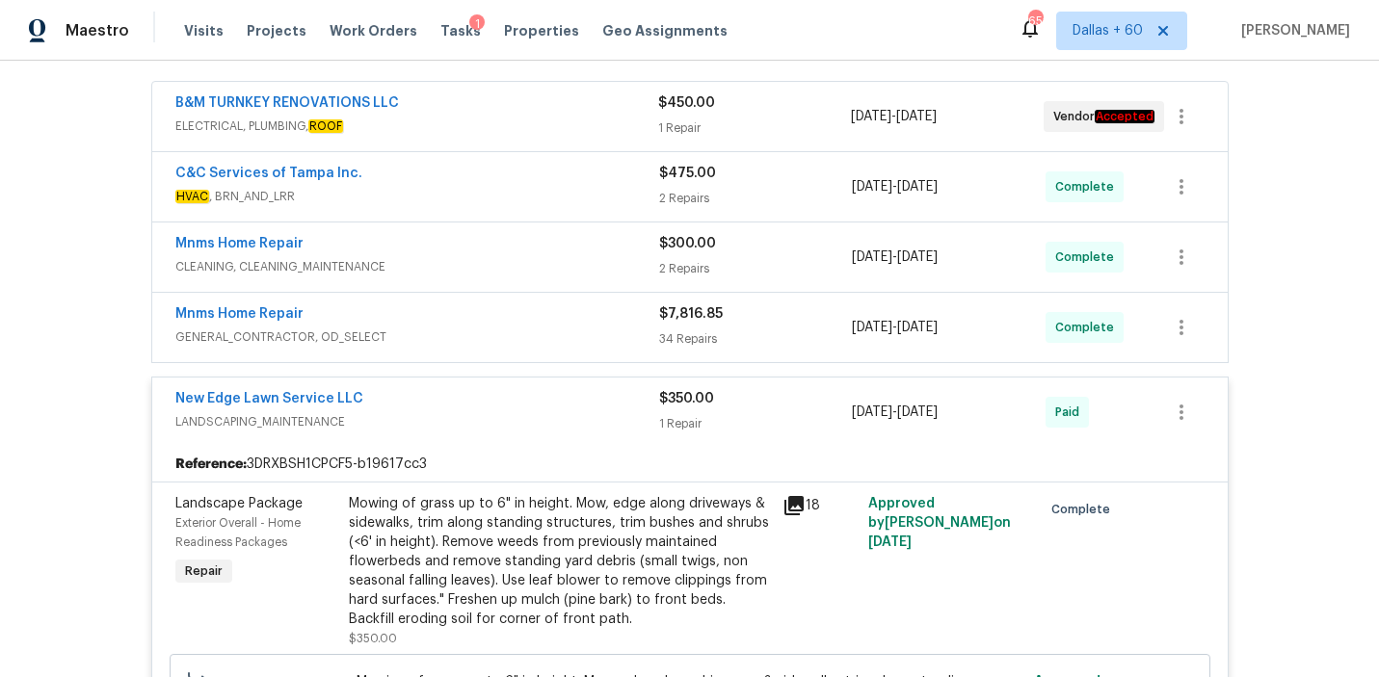
click at [552, 312] on div "Mnms Home Repair" at bounding box center [417, 315] width 484 height 23
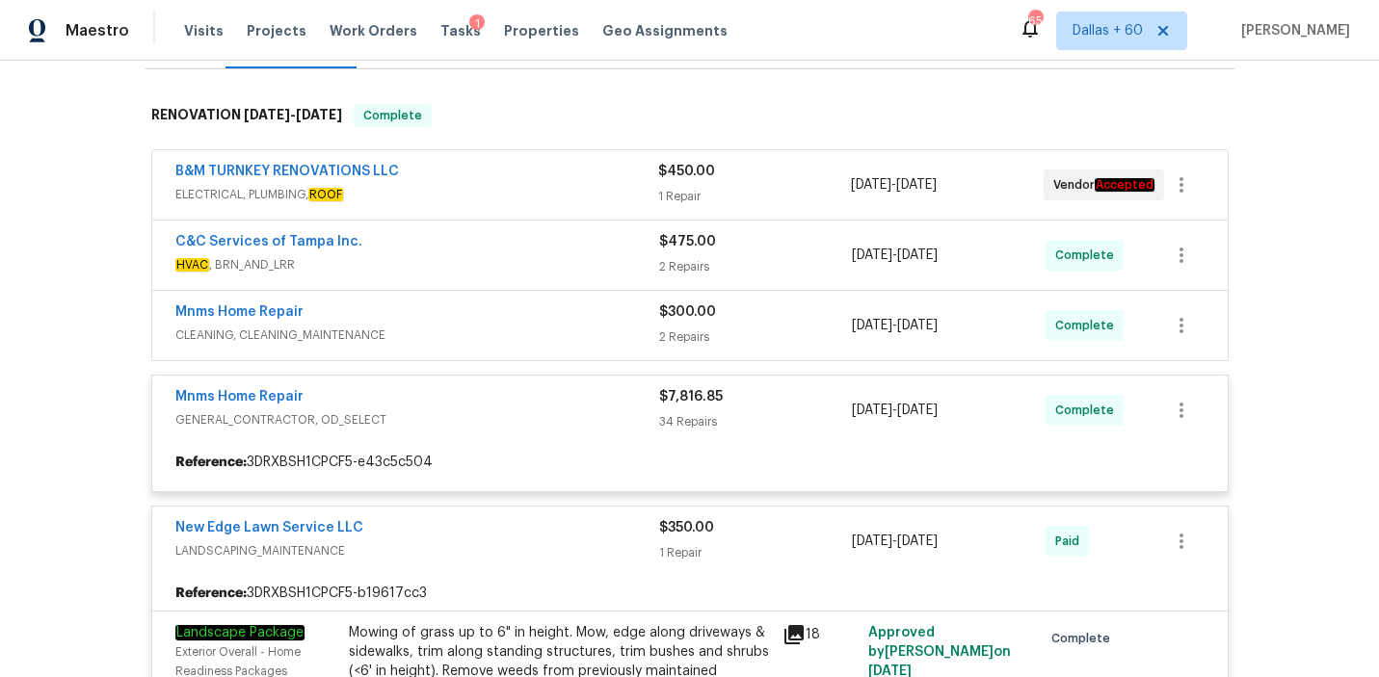
scroll to position [281, 0]
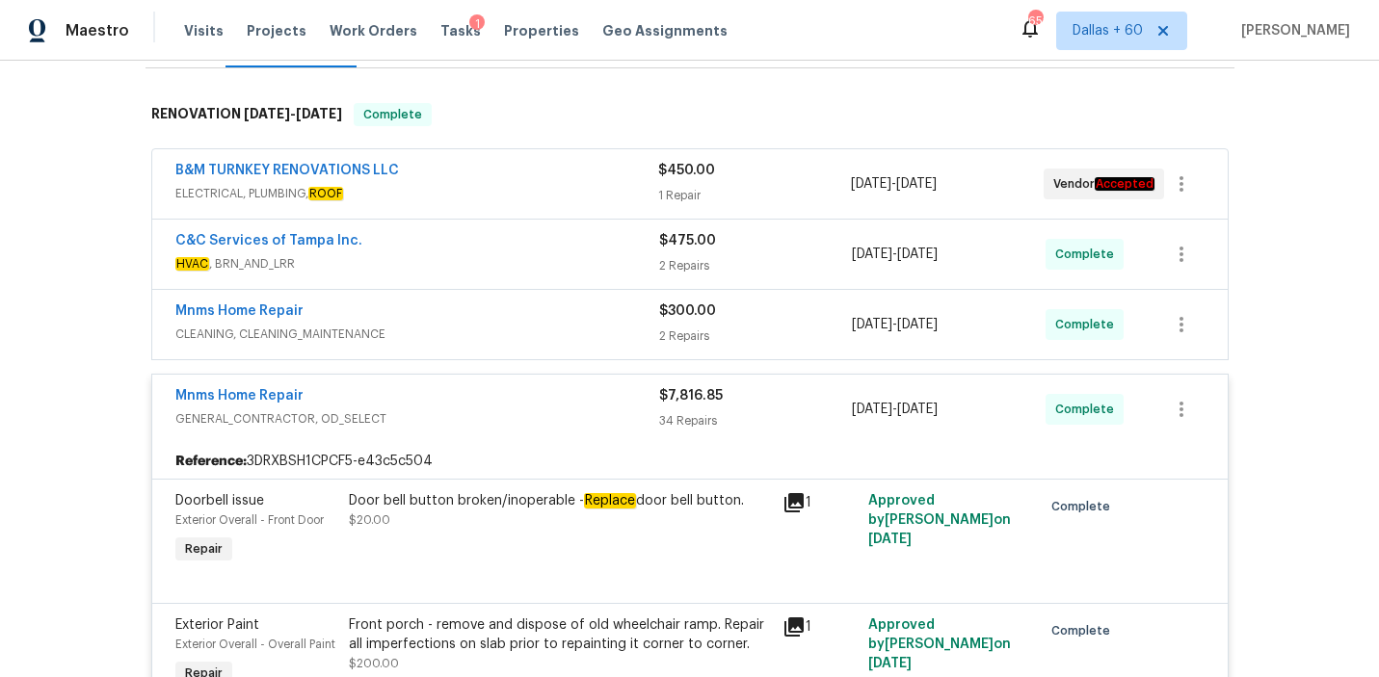
click at [548, 331] on span "CLEANING, CLEANING_MAINTENANCE" at bounding box center [417, 334] width 484 height 19
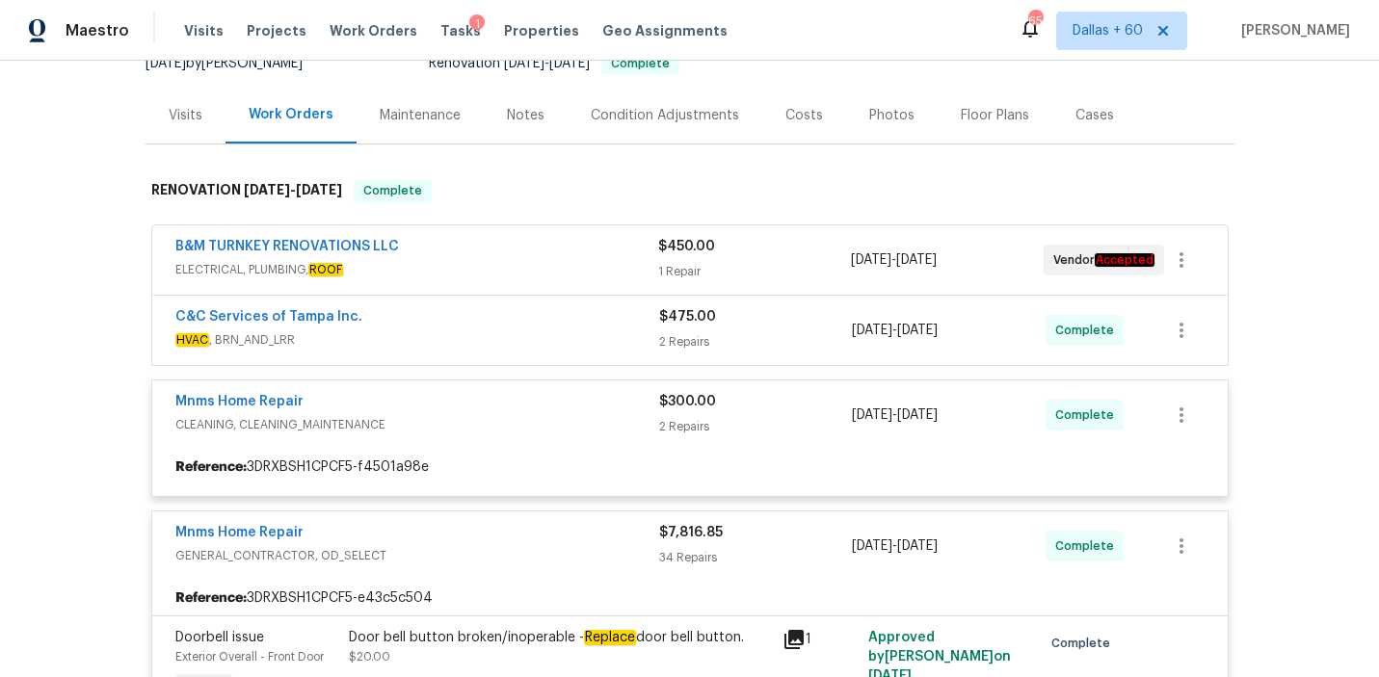
scroll to position [206, 0]
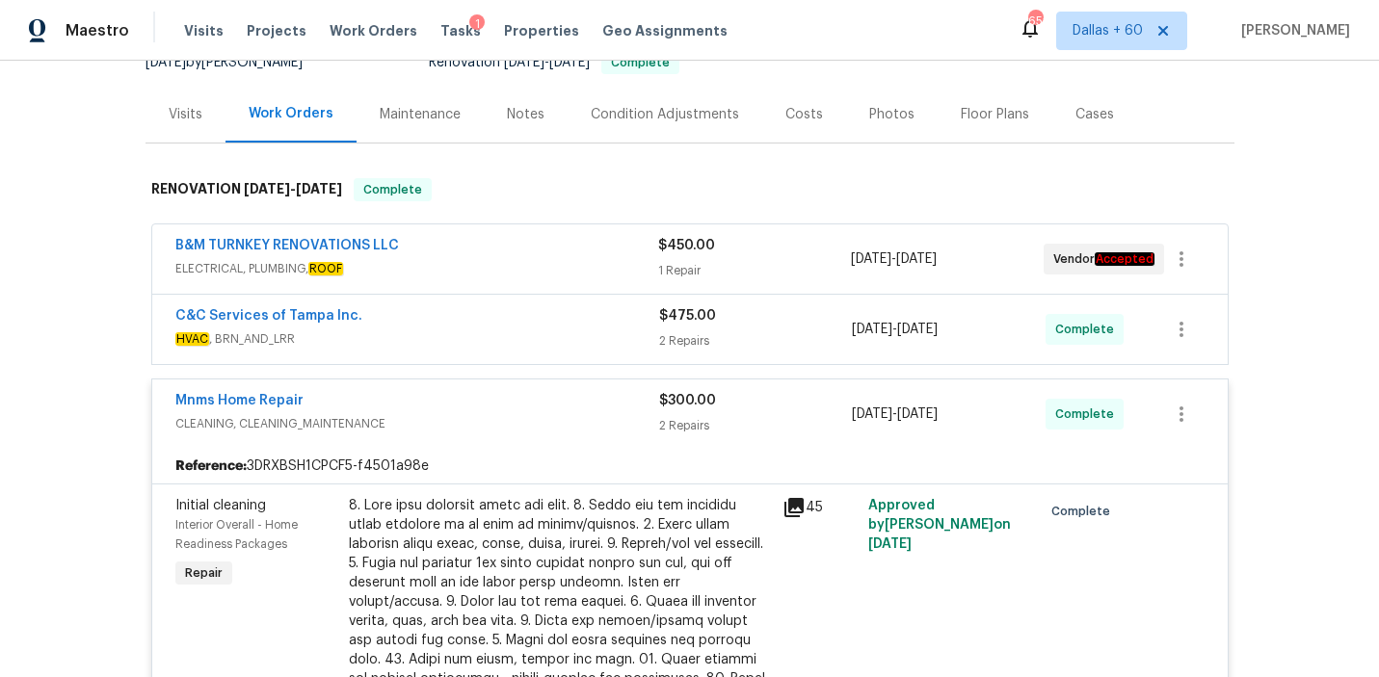
click at [547, 335] on span "HVAC , BRN_AND_LRR" at bounding box center [417, 339] width 484 height 19
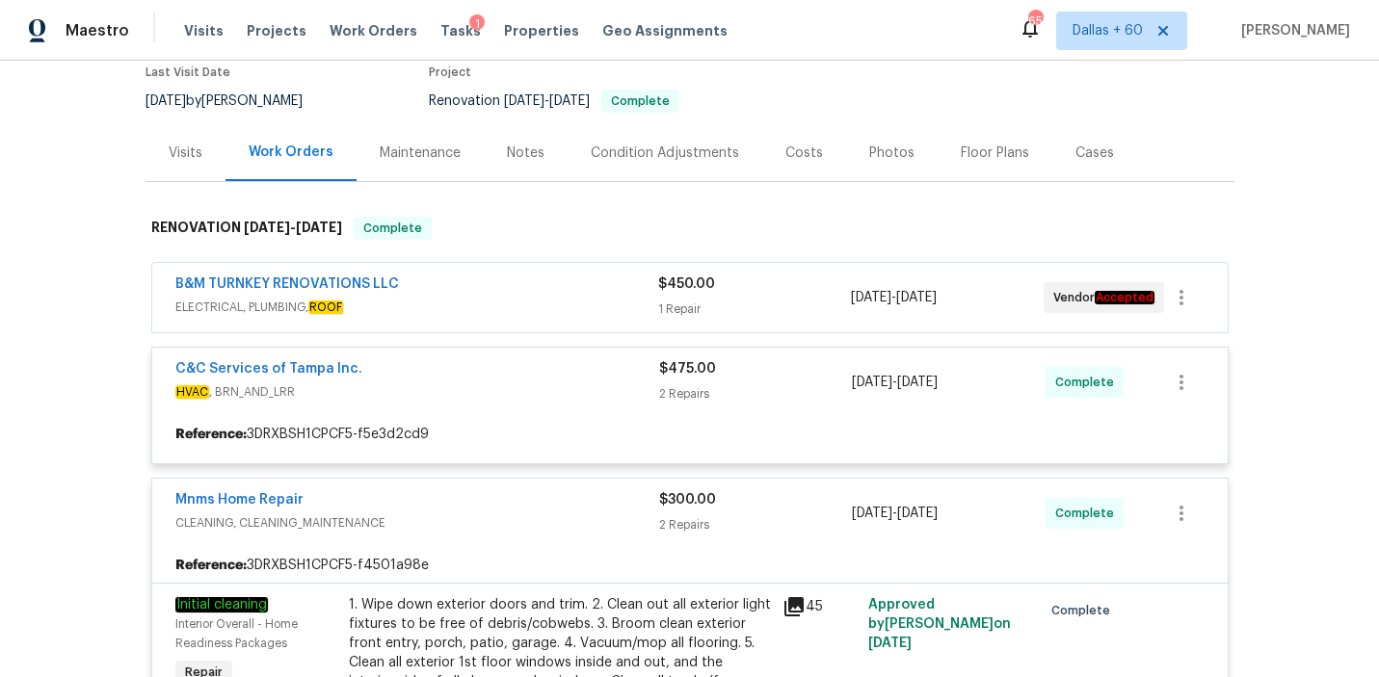
scroll to position [156, 0]
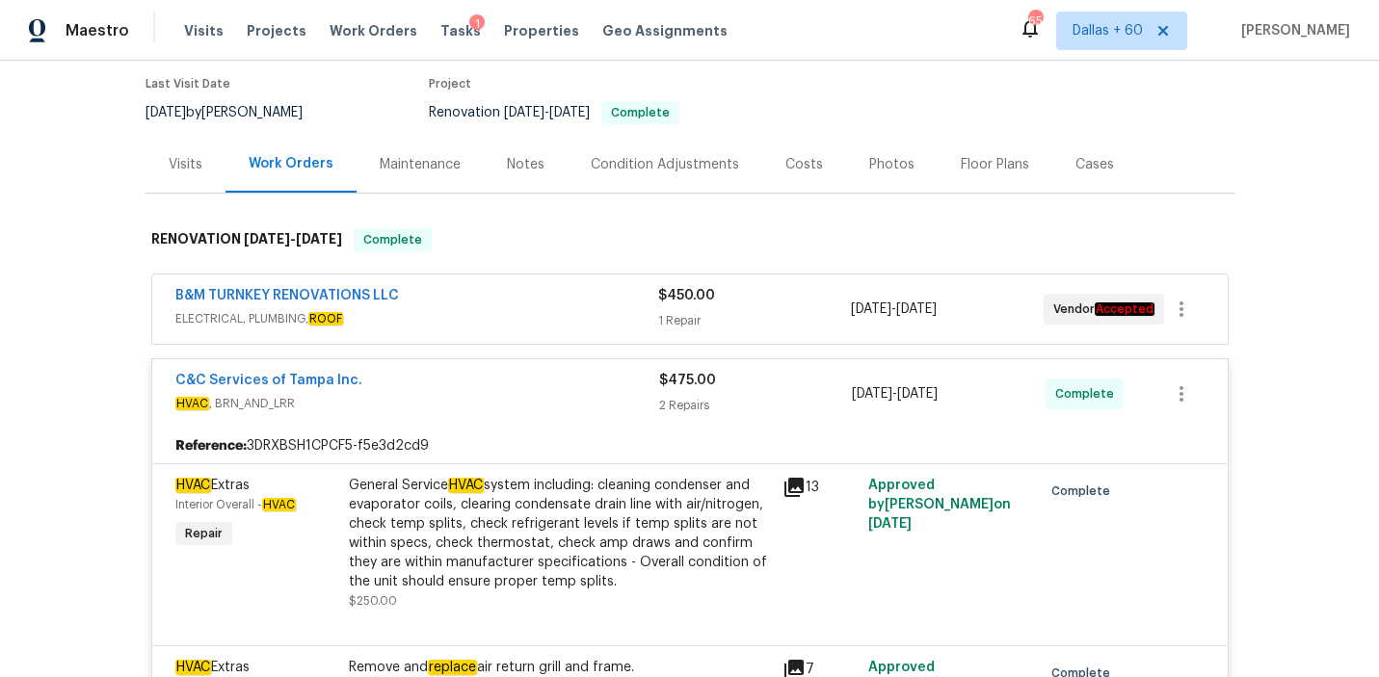
click at [544, 325] on span "ELECTRICAL, PLUMBING, ROOF" at bounding box center [416, 318] width 483 height 19
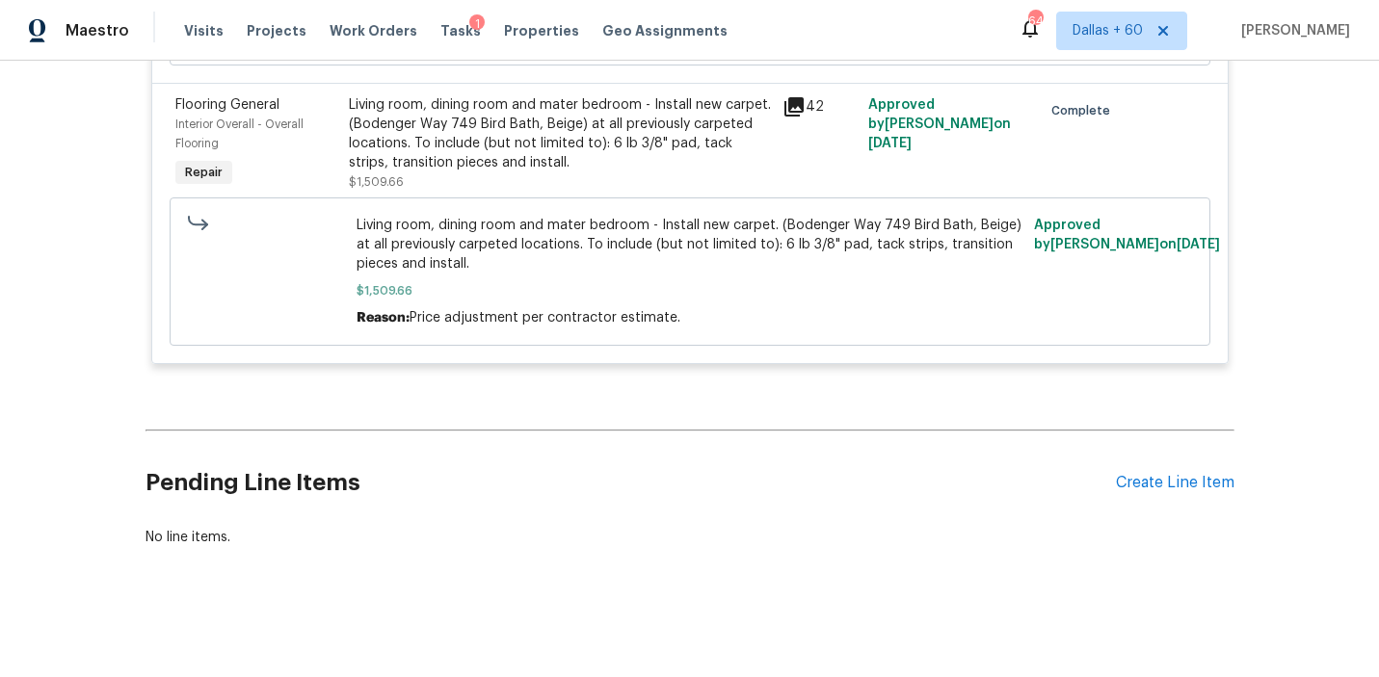
scroll to position [8276, 0]
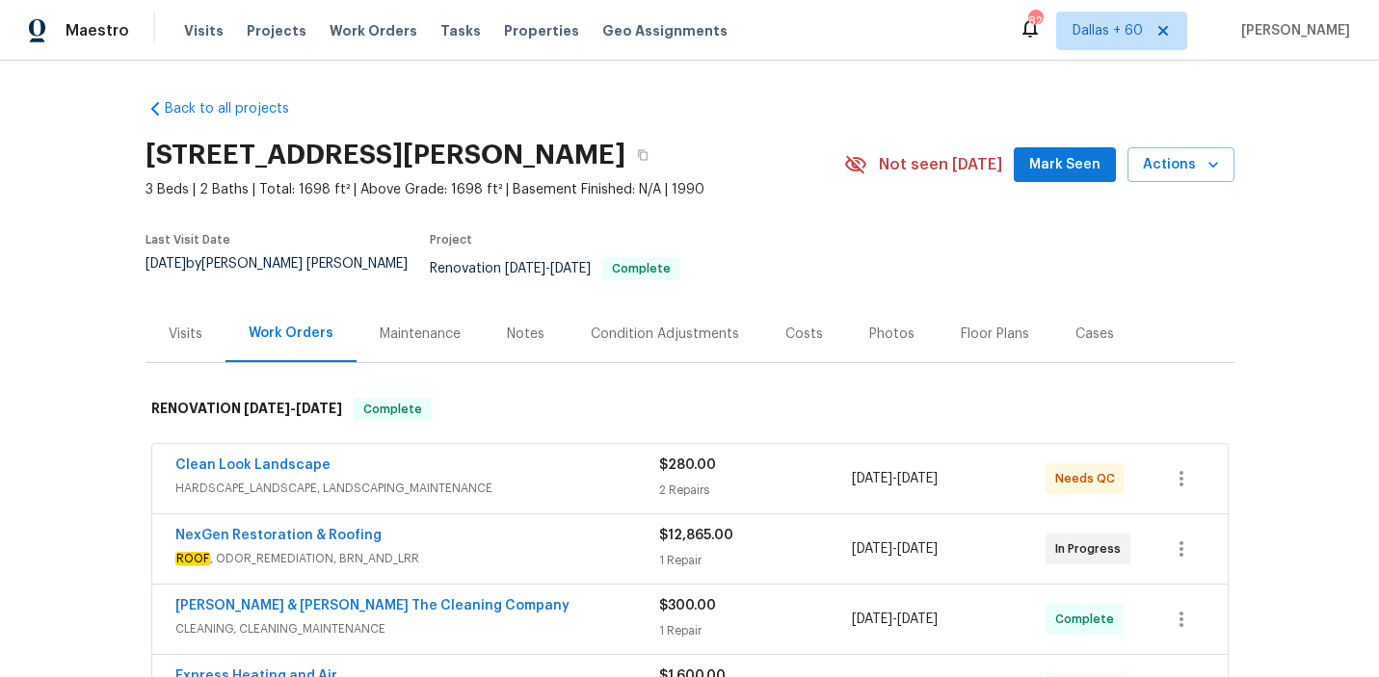
click at [192, 325] on div "Visits" at bounding box center [186, 334] width 34 height 19
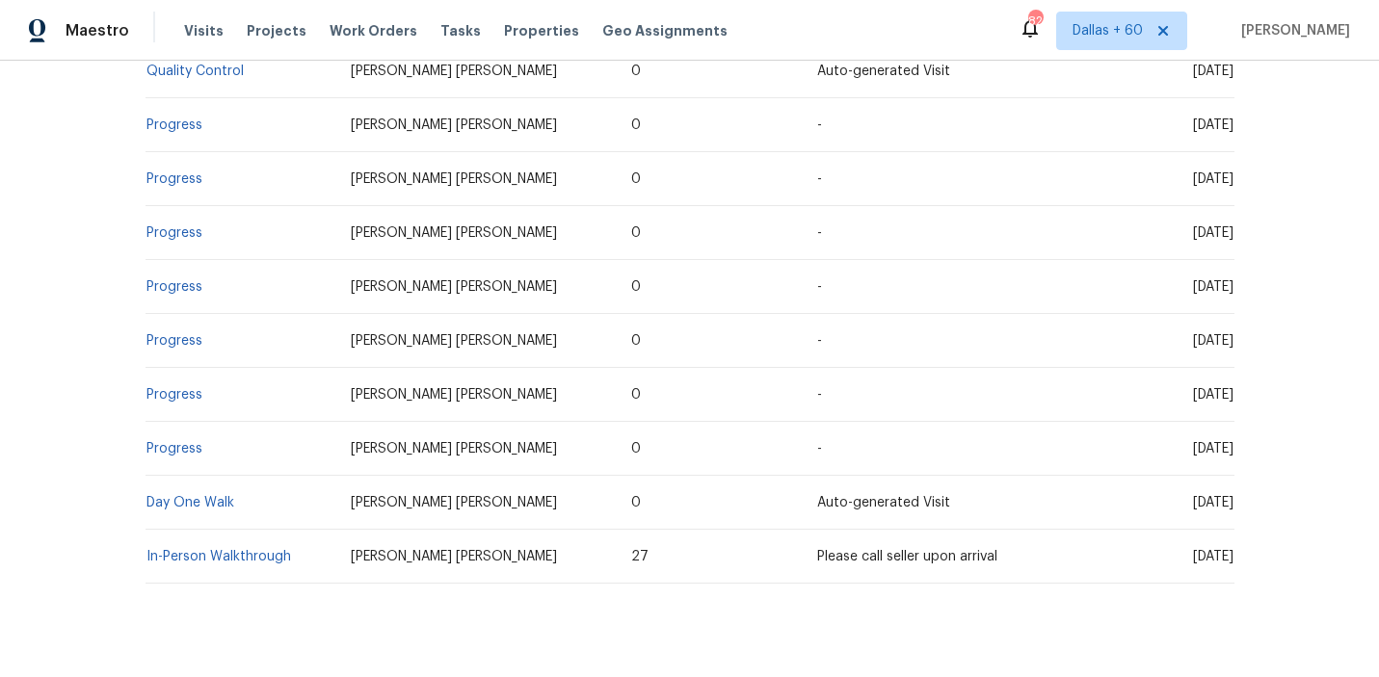
scroll to position [594, 0]
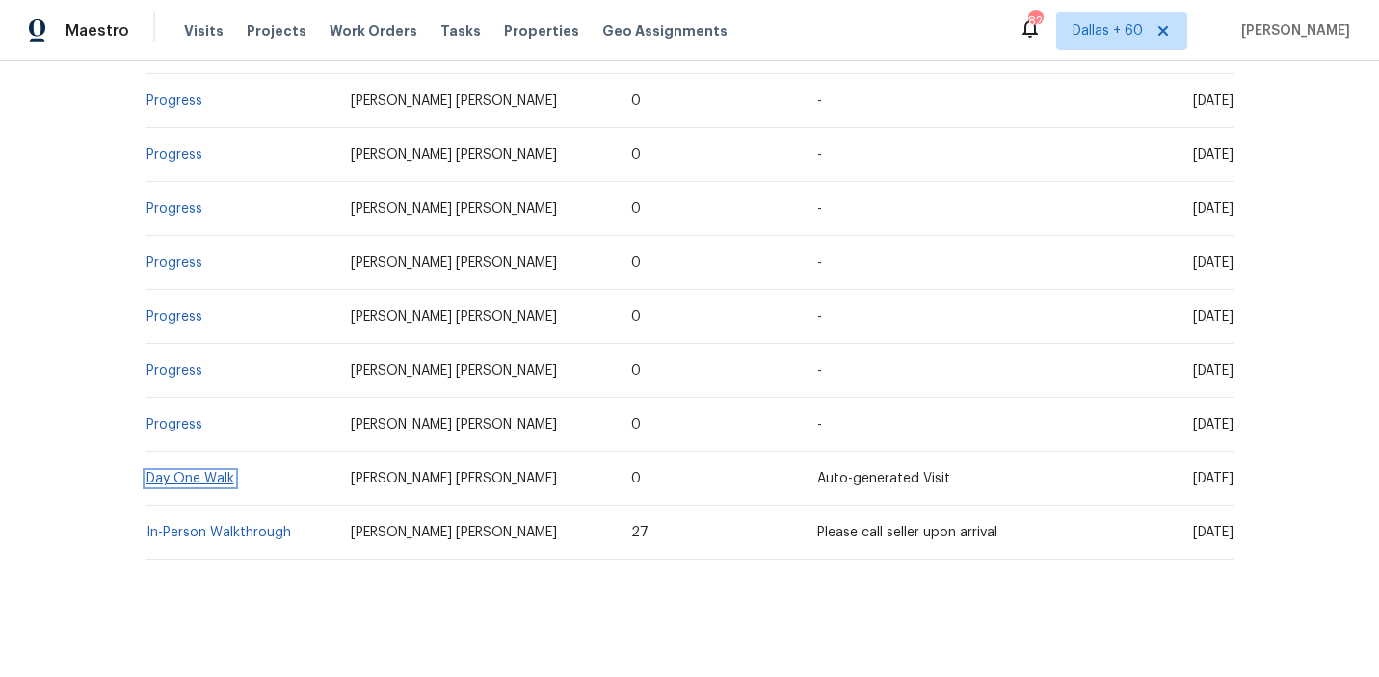
click at [182, 472] on link "Day One Walk" at bounding box center [190, 478] width 88 height 13
